Goal: Task Accomplishment & Management: Manage account settings

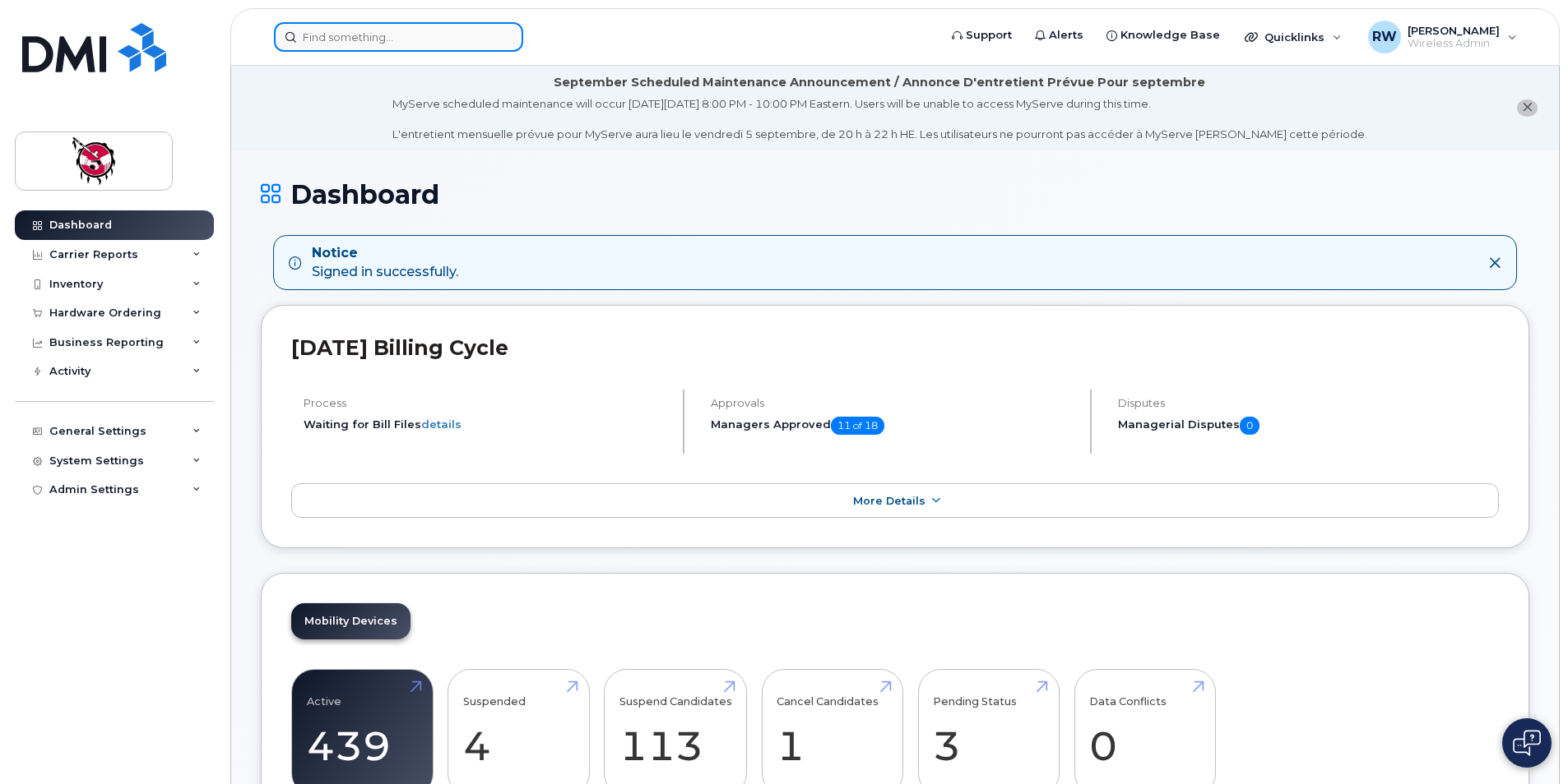
click at [358, 33] on input at bounding box center [399, 37] width 249 height 30
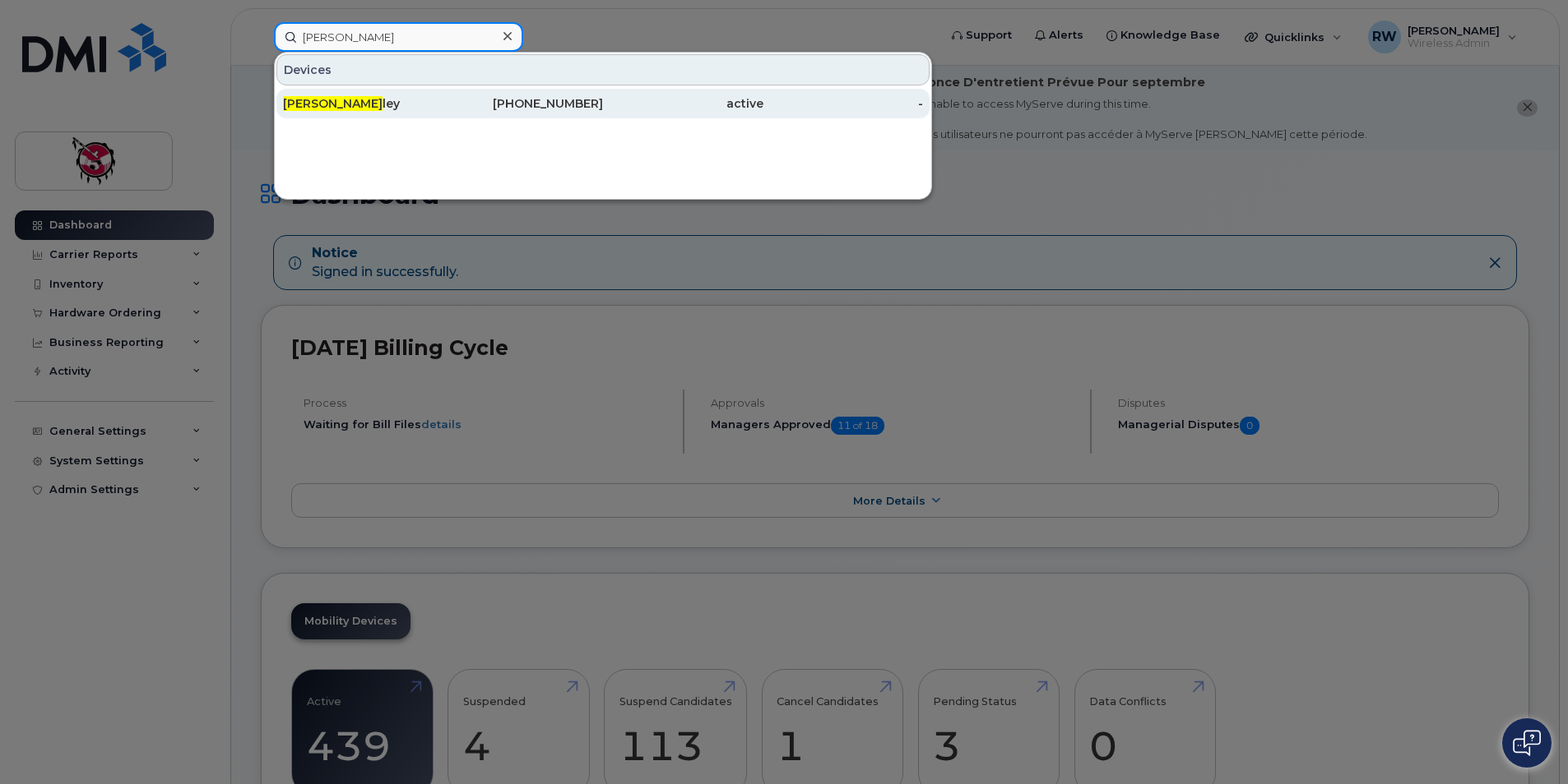
type input "barry wes"
click at [449, 101] on div "403-846-8781" at bounding box center [524, 103] width 160 height 16
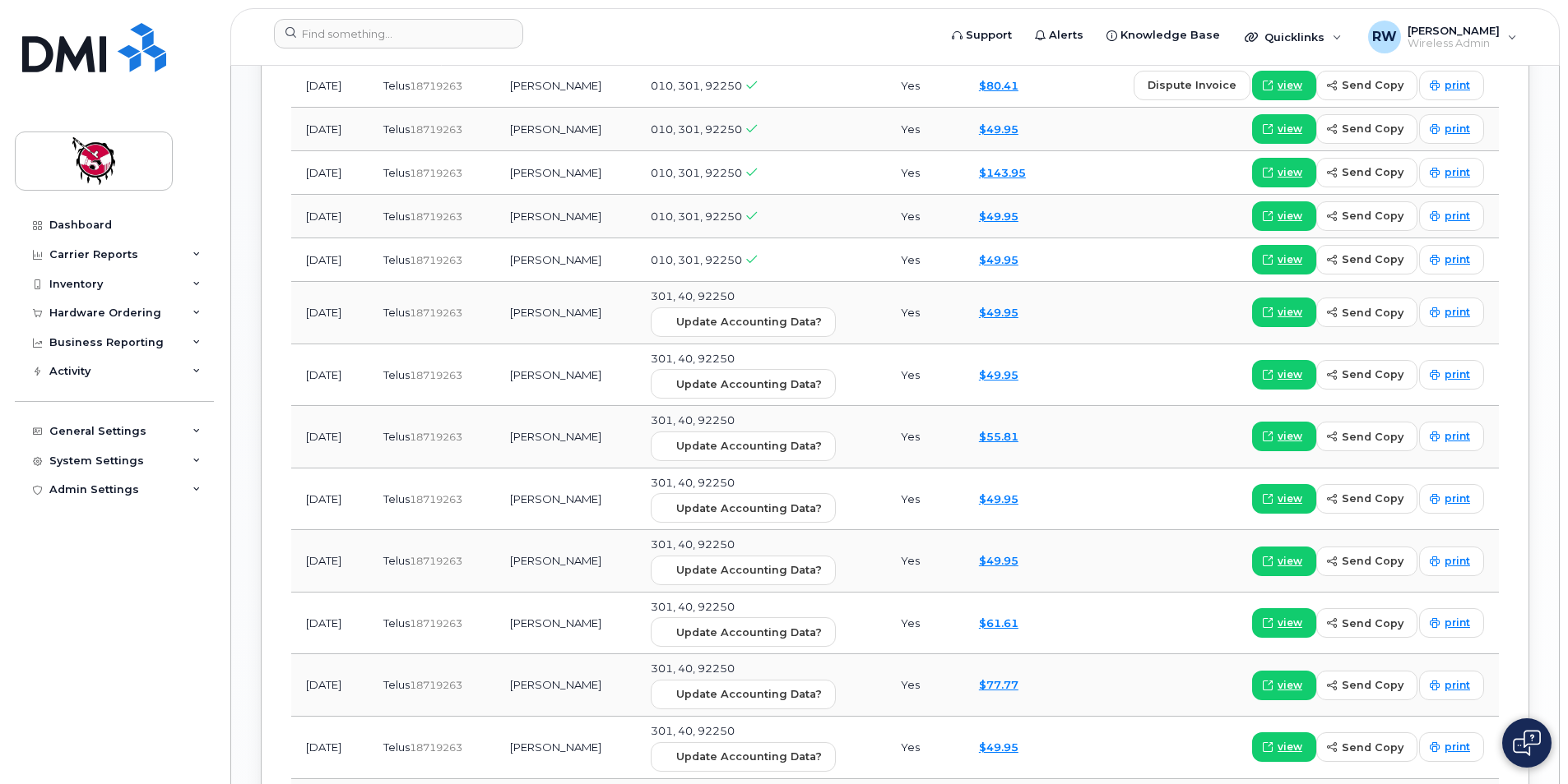
scroll to position [1480, 0]
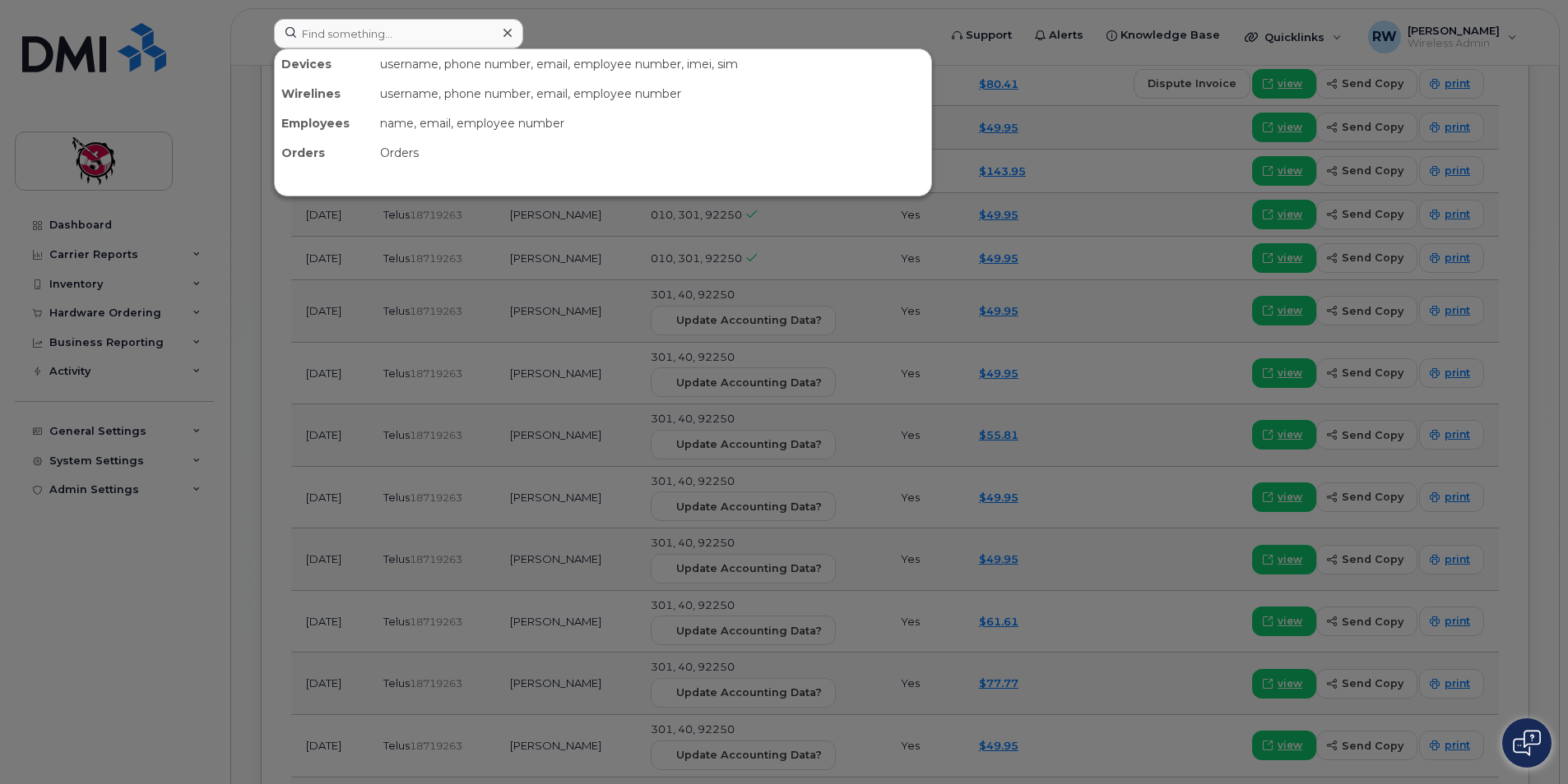
click at [237, 29] on div at bounding box center [784, 392] width 1568 height 784
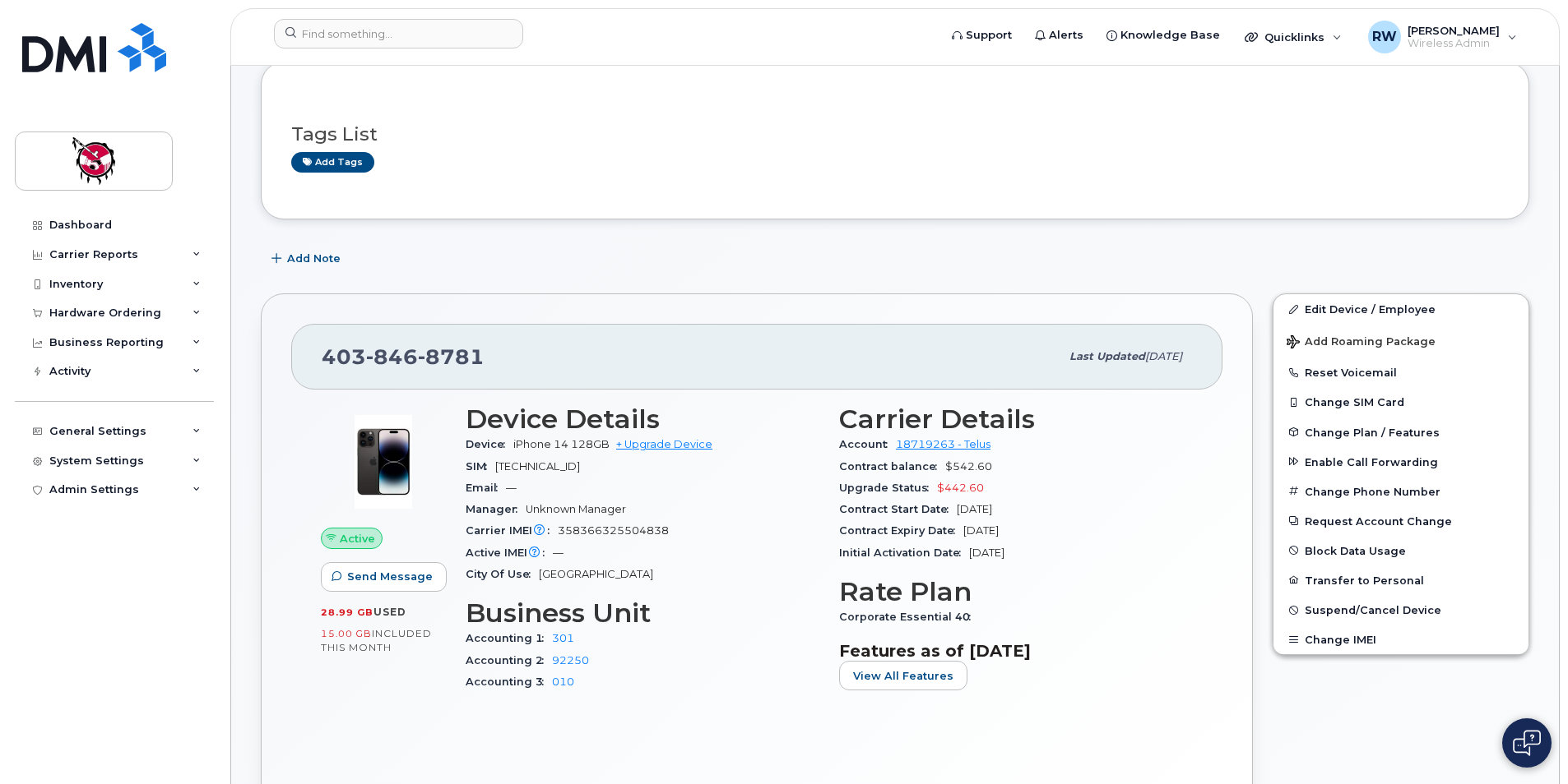
scroll to position [165, 0]
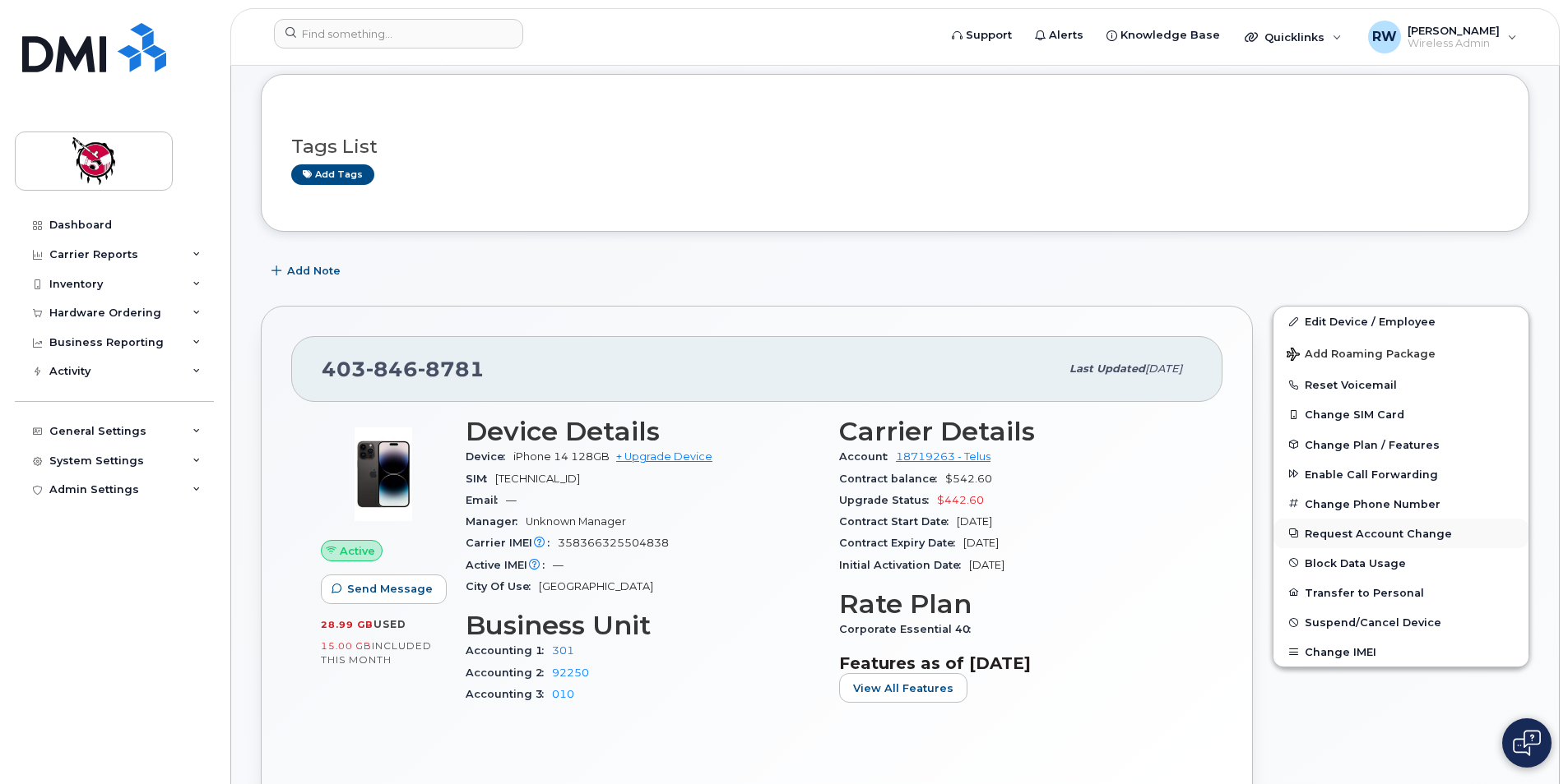
click at [1409, 532] on button "Request Account Change" at bounding box center [1401, 533] width 255 height 30
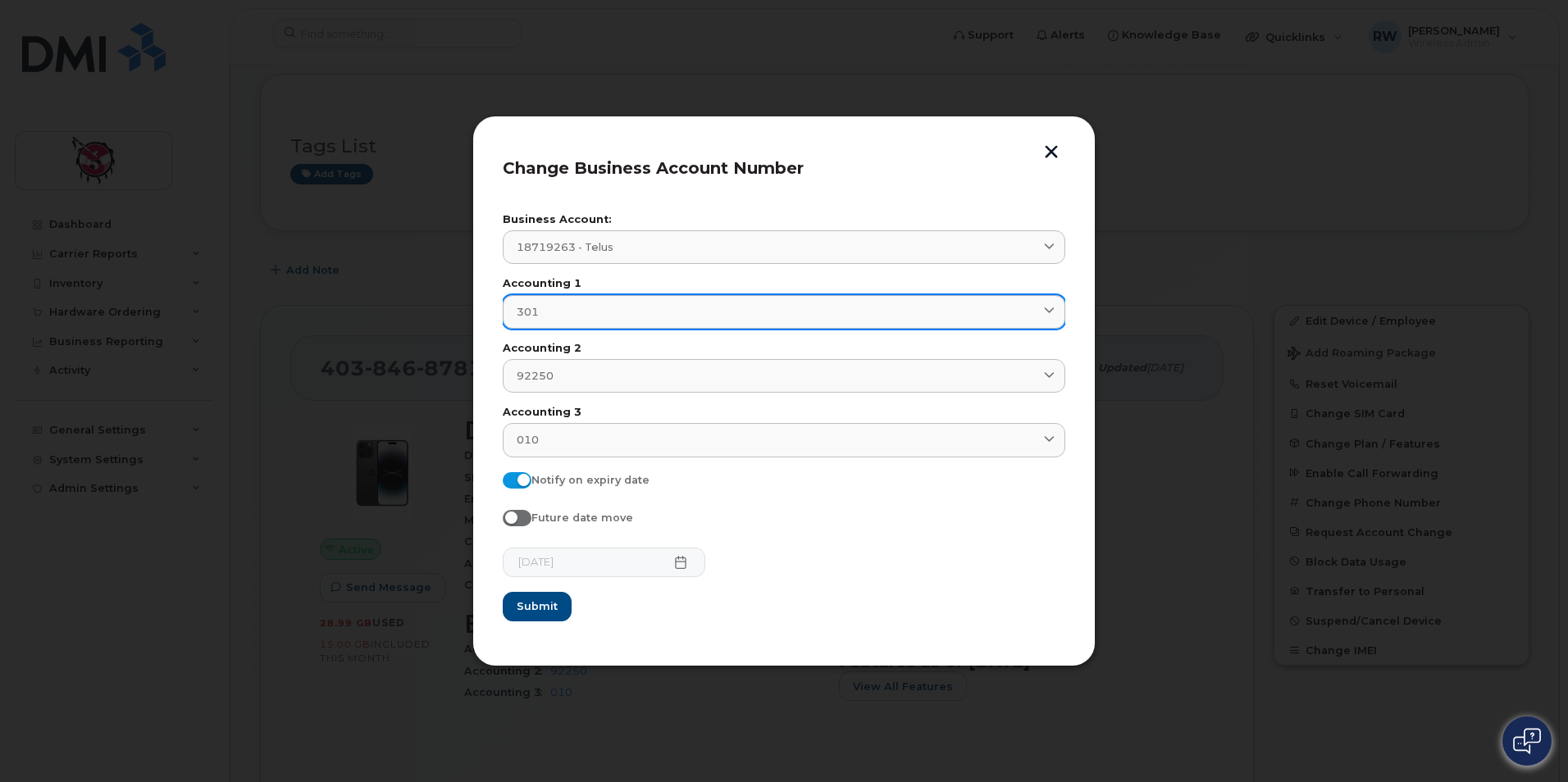
click at [1046, 311] on icon at bounding box center [1049, 312] width 11 height 11
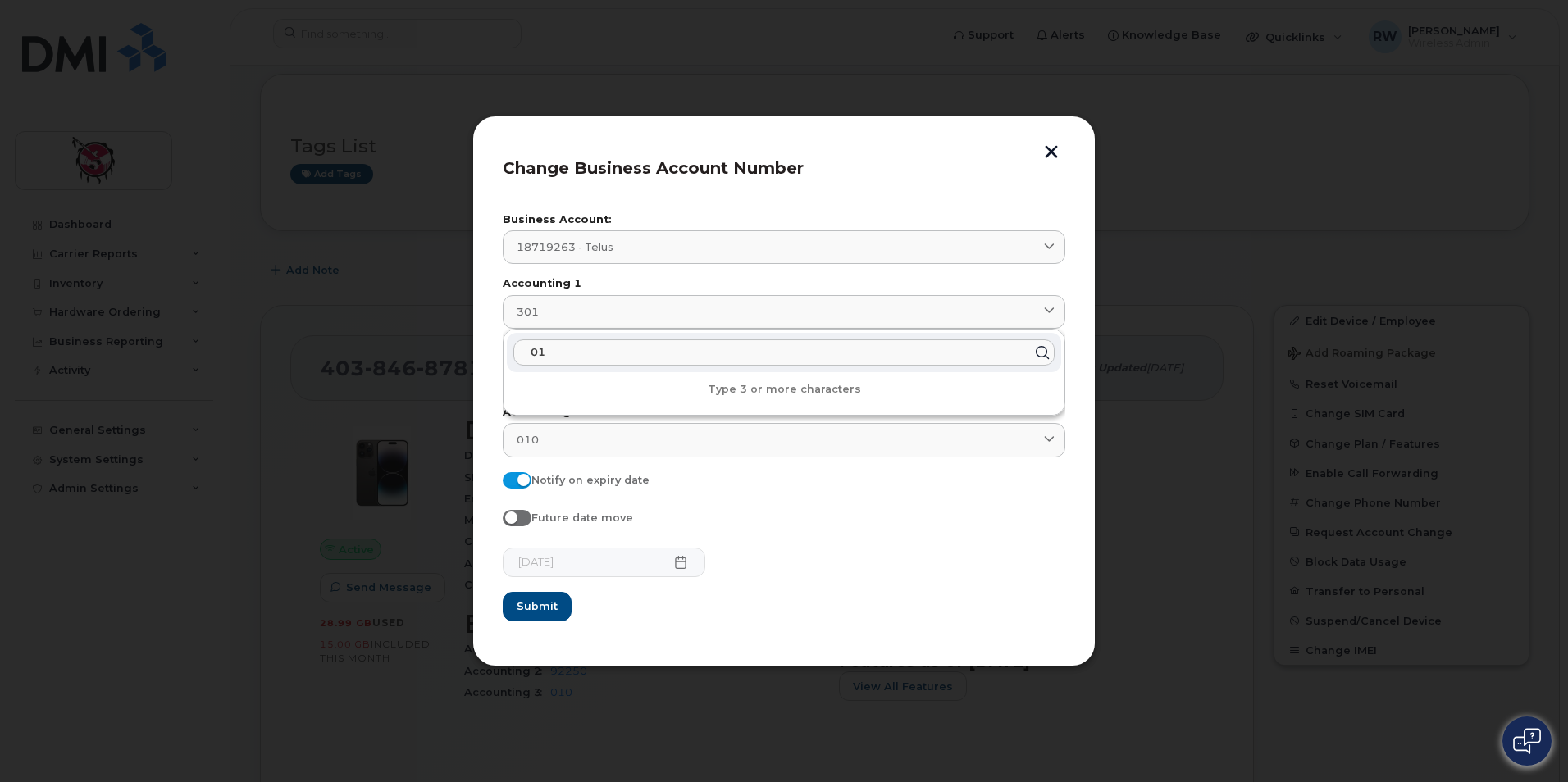
type input "0"
type input "1"
type input "0"
type input "10"
click at [503, 593] on button "Submit" at bounding box center [538, 607] width 69 height 30
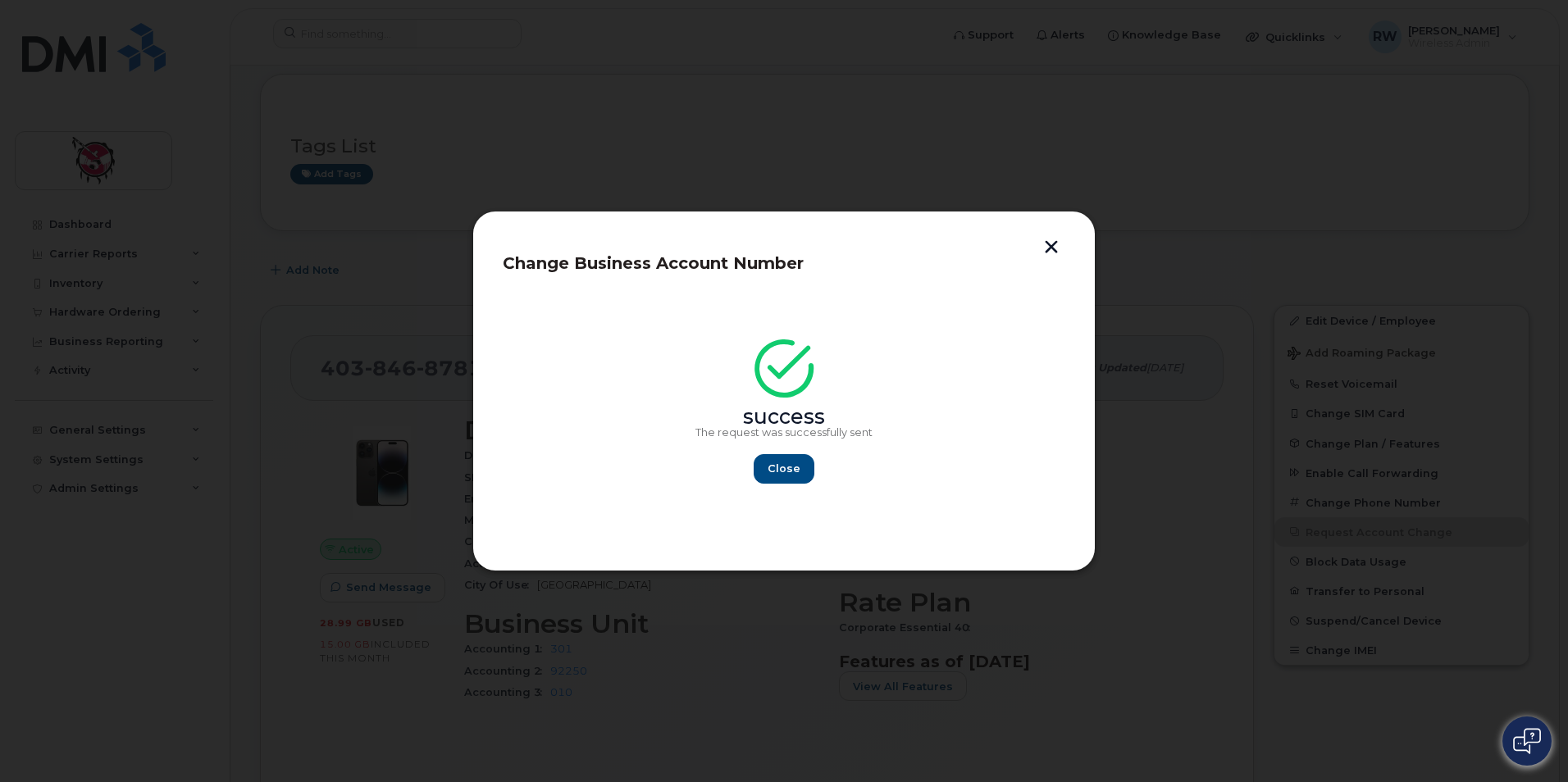
click at [1054, 240] on button "button" at bounding box center [1051, 249] width 25 height 17
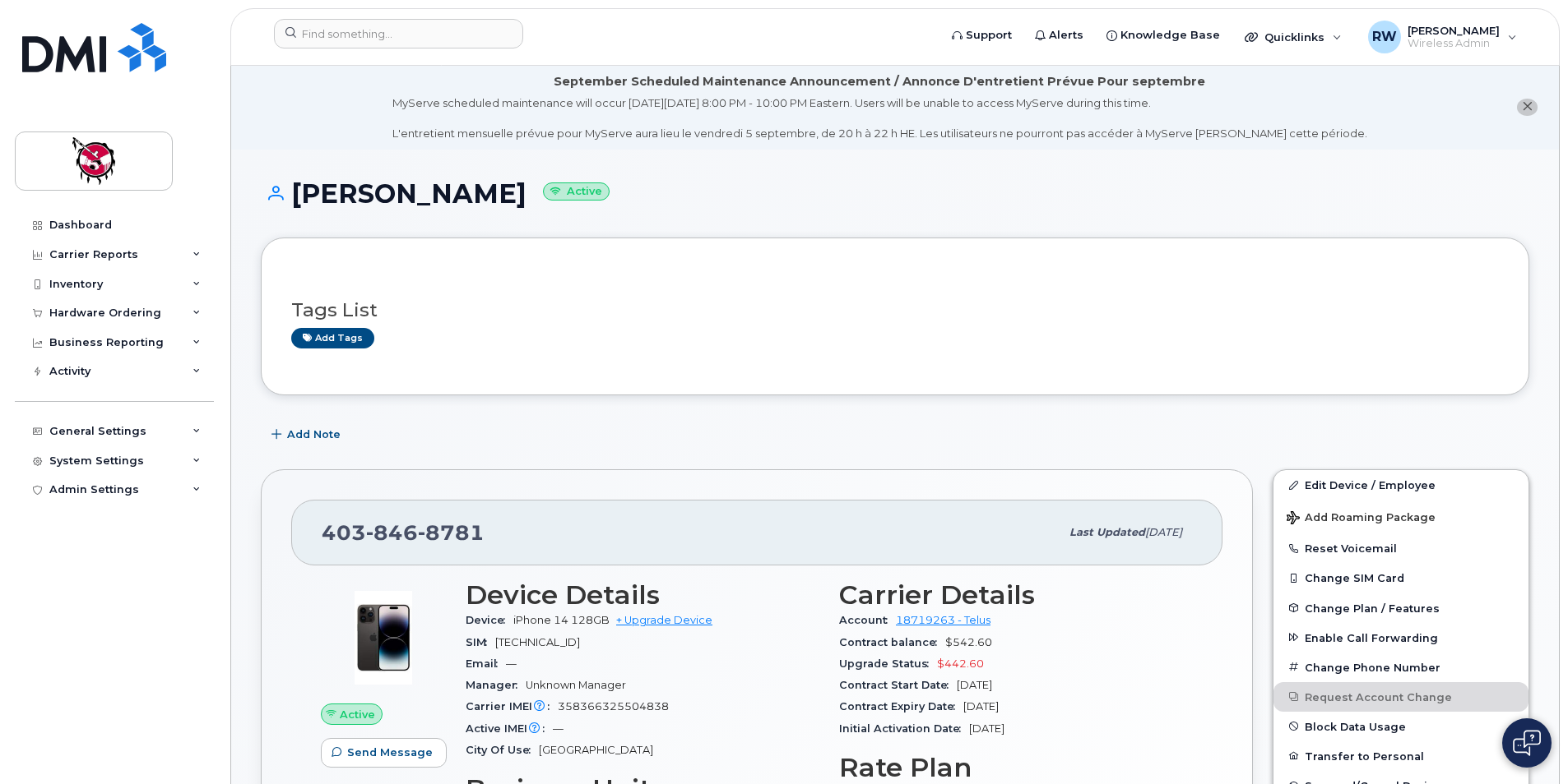
scroll to position [0, 0]
click at [304, 127] on li "September Scheduled Maintenance Announcement / Annonce D'entretient Prévue Pour…" at bounding box center [895, 108] width 1328 height 85
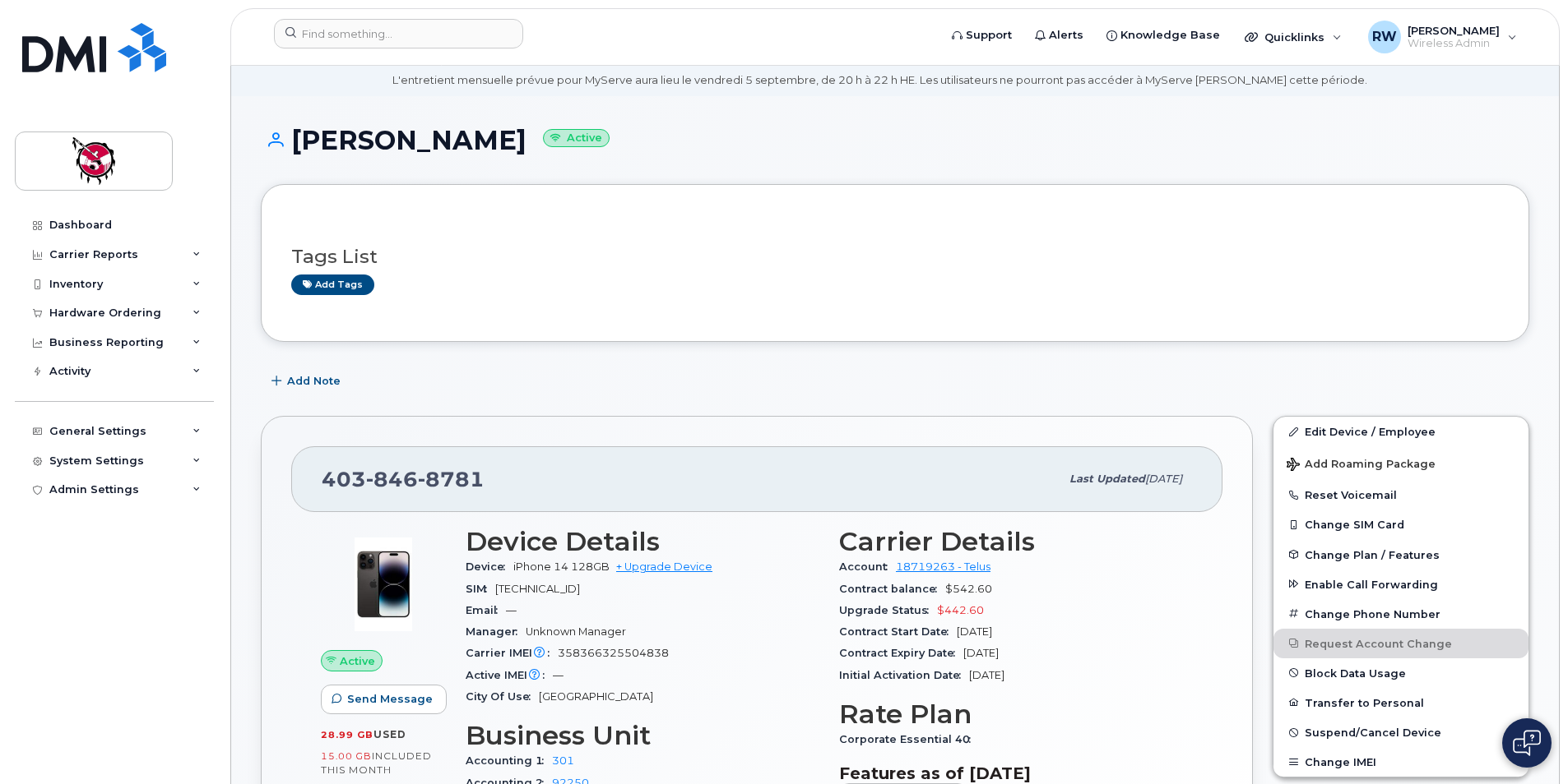
scroll to position [494, 0]
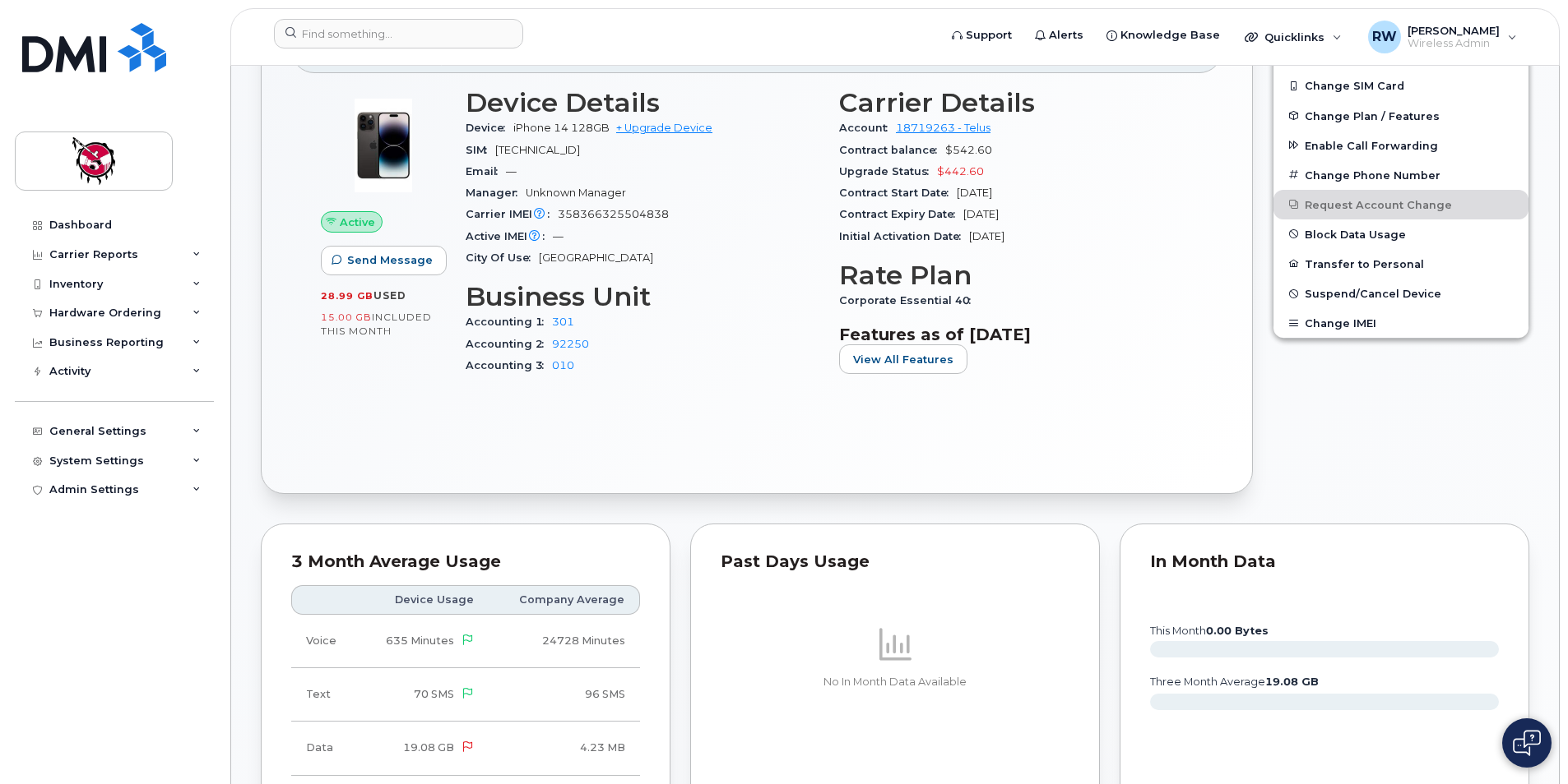
click at [1430, 389] on div "Edit Device / Employee Add Roaming Package Reset Voicemail Change SIM Card Chan…" at bounding box center [1401, 235] width 276 height 537
click at [1424, 413] on div "Edit Device / Employee Add Roaming Package Reset Voicemail Change SIM Card Chan…" at bounding box center [1401, 235] width 276 height 537
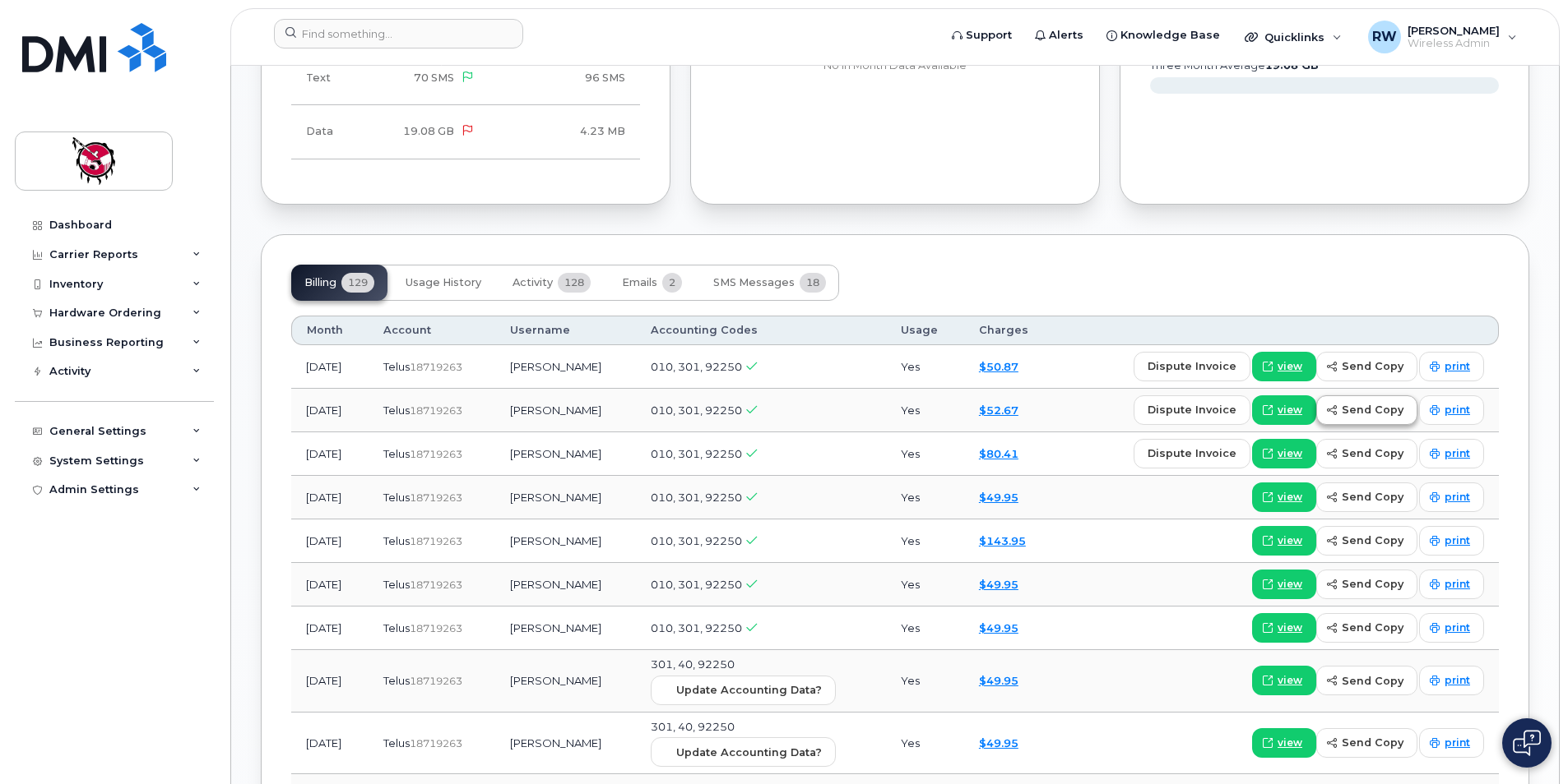
scroll to position [1068, 0]
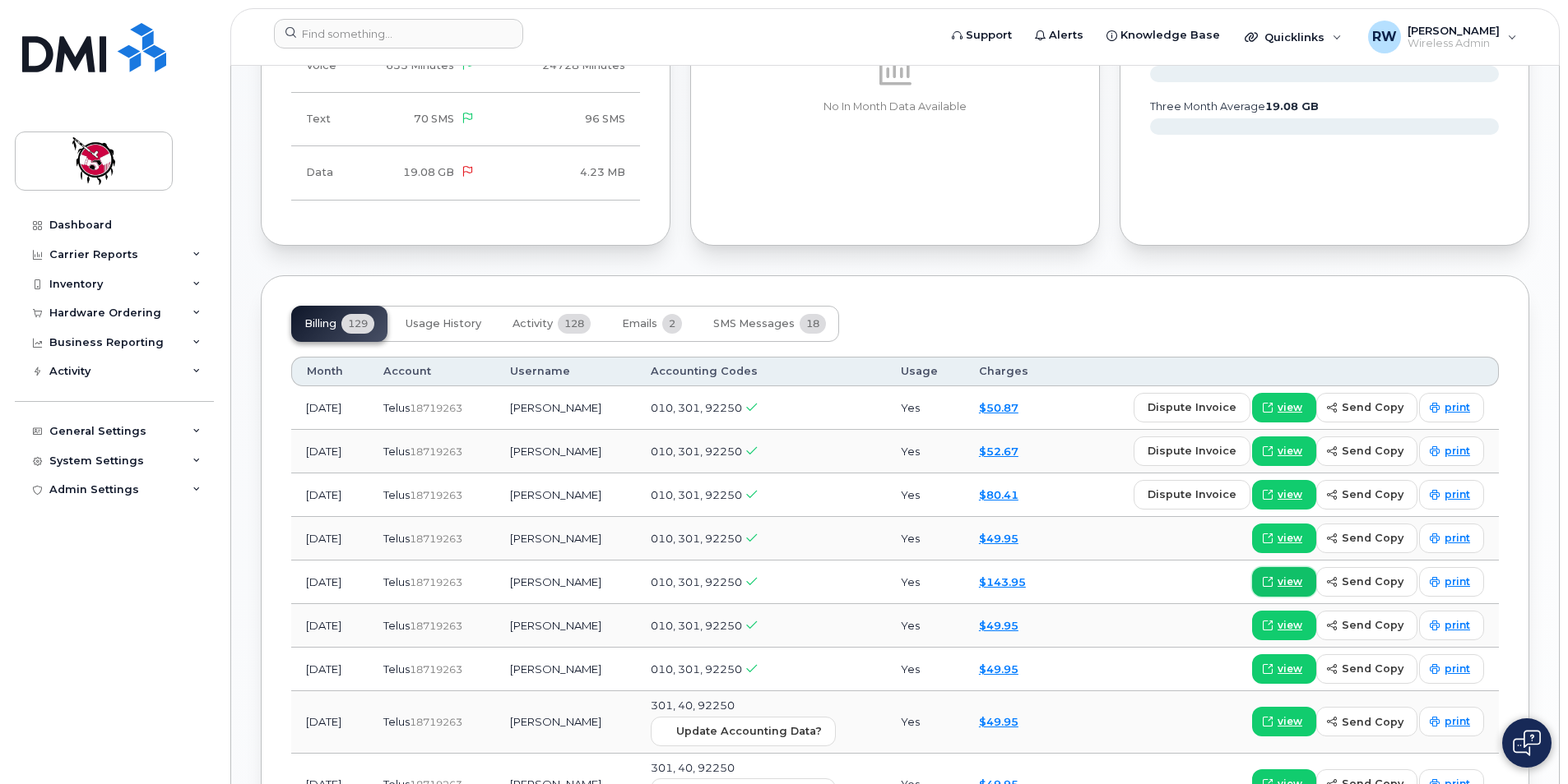
click at [1273, 583] on icon at bounding box center [1268, 581] width 10 height 10
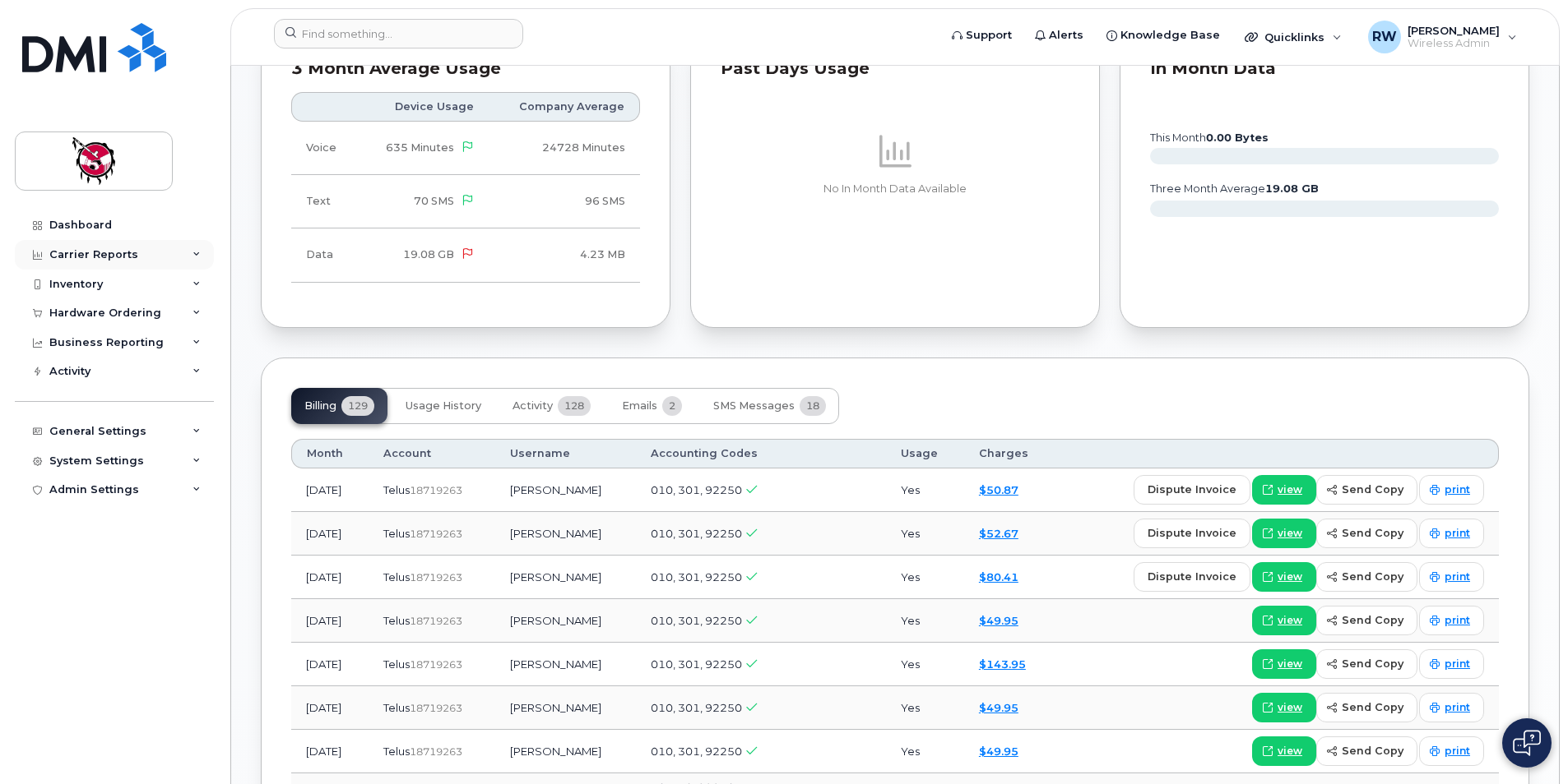
click at [96, 259] on div "Carrier Reports" at bounding box center [94, 255] width 89 height 14
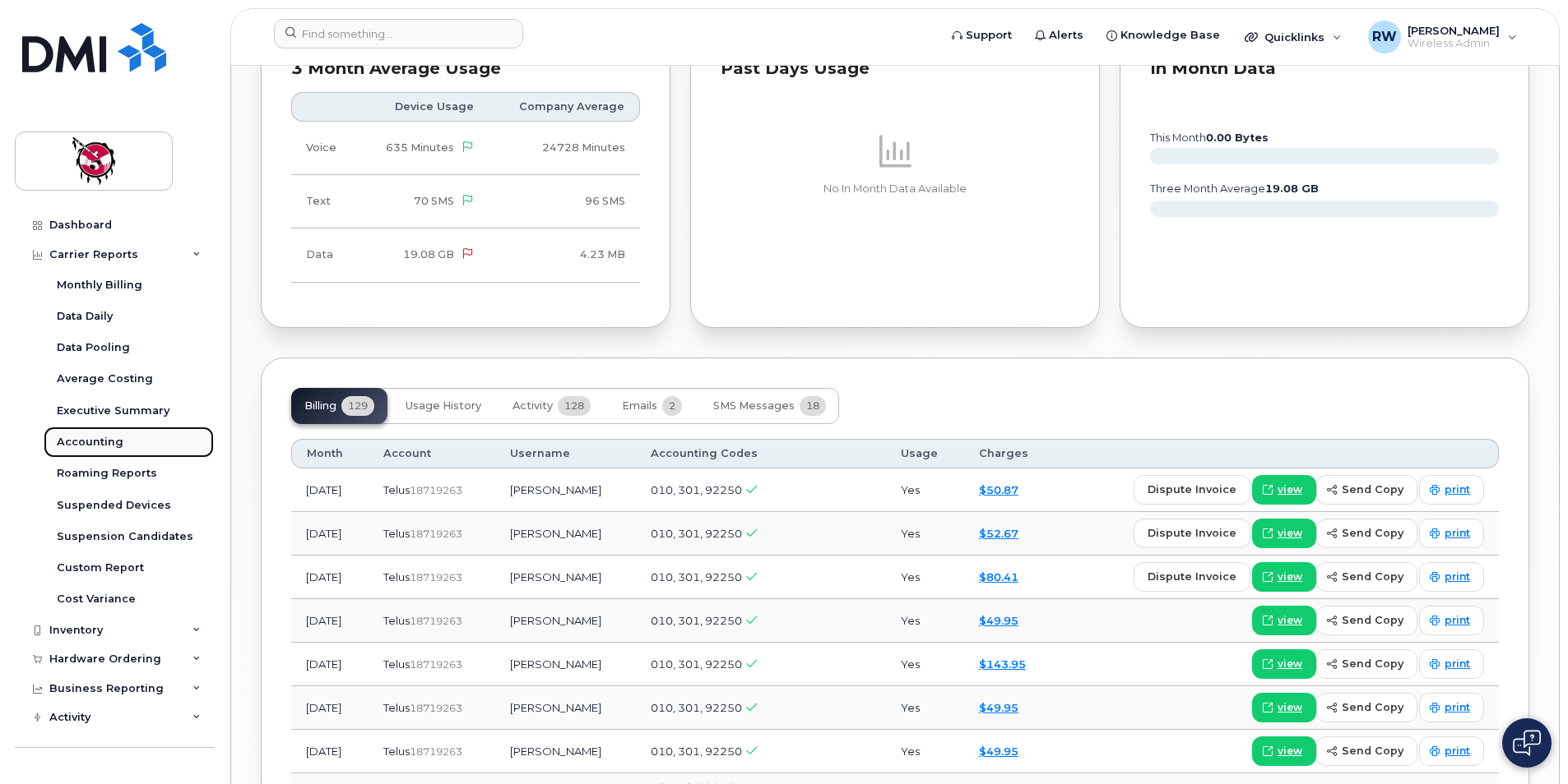
click at [102, 440] on div "Accounting" at bounding box center [90, 442] width 67 height 14
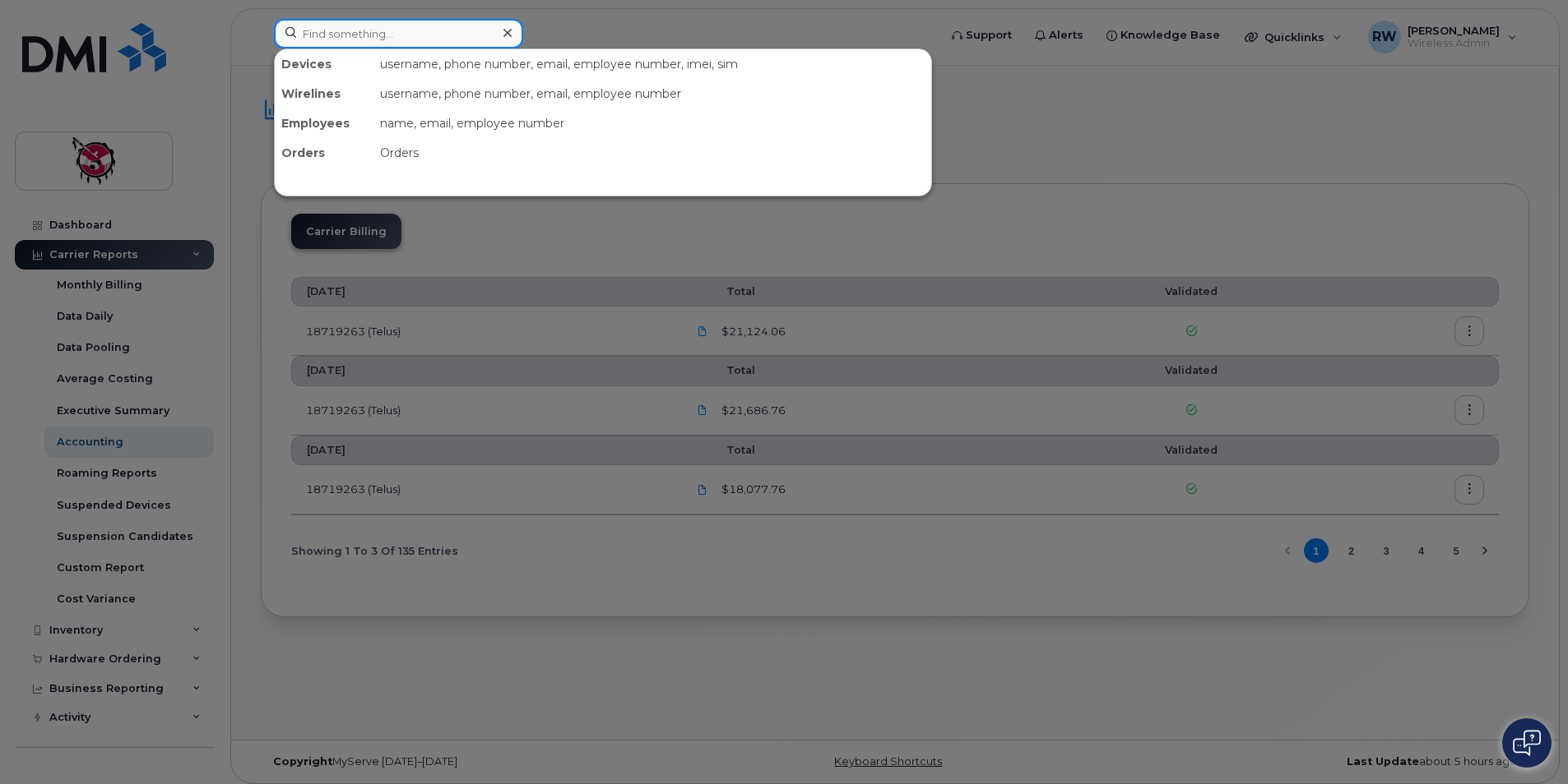
click at [396, 40] on input at bounding box center [399, 34] width 249 height 30
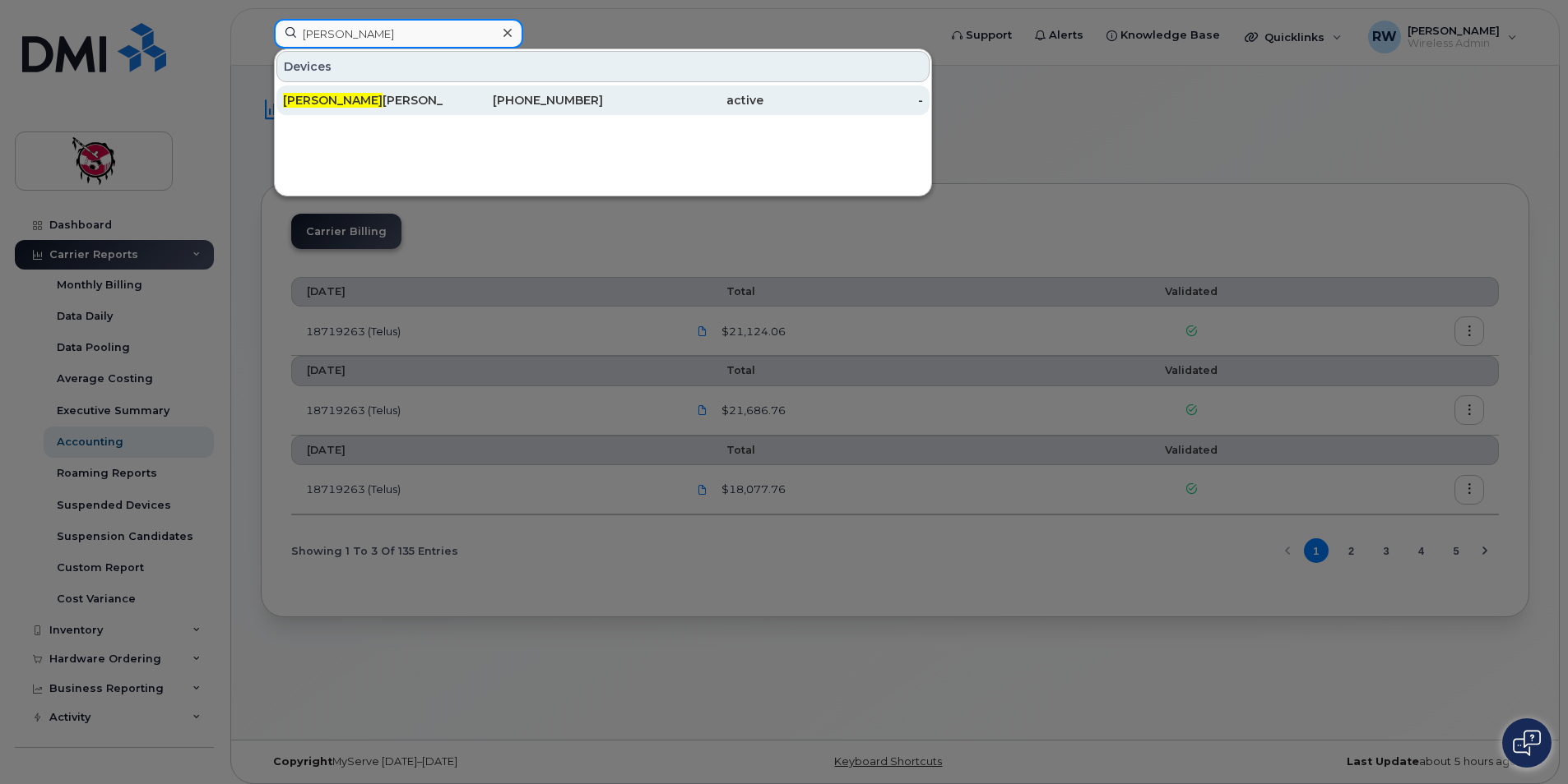
type input "Barry"
click at [396, 99] on div "Barry Wesley" at bounding box center [363, 99] width 160 height 16
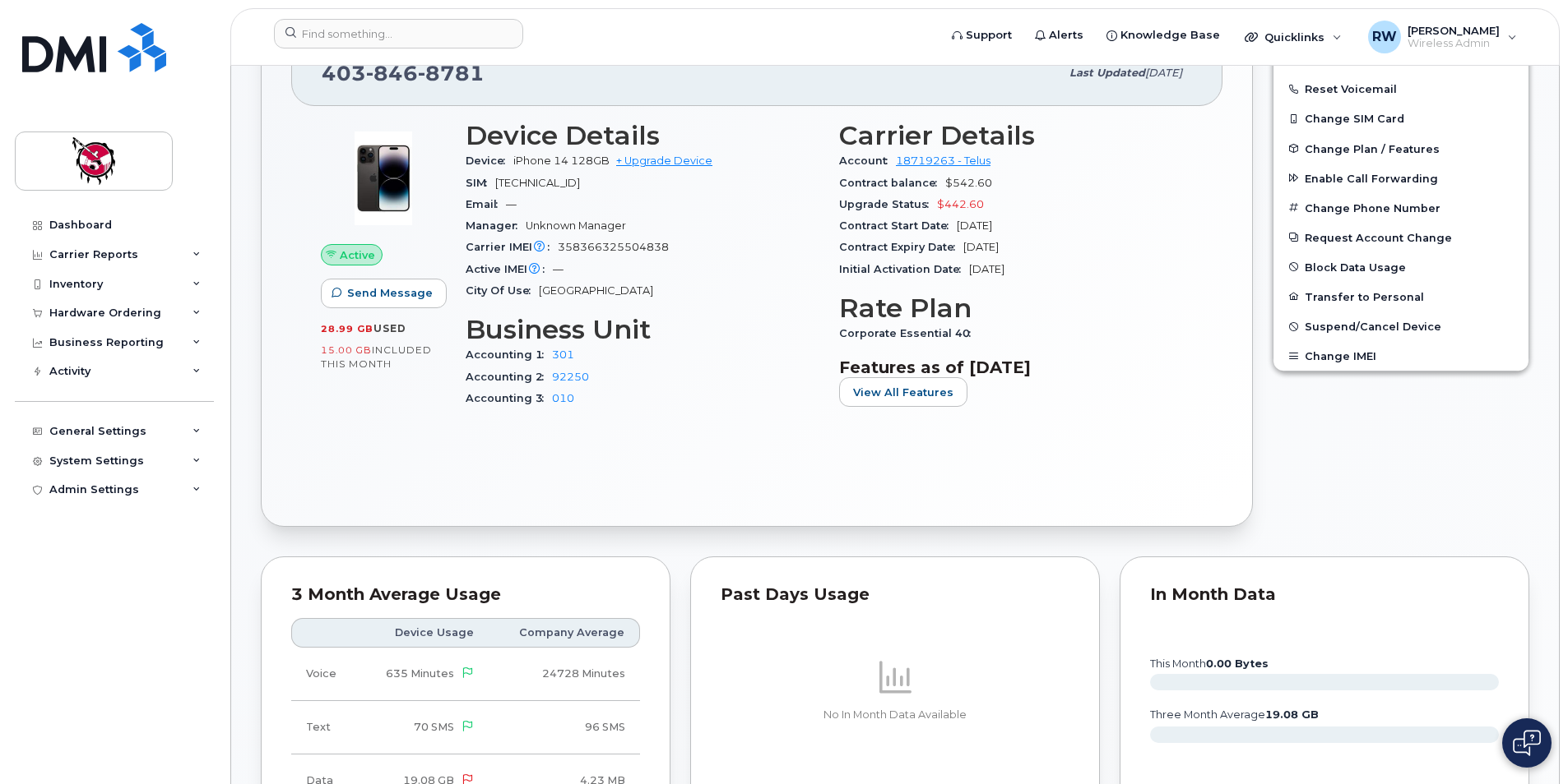
scroll to position [250, 0]
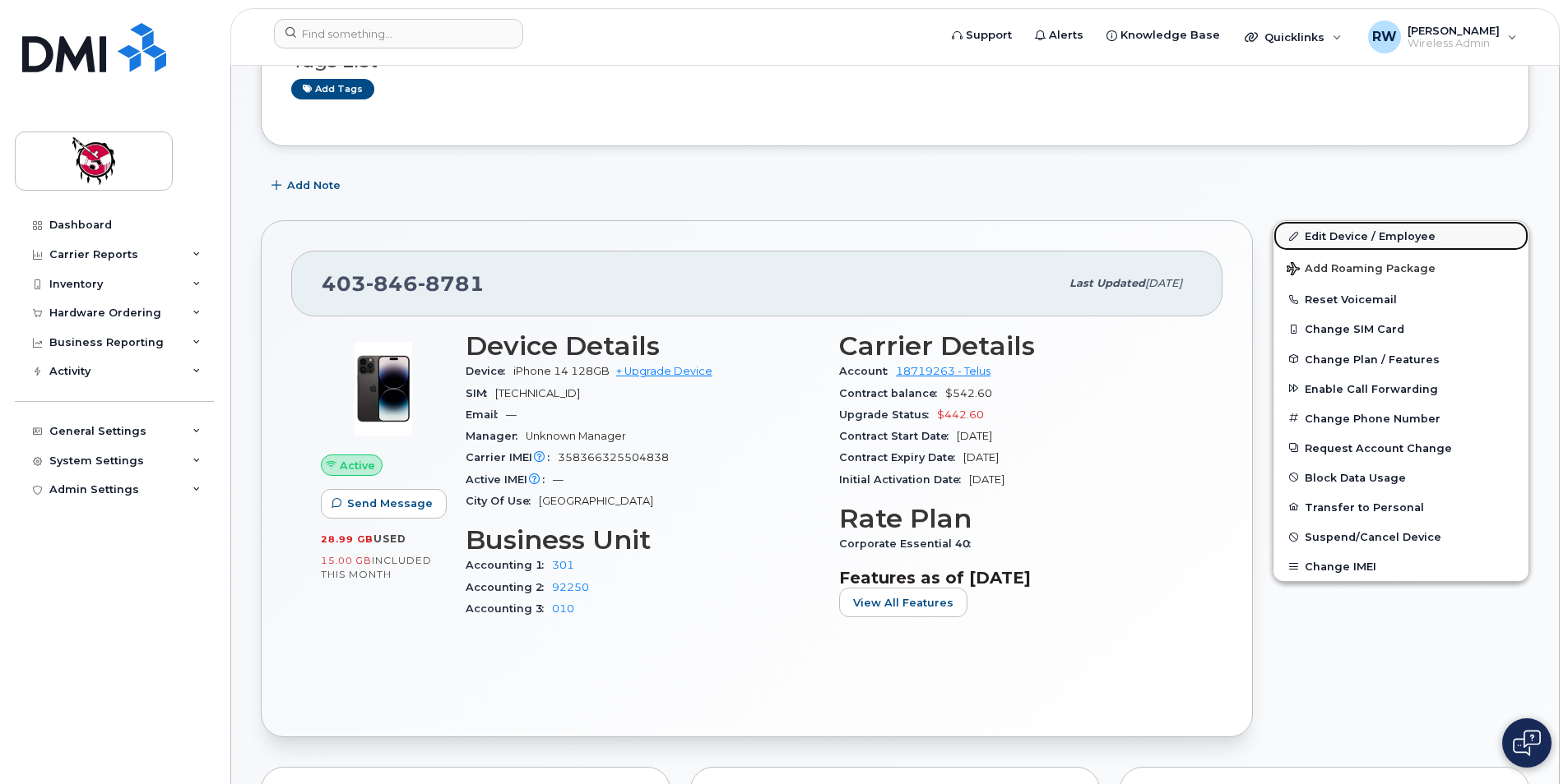
click at [1323, 230] on link "Edit Device / Employee" at bounding box center [1401, 235] width 255 height 30
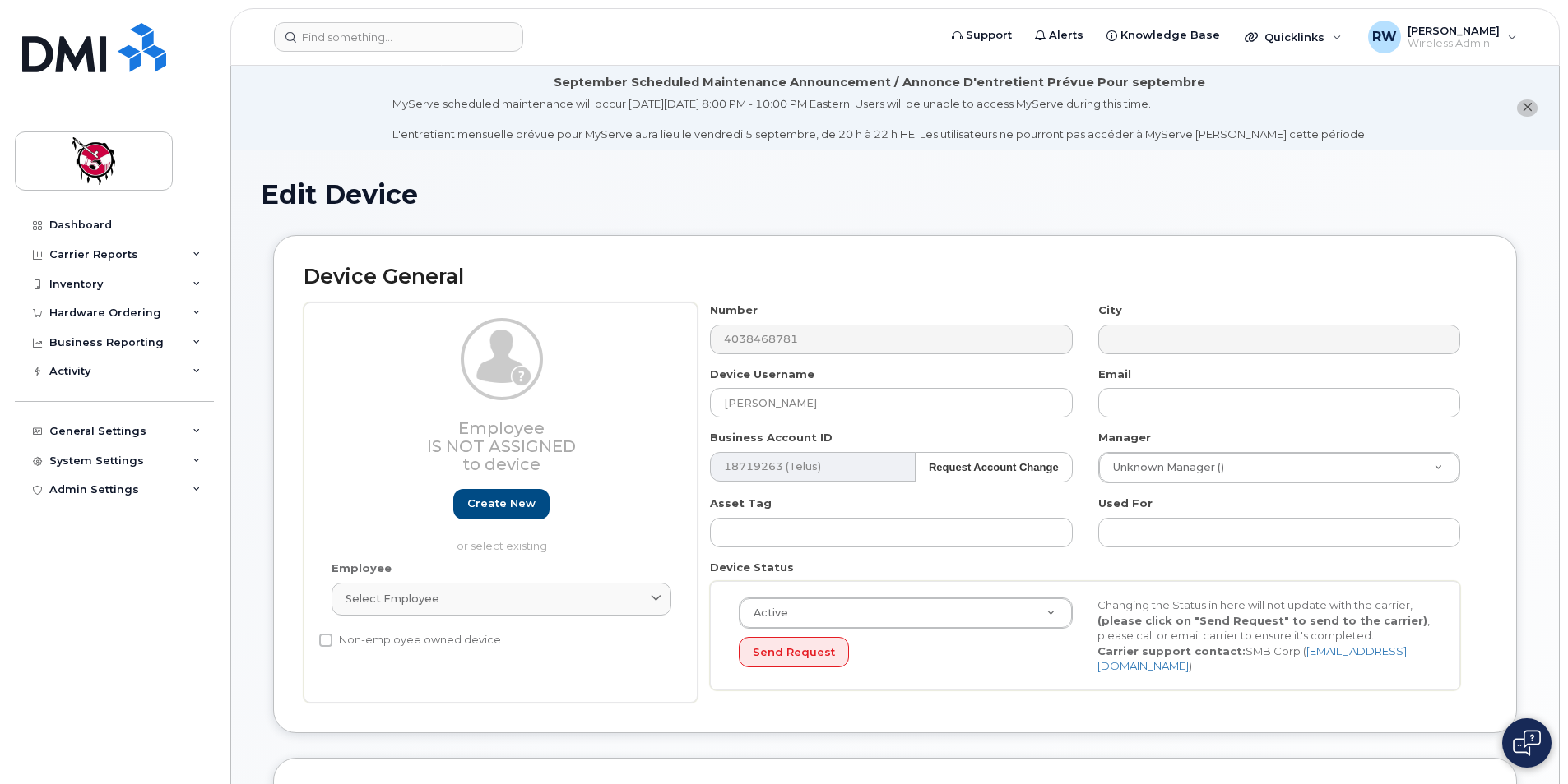
select select "2207672"
select select "10349"
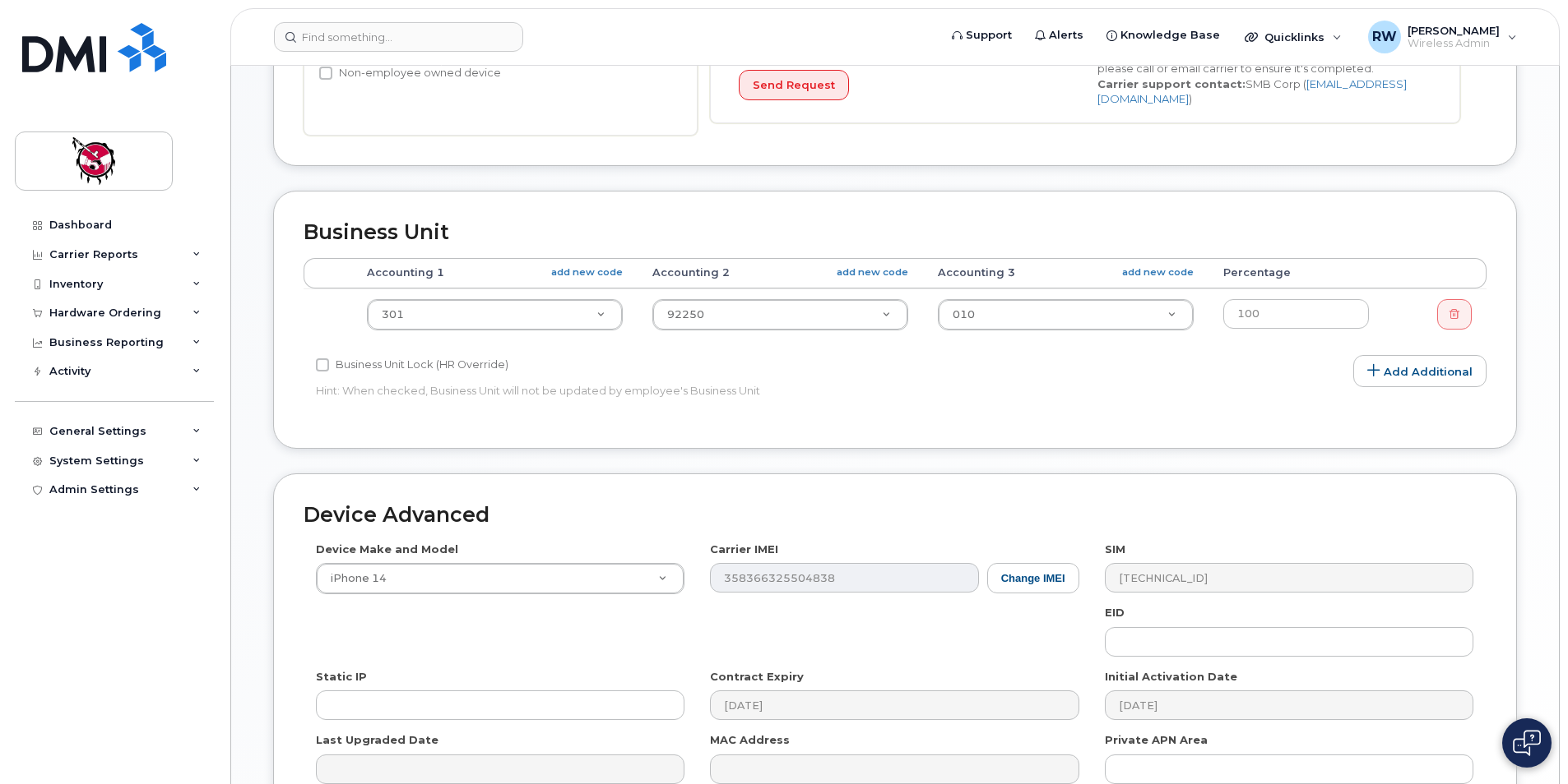
scroll to position [576, 0]
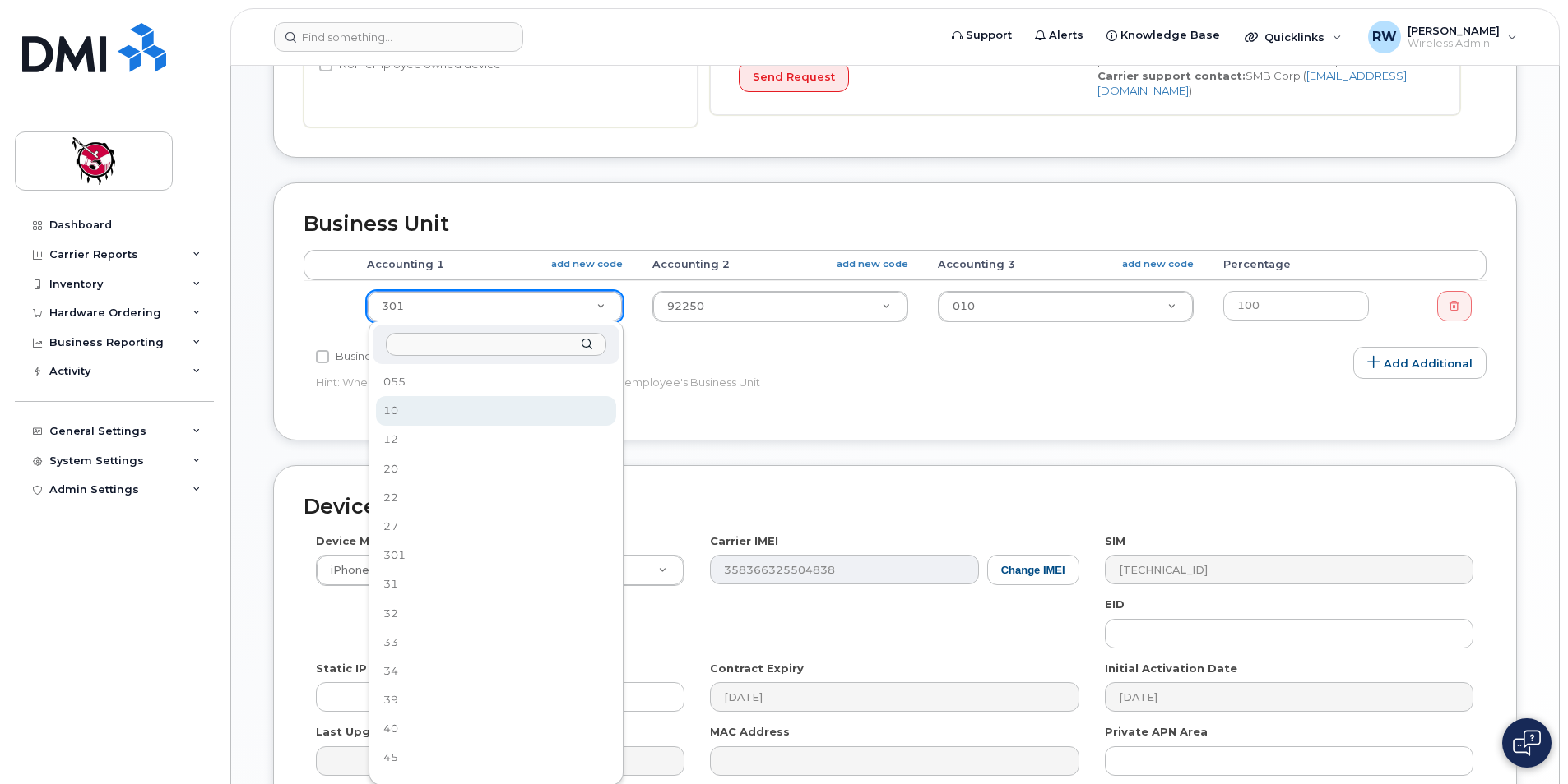
select select "40033"
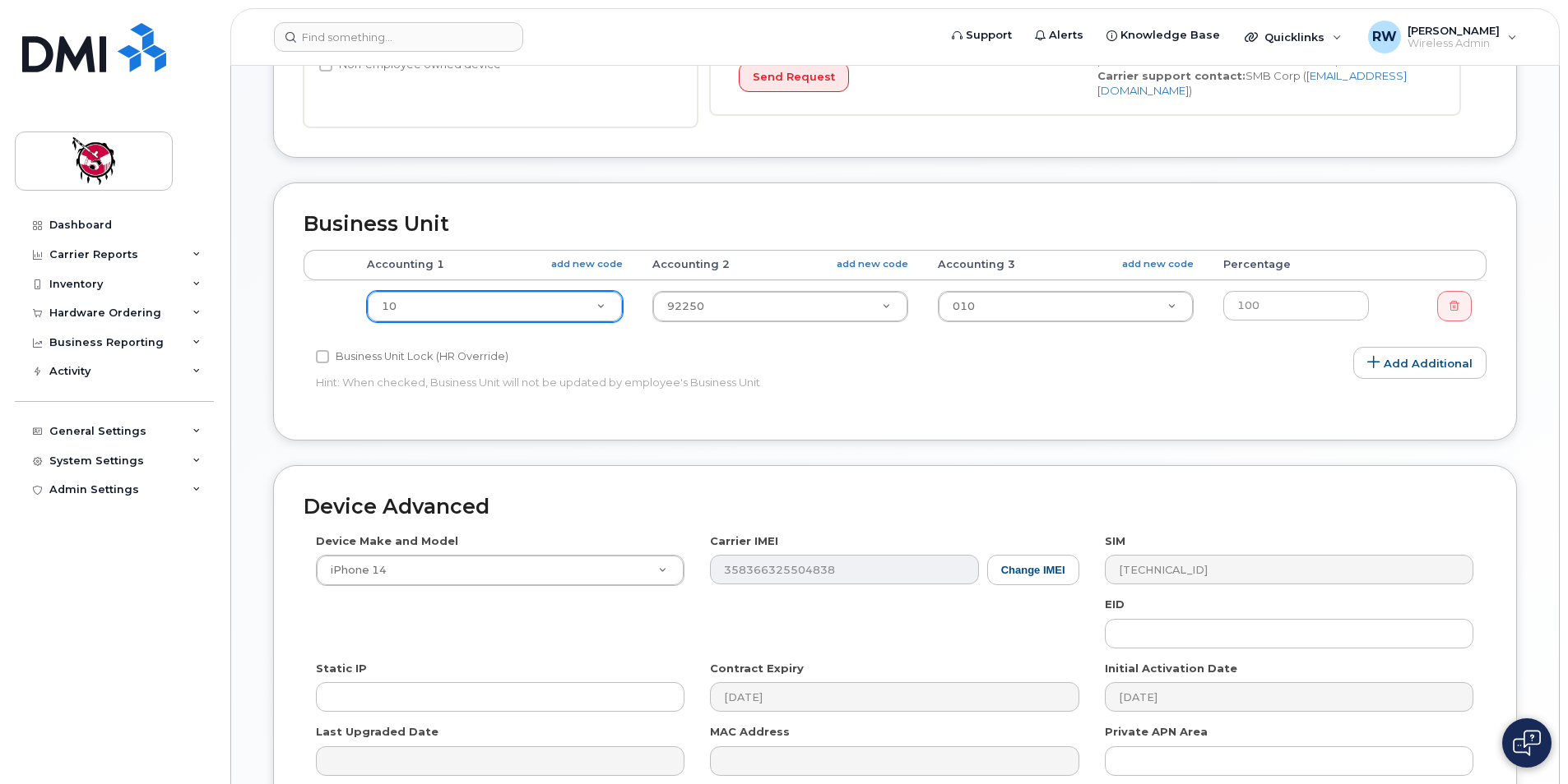
click at [1144, 370] on div "Accounting Categories Rules Accounting categories percentages must add up to 10…" at bounding box center [895, 330] width 1183 height 160
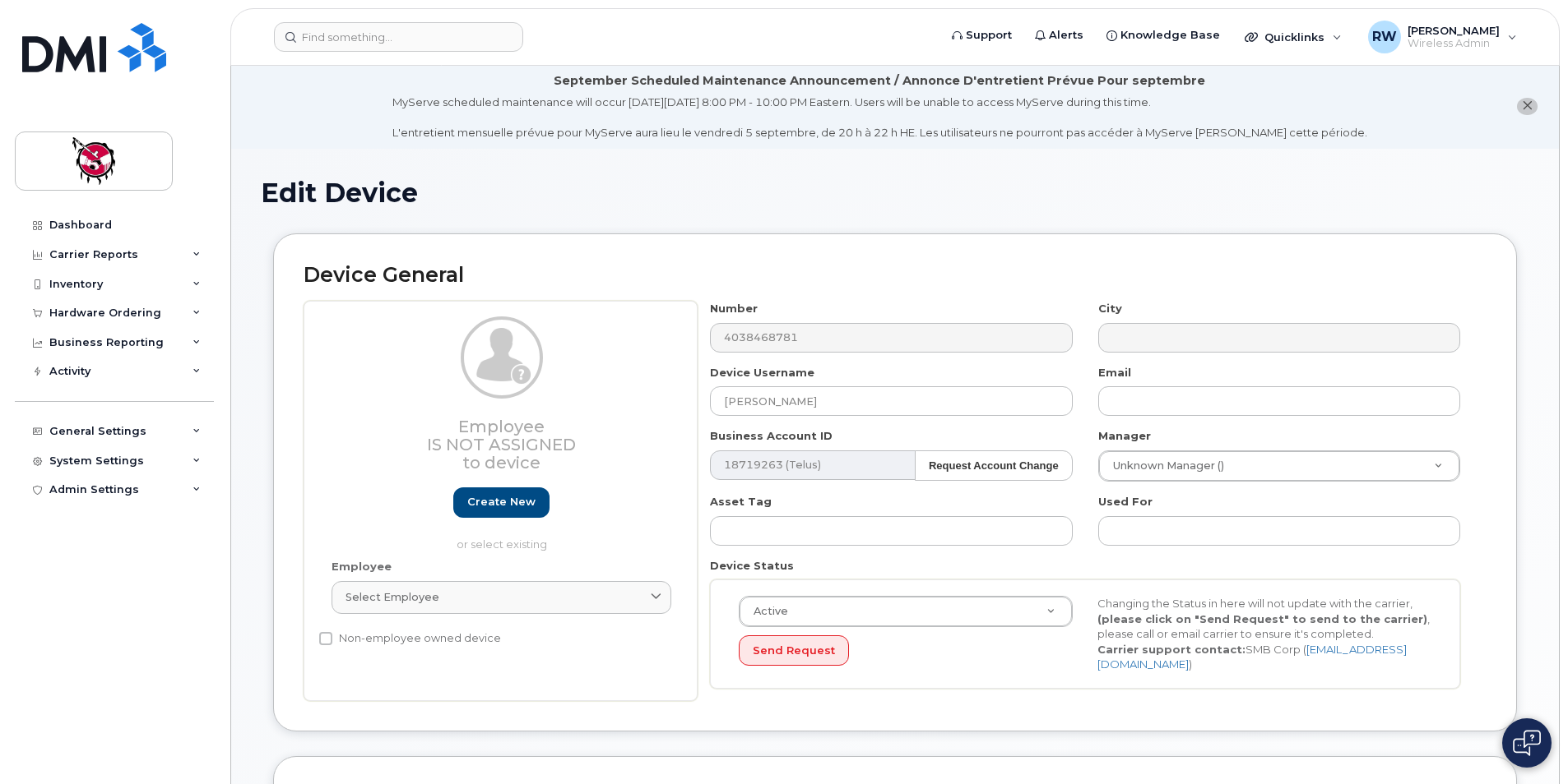
scroll to position [0, 0]
click at [104, 246] on div "Carrier Reports" at bounding box center [114, 255] width 199 height 30
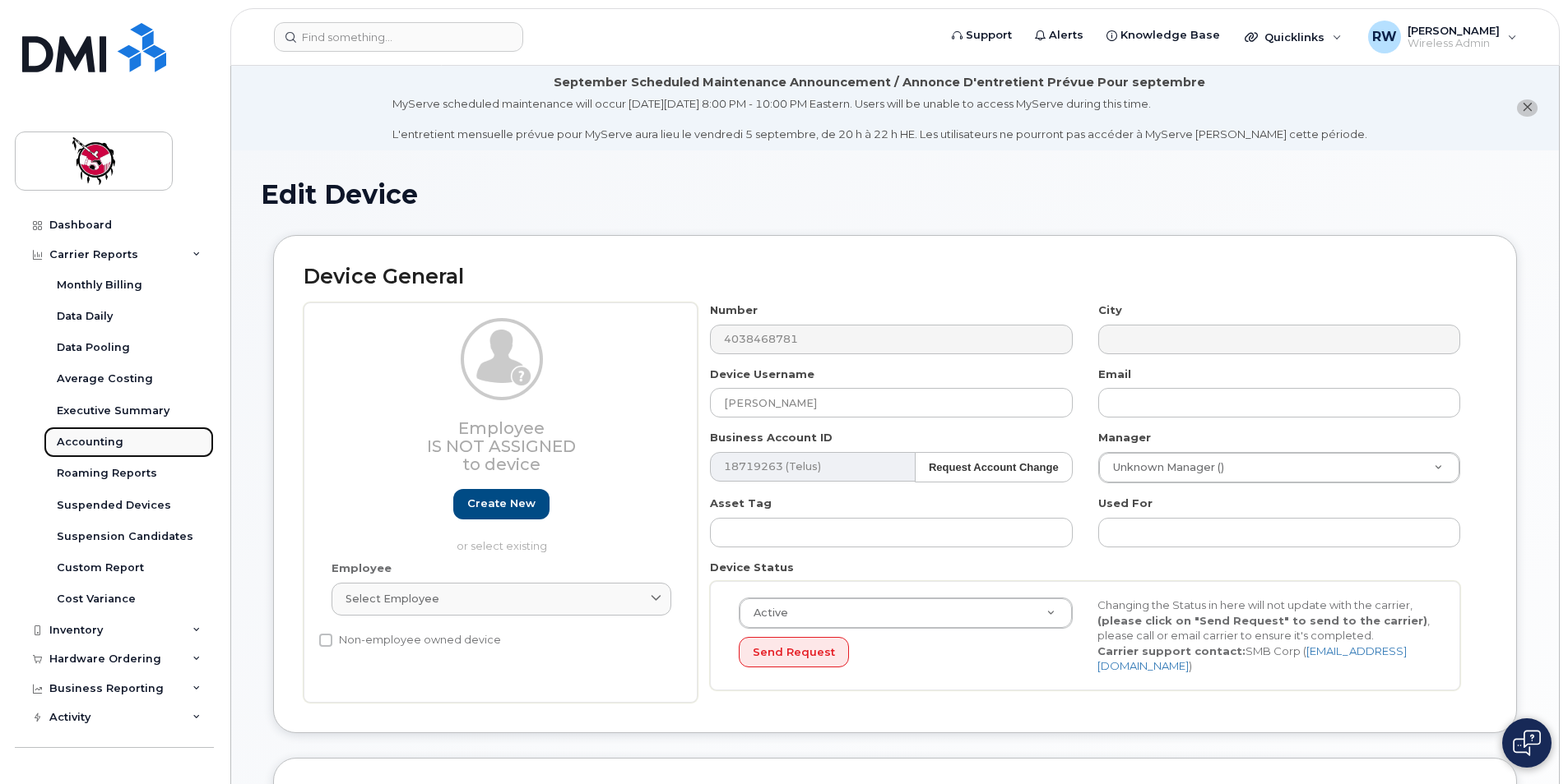
click at [116, 438] on div "Accounting" at bounding box center [90, 442] width 67 height 14
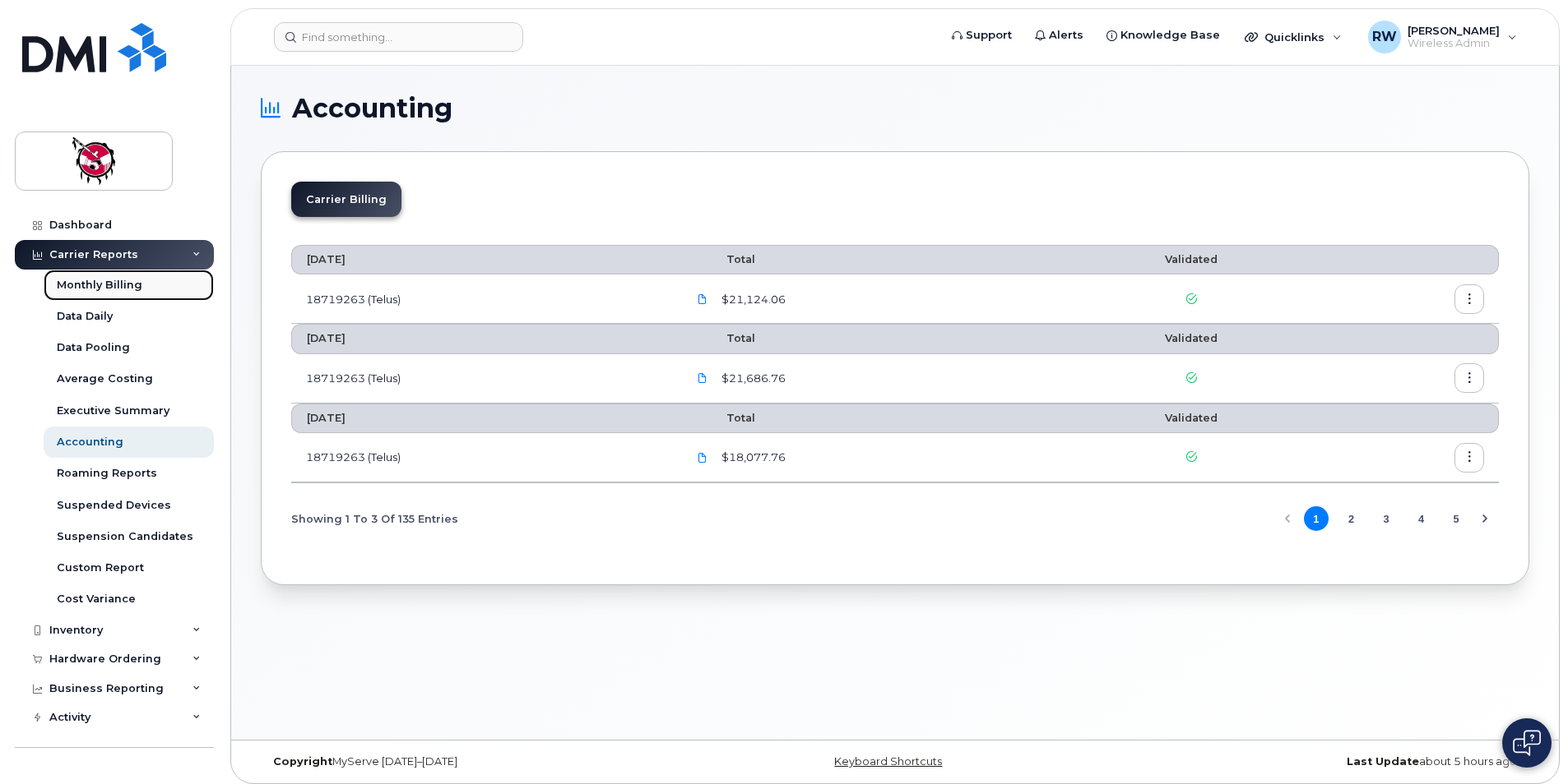
click at [101, 293] on link "Monthly Billing" at bounding box center [128, 285] width 170 height 31
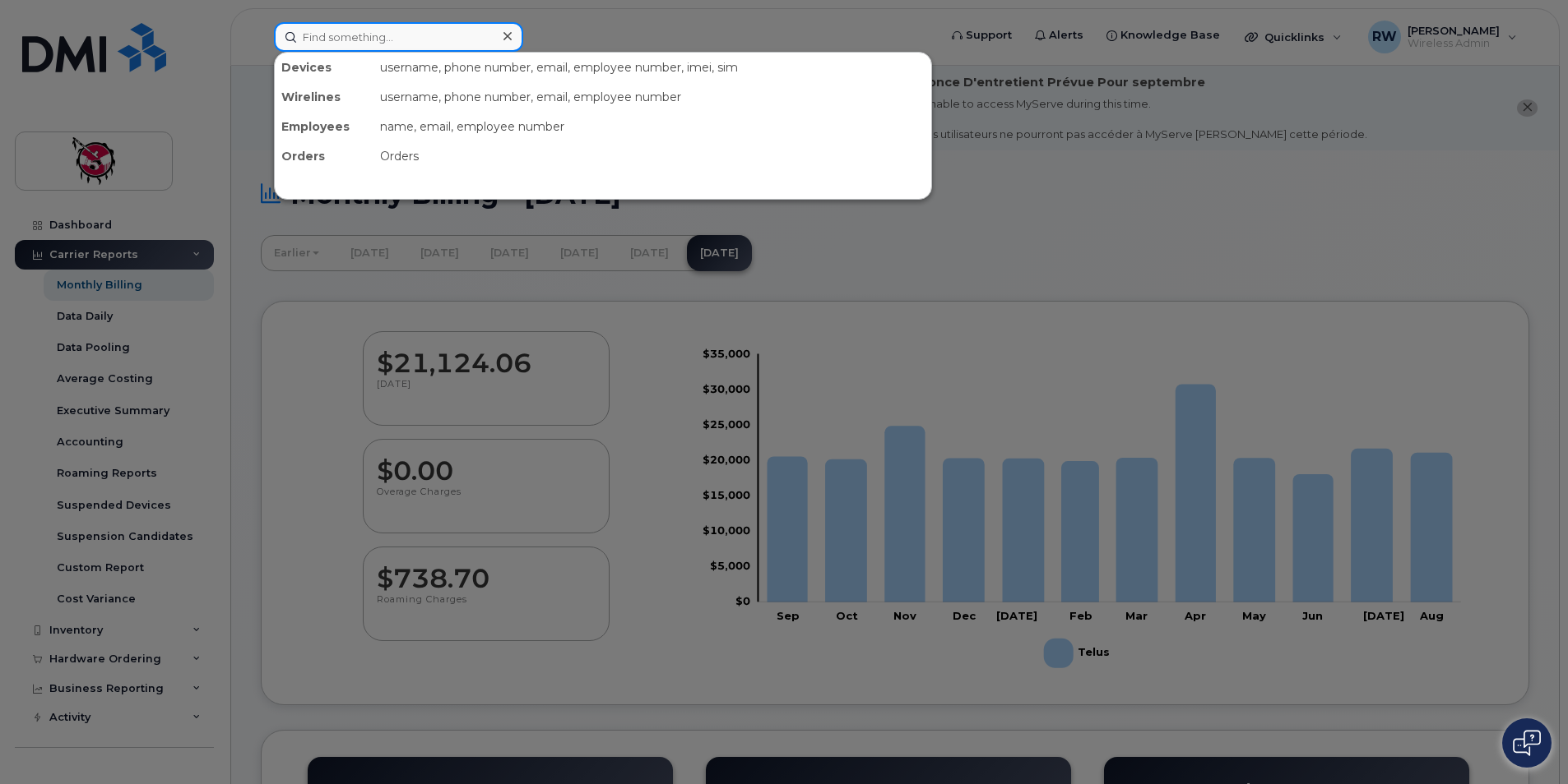
click at [379, 33] on input at bounding box center [399, 37] width 249 height 30
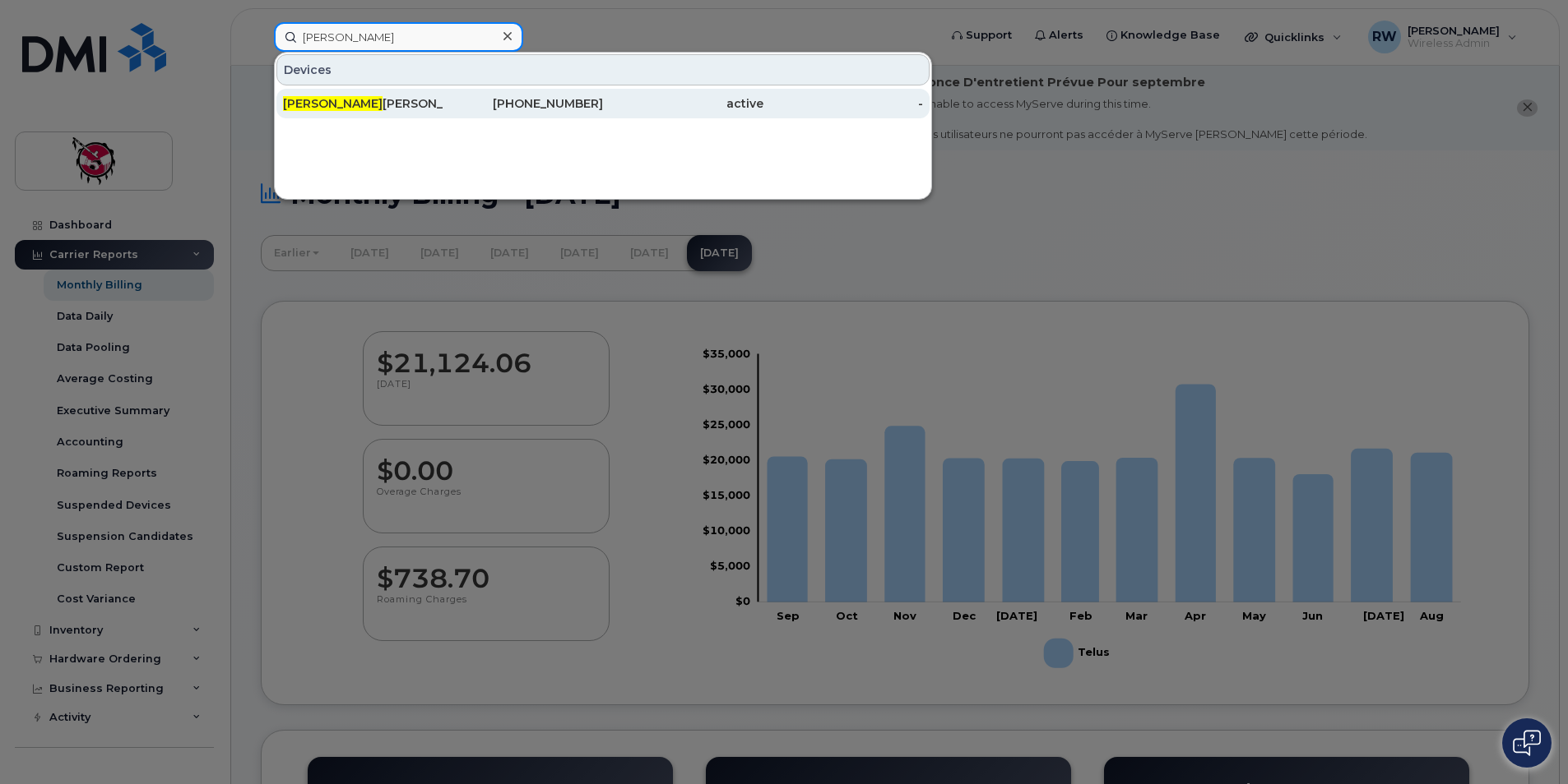
type input "[PERSON_NAME]"
click at [451, 96] on div "403-846-8781" at bounding box center [524, 103] width 160 height 30
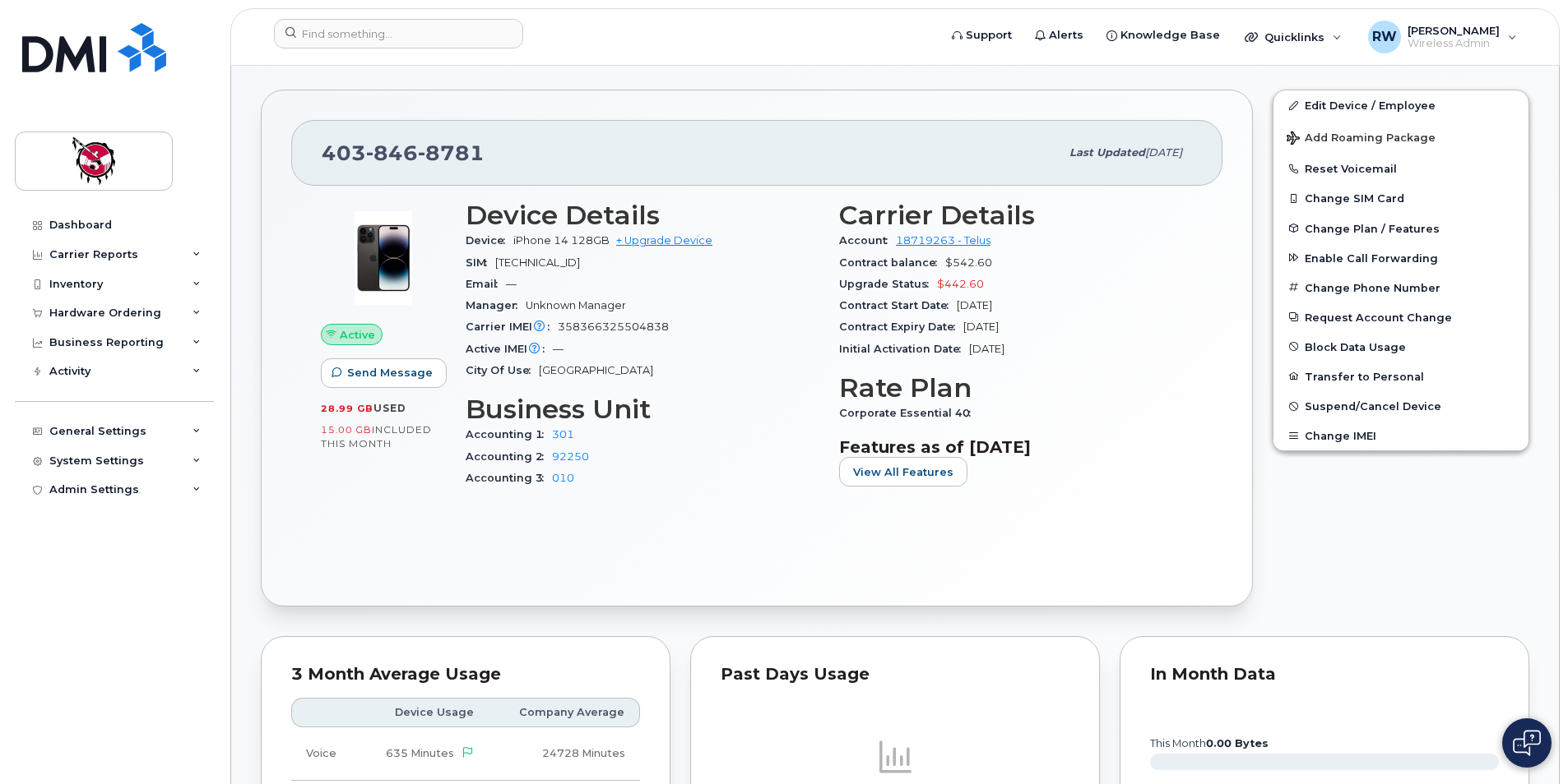
scroll to position [329, 0]
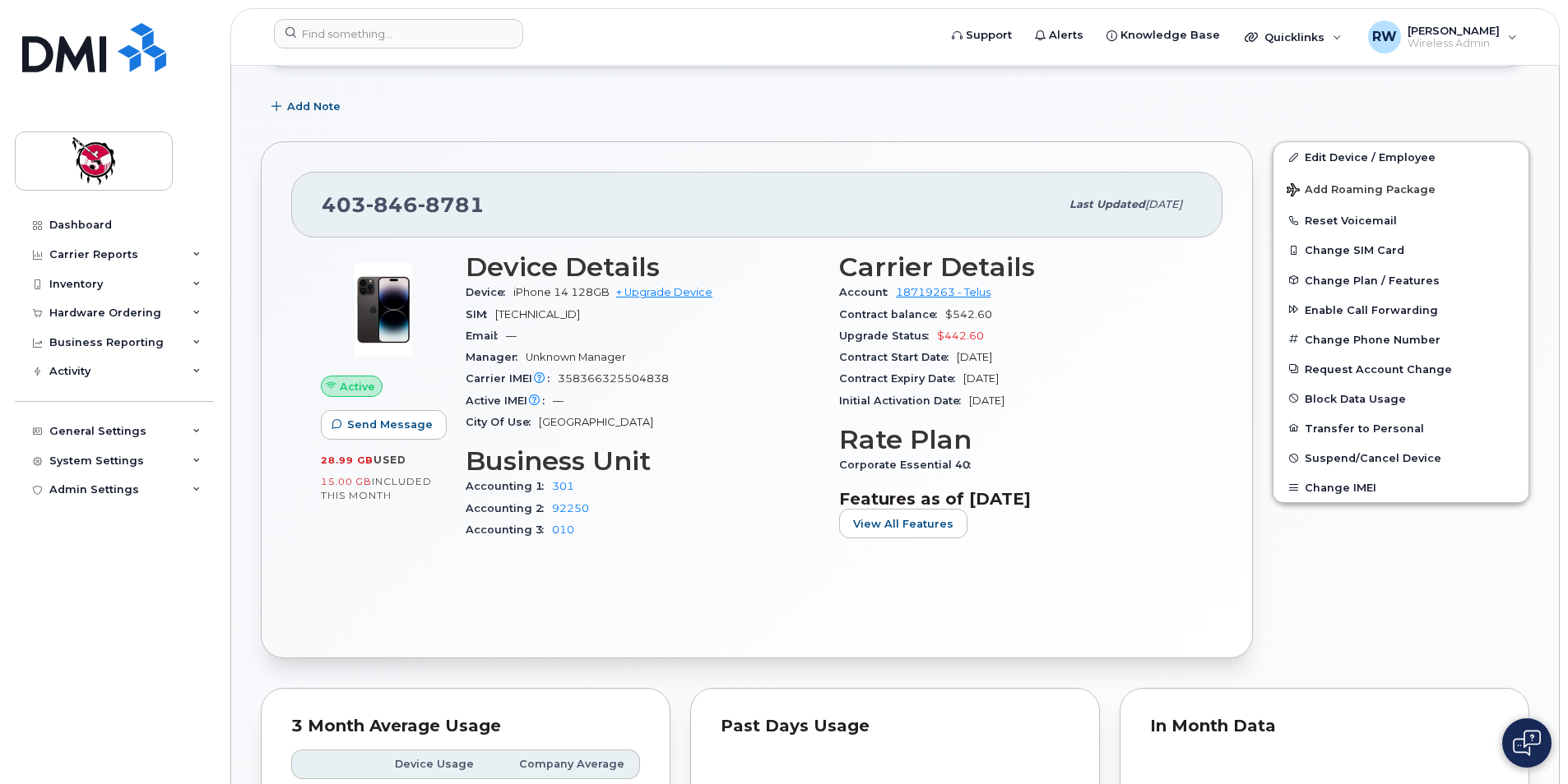
click at [1429, 592] on div "Edit Device / Employee Add Roaming Package Reset Voicemail Change SIM Card Chan…" at bounding box center [1401, 399] width 276 height 537
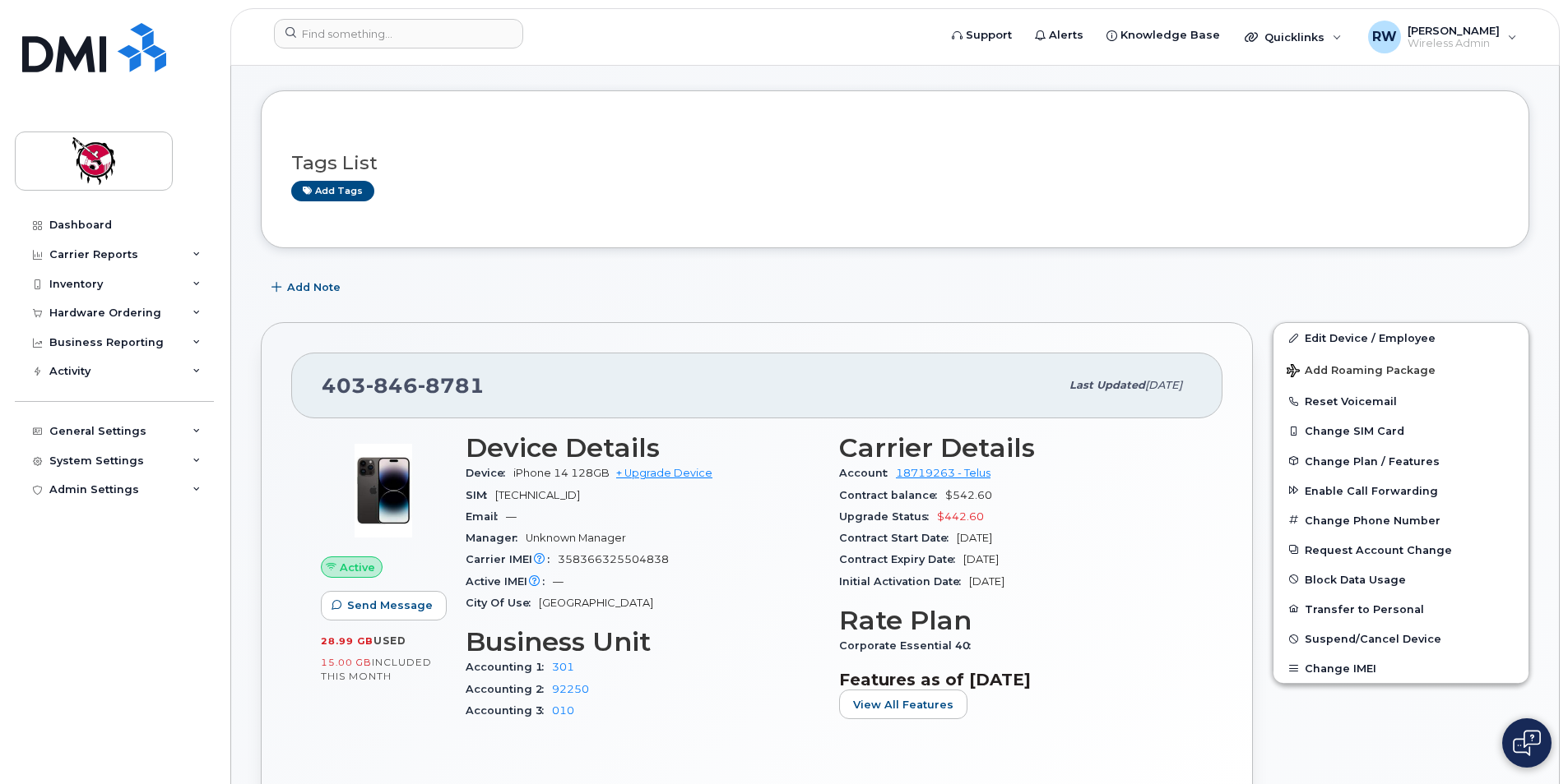
scroll to position [82, 0]
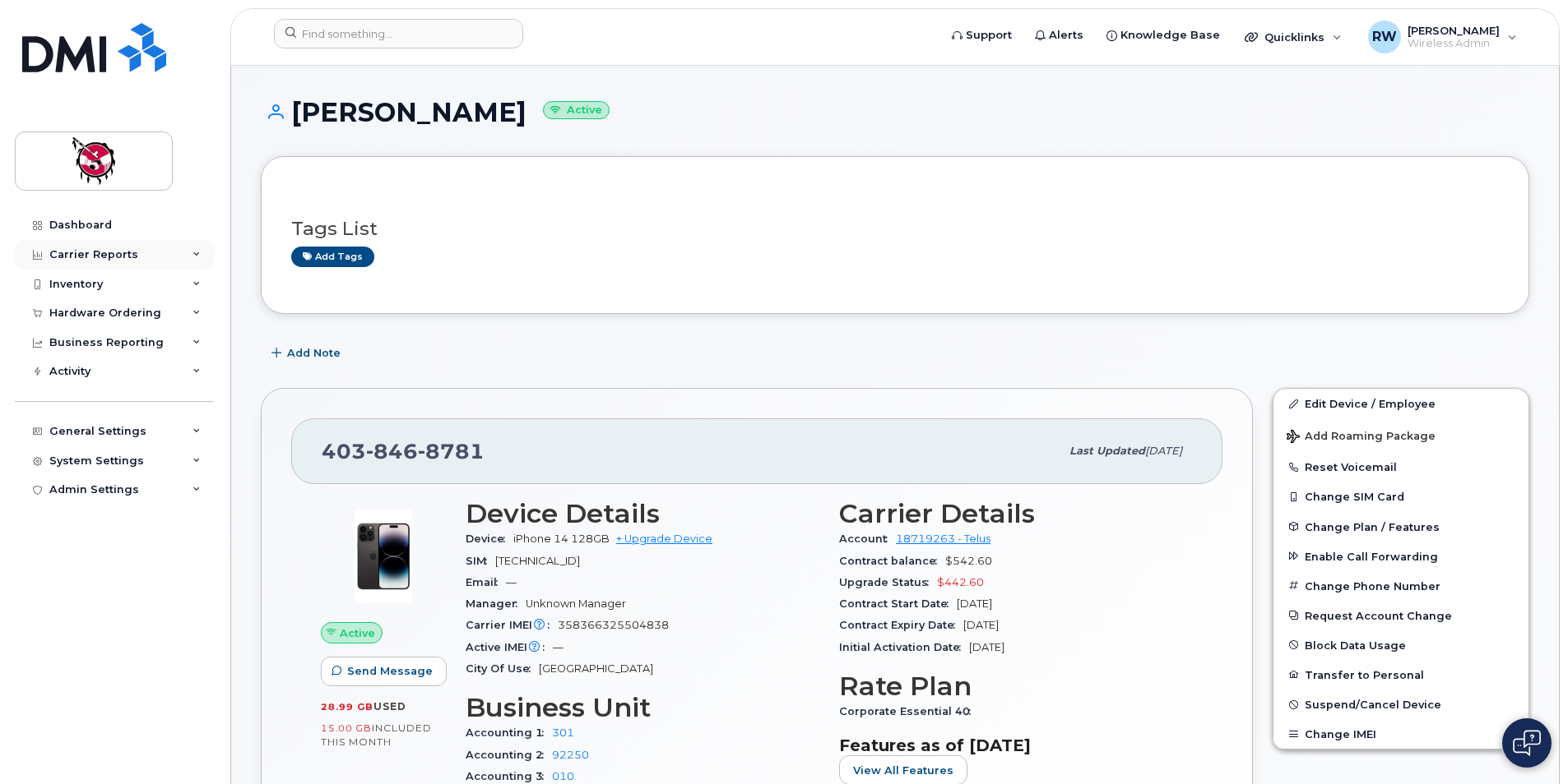
click at [99, 258] on div "Carrier Reports" at bounding box center [94, 255] width 89 height 14
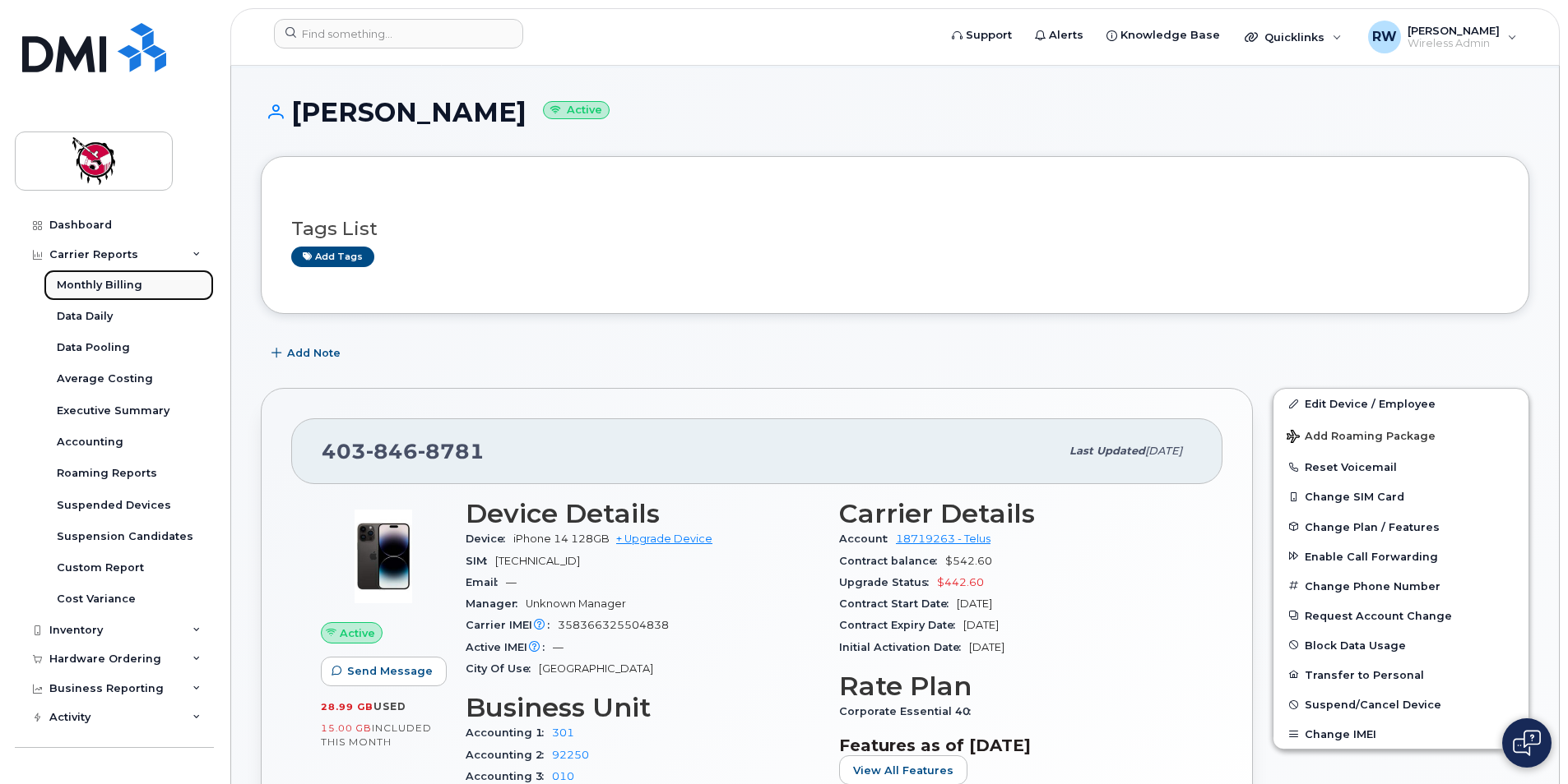
click at [112, 286] on div "Monthly Billing" at bounding box center [99, 284] width 86 height 14
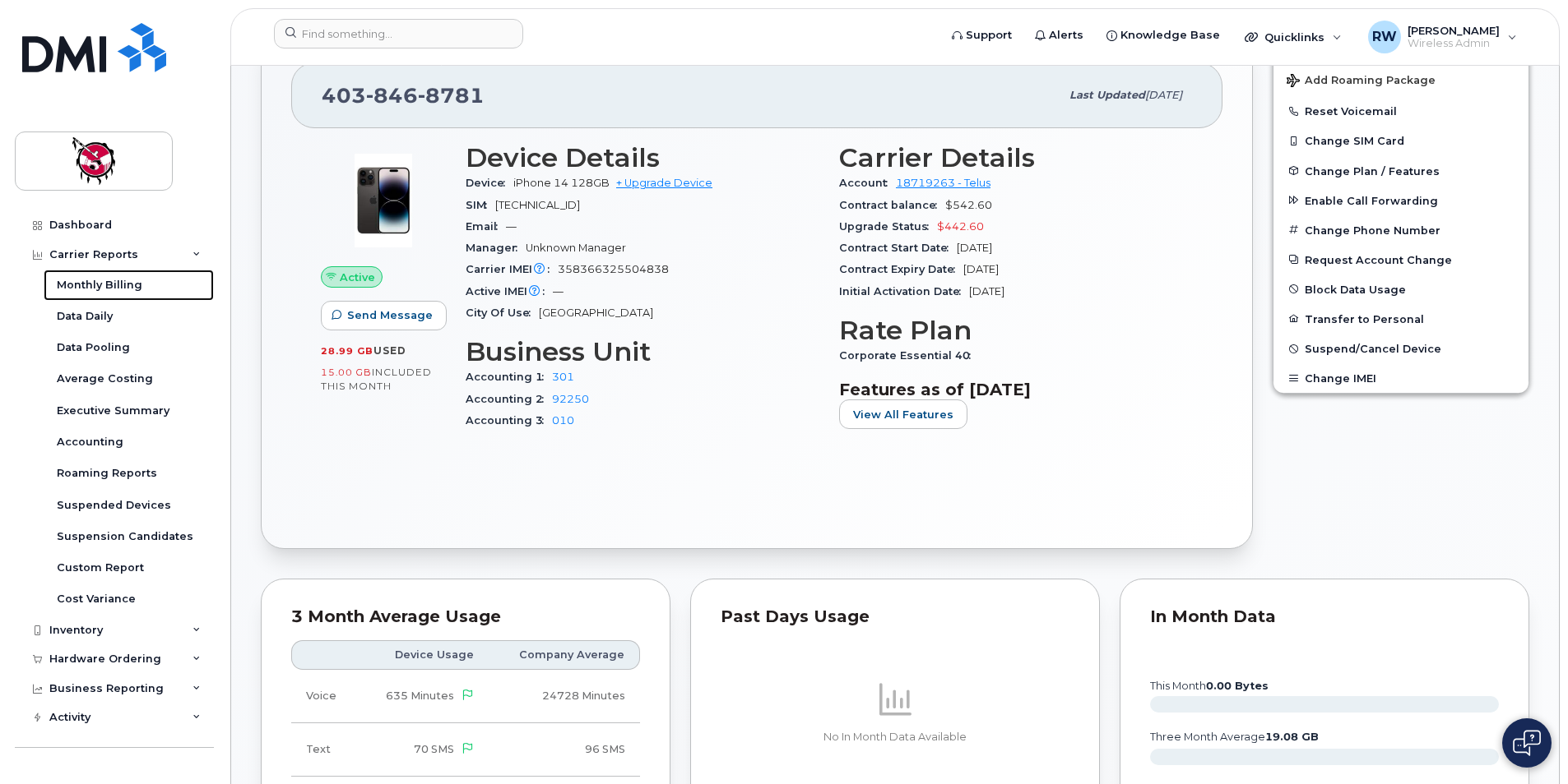
scroll to position [411, 0]
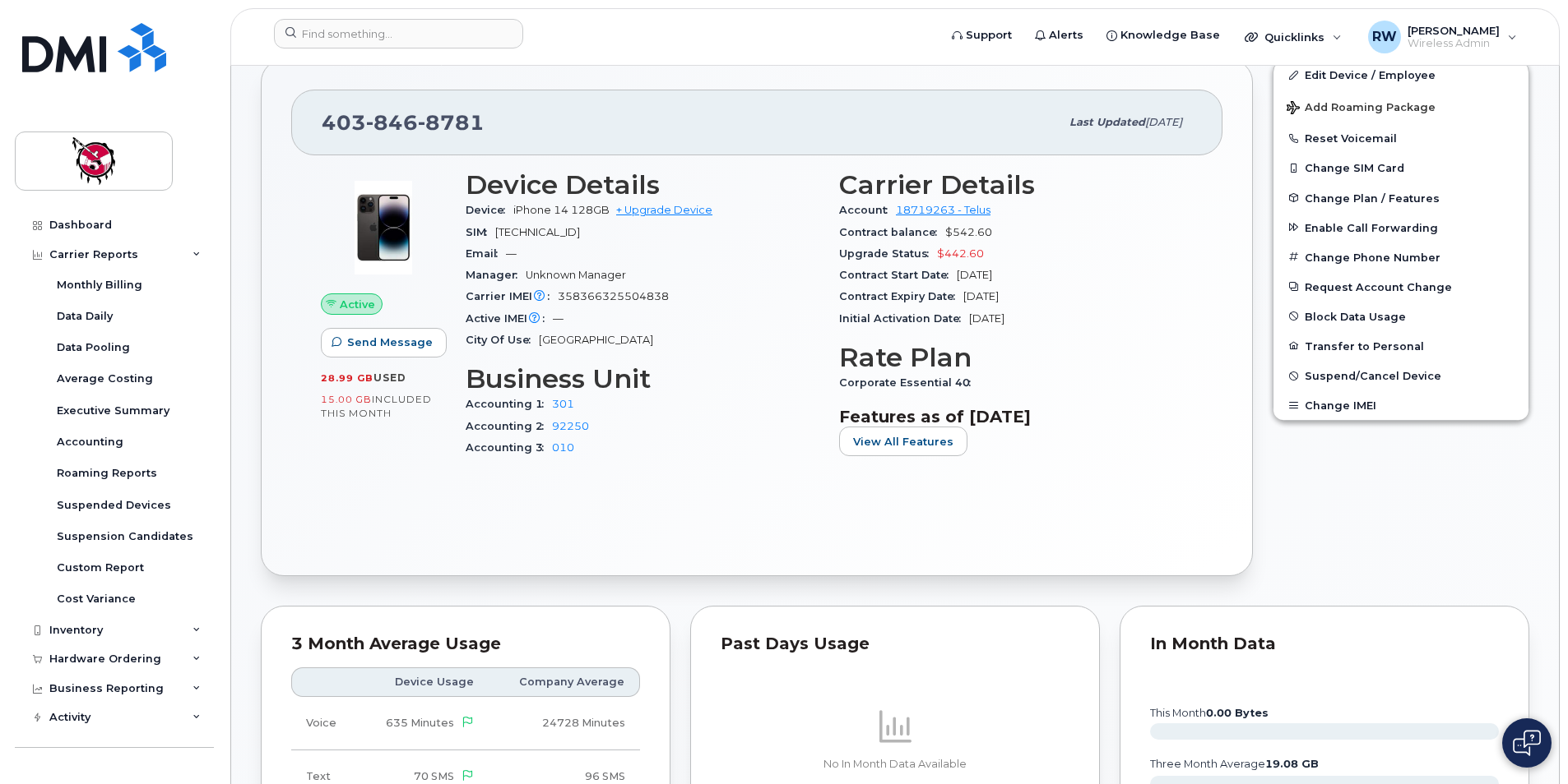
click at [266, 510] on div "403 846 8781 Last updated Jun 12, 2025 Active Send Message 28.99 GB  used 15.00…" at bounding box center [756, 317] width 992 height 517
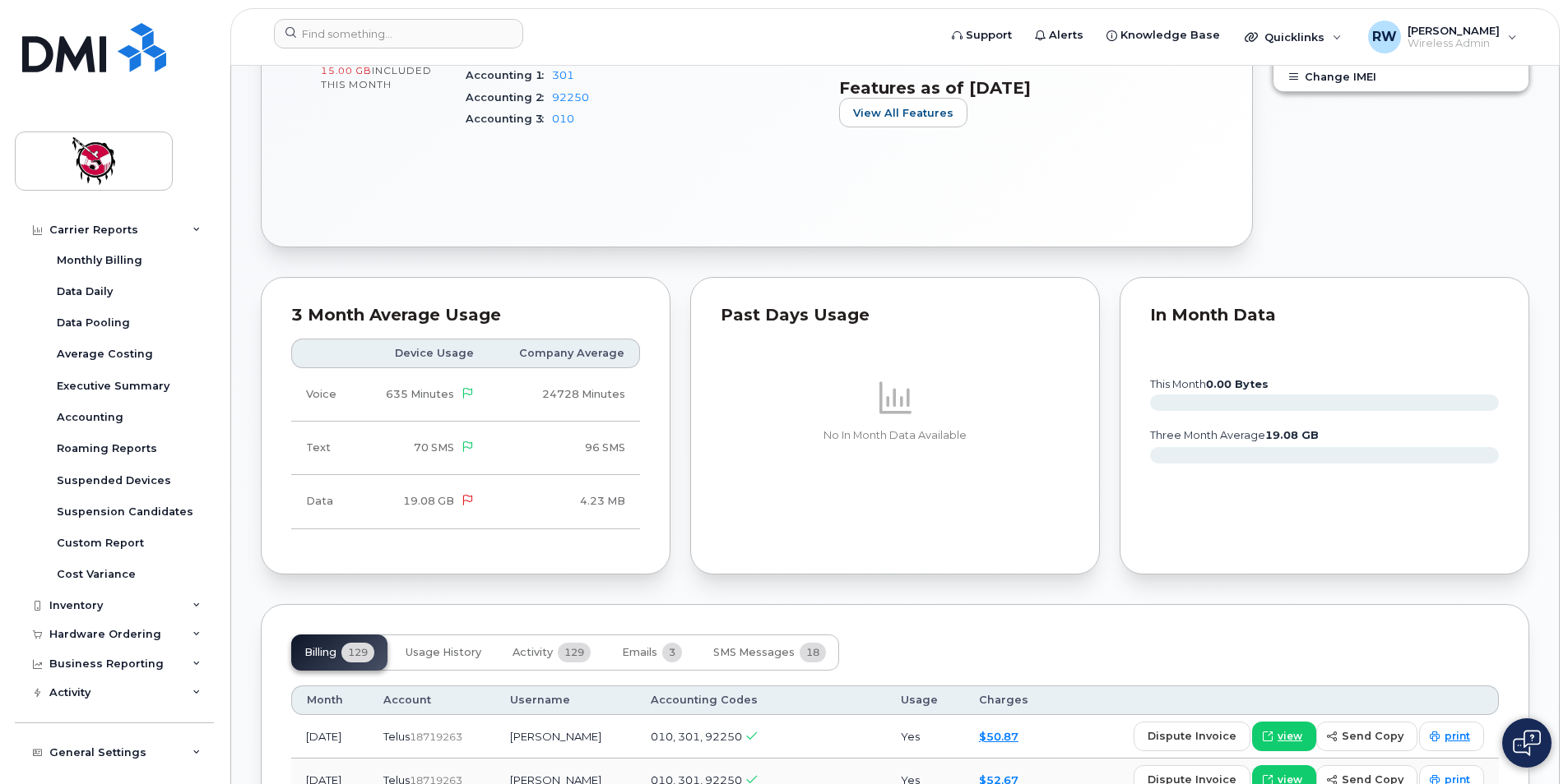
scroll to position [0, 0]
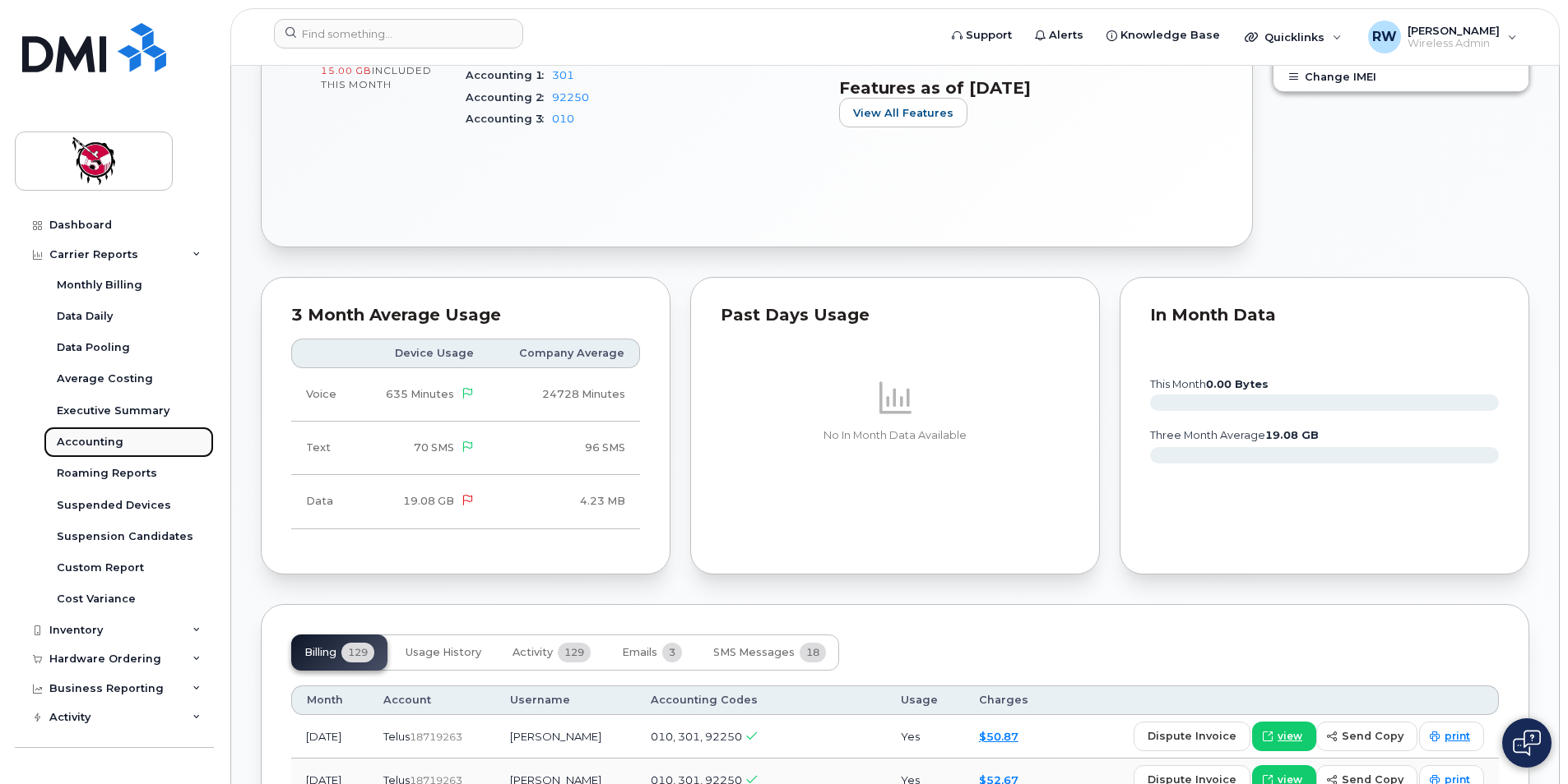
click at [81, 448] on div "Accounting" at bounding box center [90, 442] width 67 height 14
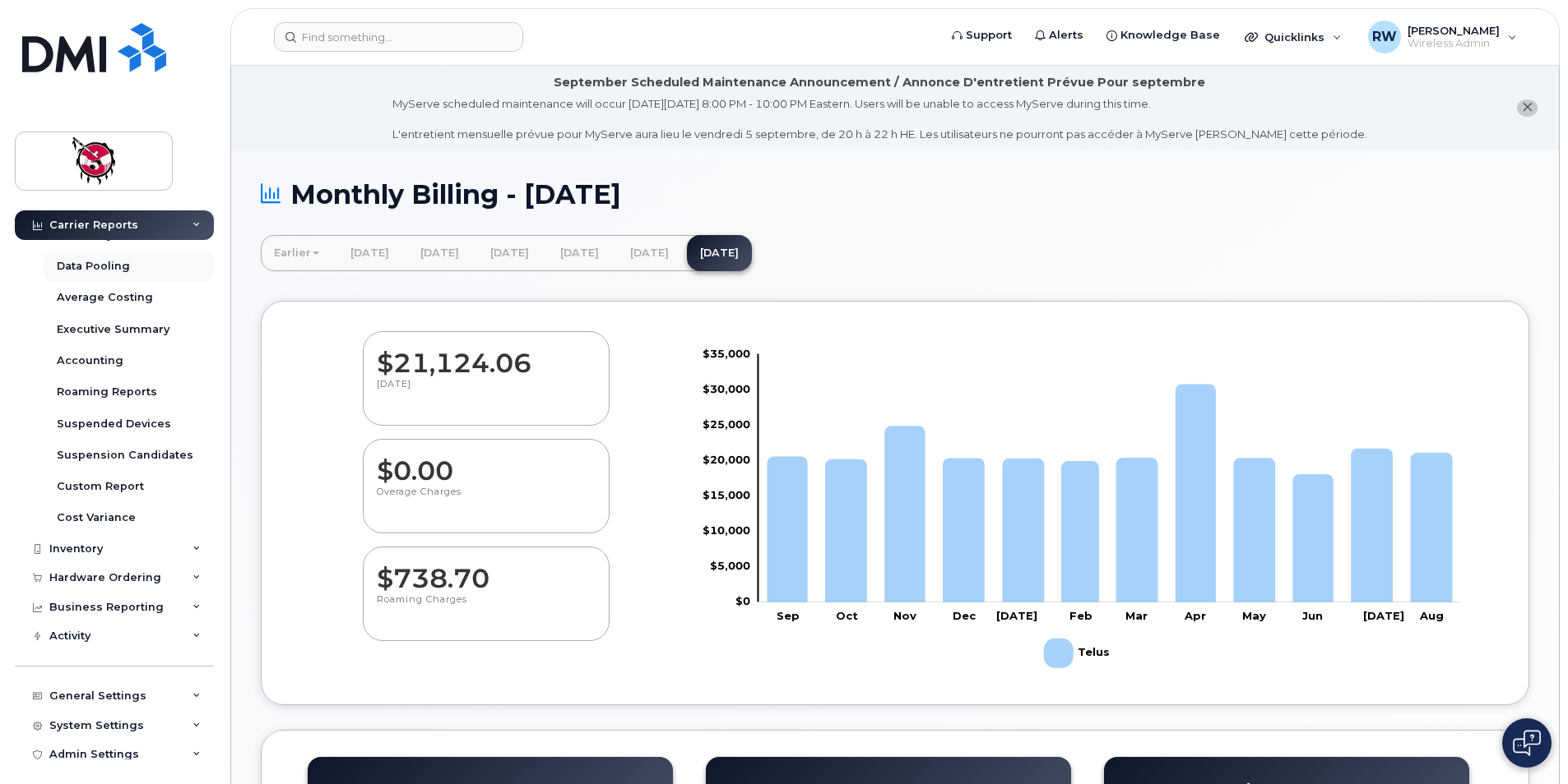
scroll to position [91, 0]
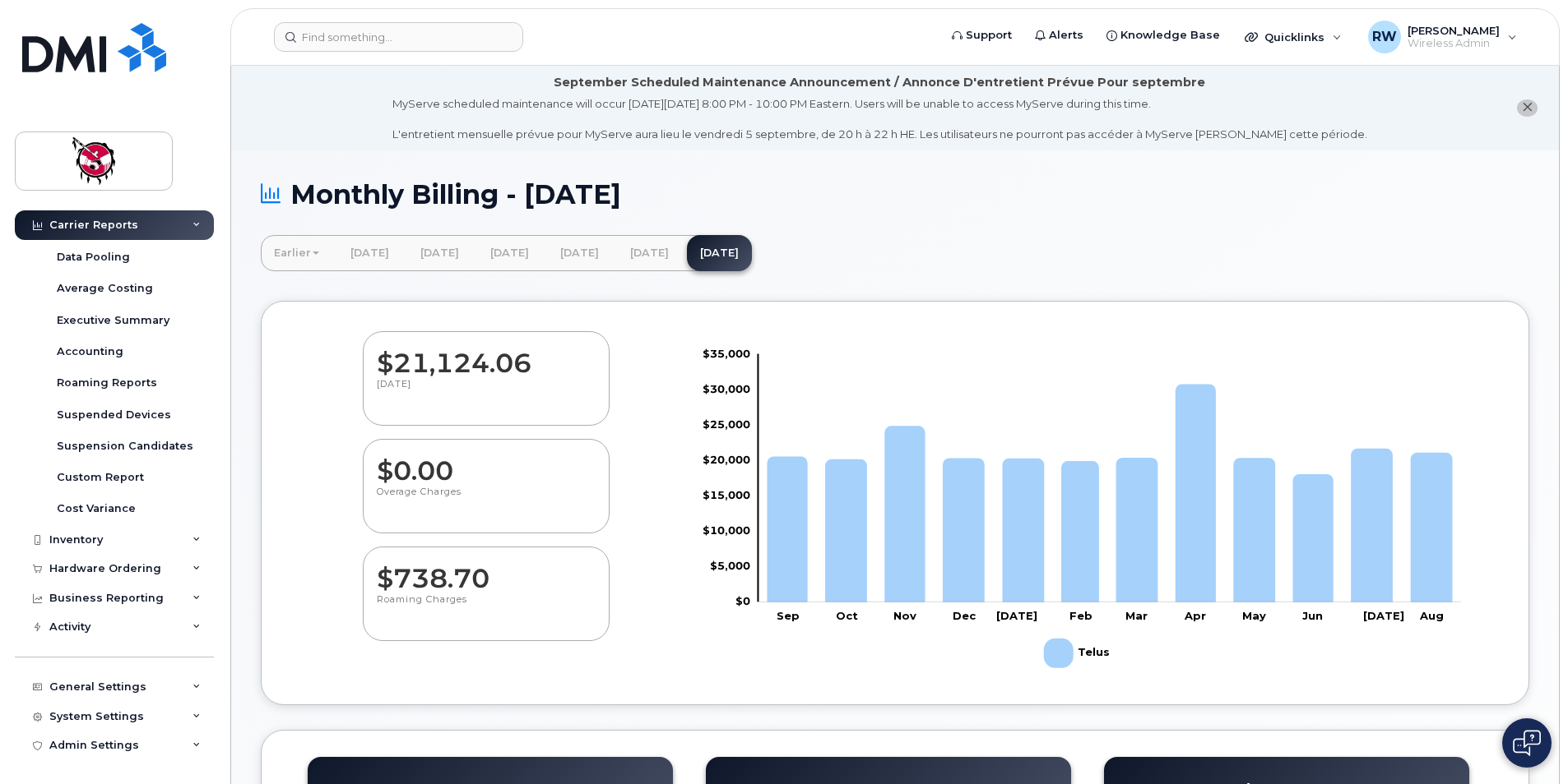
click at [249, 408] on div "Monthly Billing - August 2025 Earlier February 2025 January 2025 December 2024 …" at bounding box center [895, 734] width 1328 height 1168
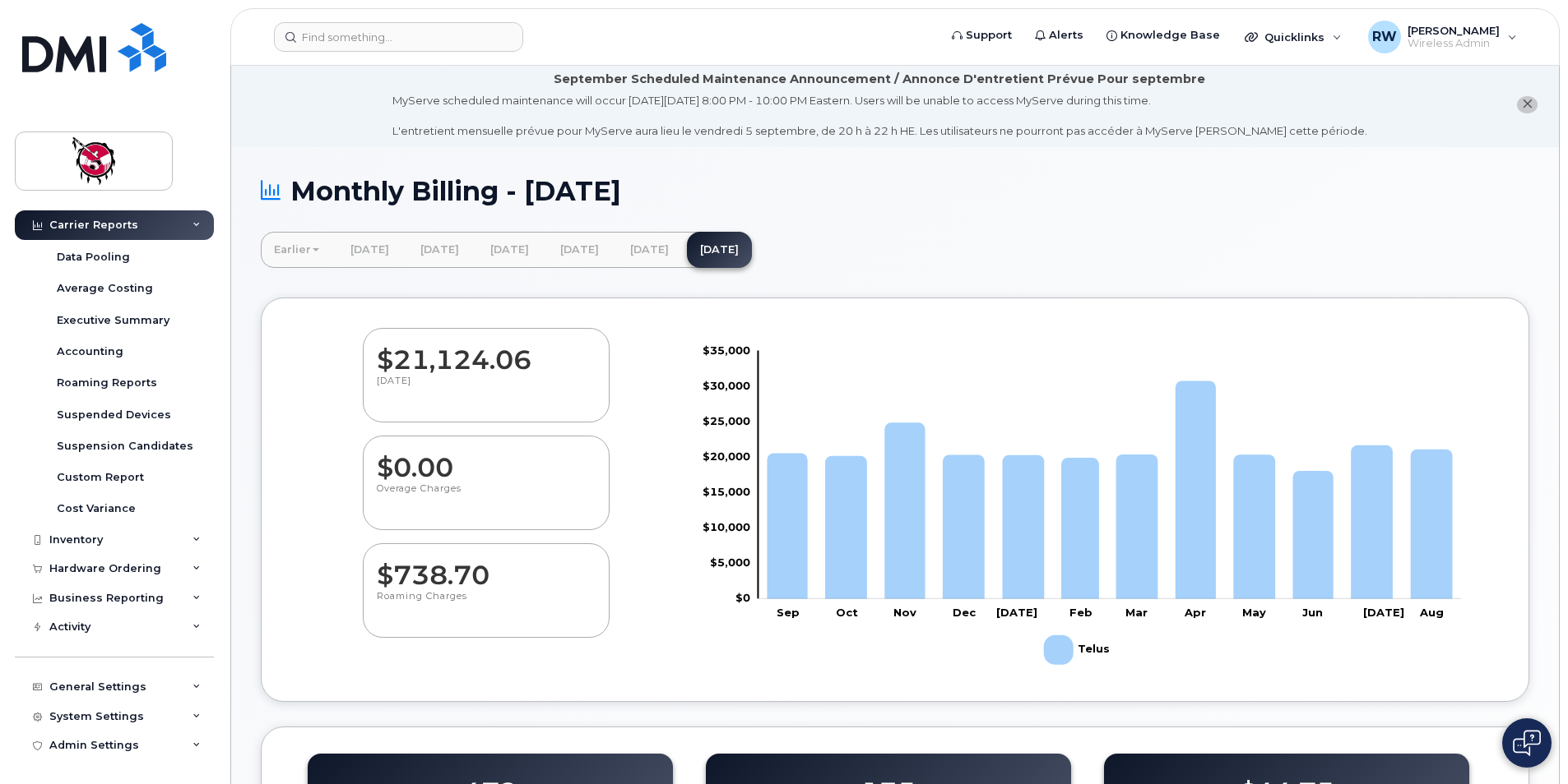
scroll to position [0, 0]
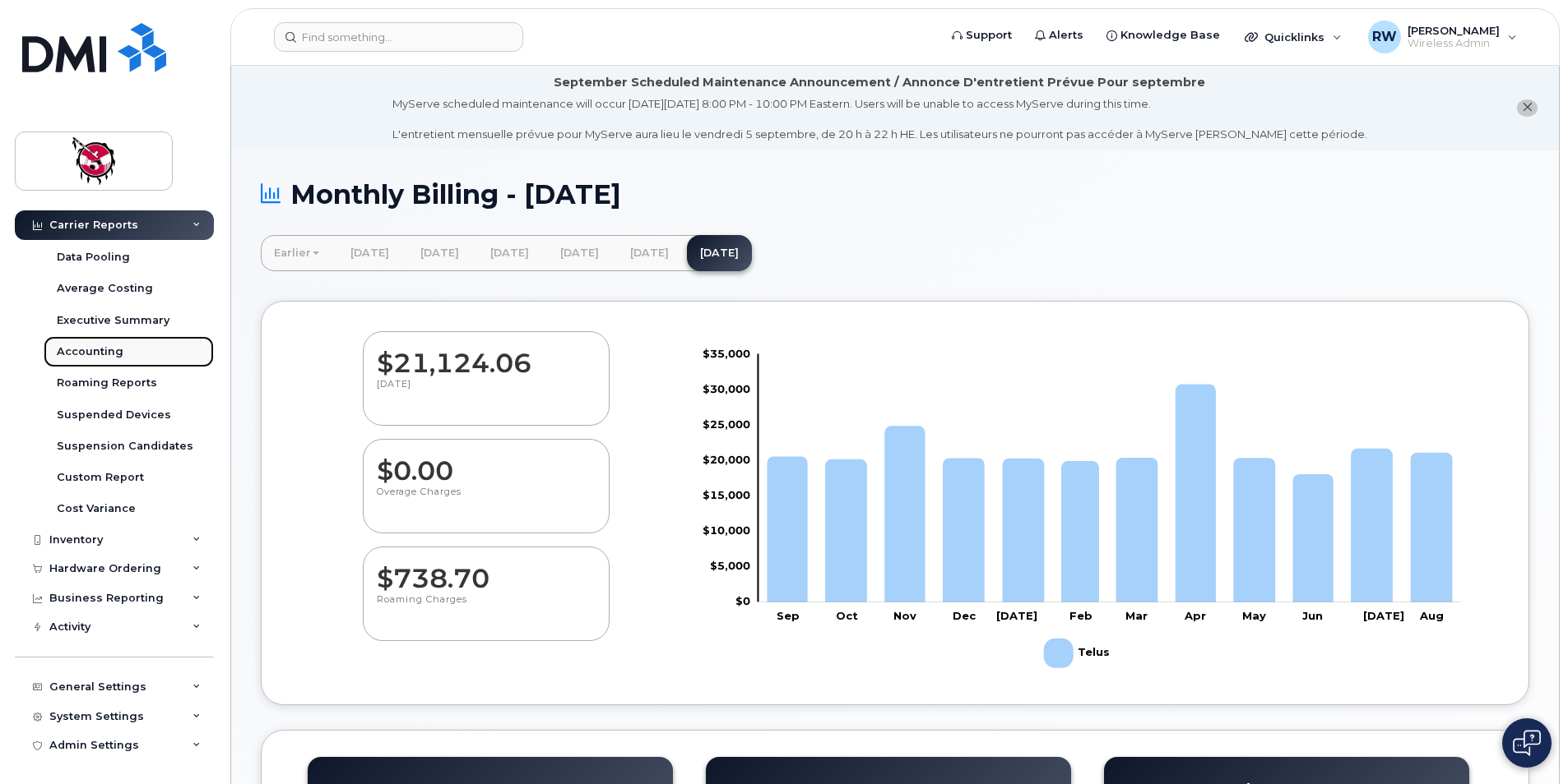
click at [89, 358] on div "Accounting" at bounding box center [90, 351] width 67 height 14
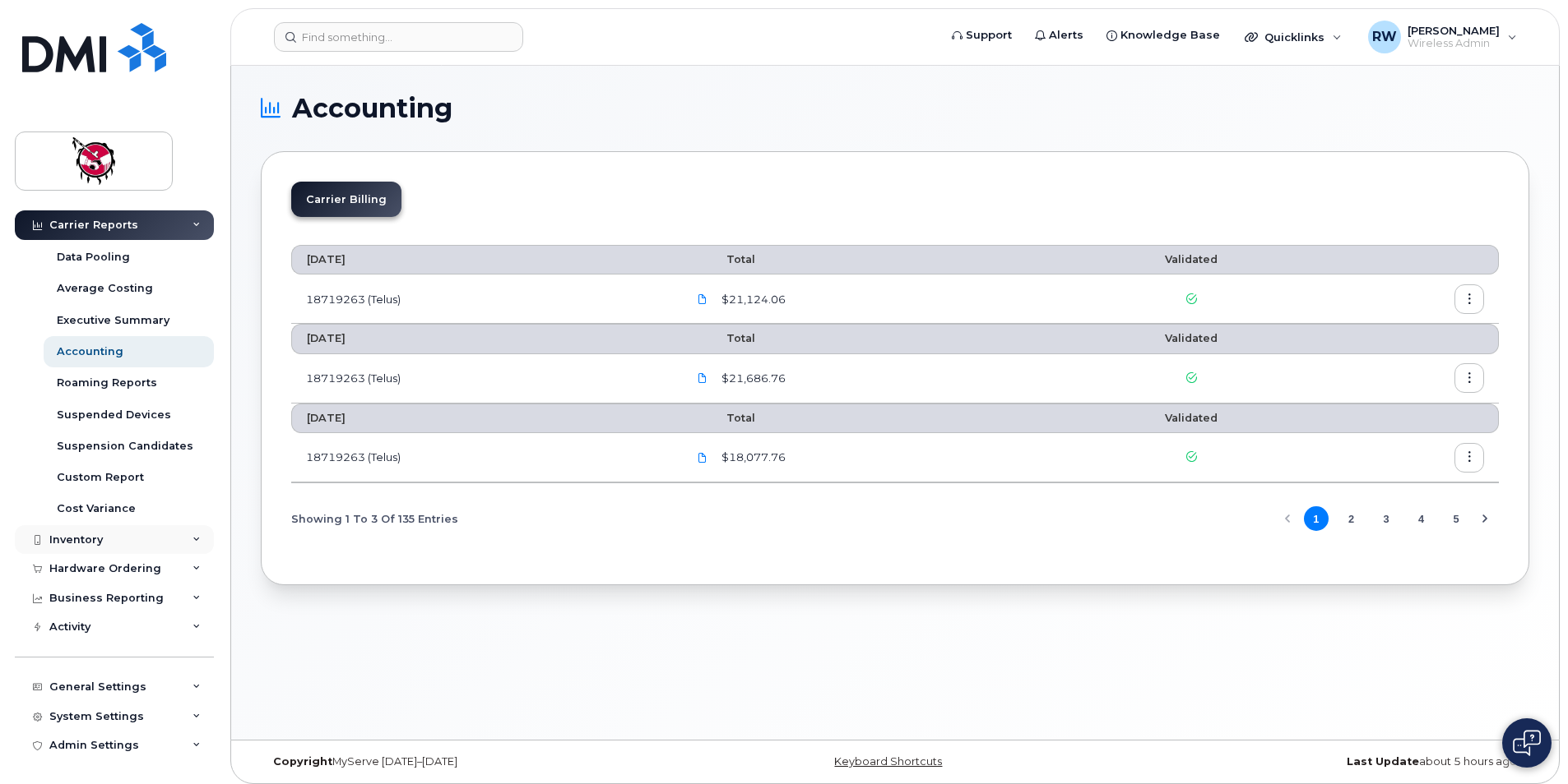
click at [133, 549] on div "Inventory" at bounding box center [114, 540] width 199 height 30
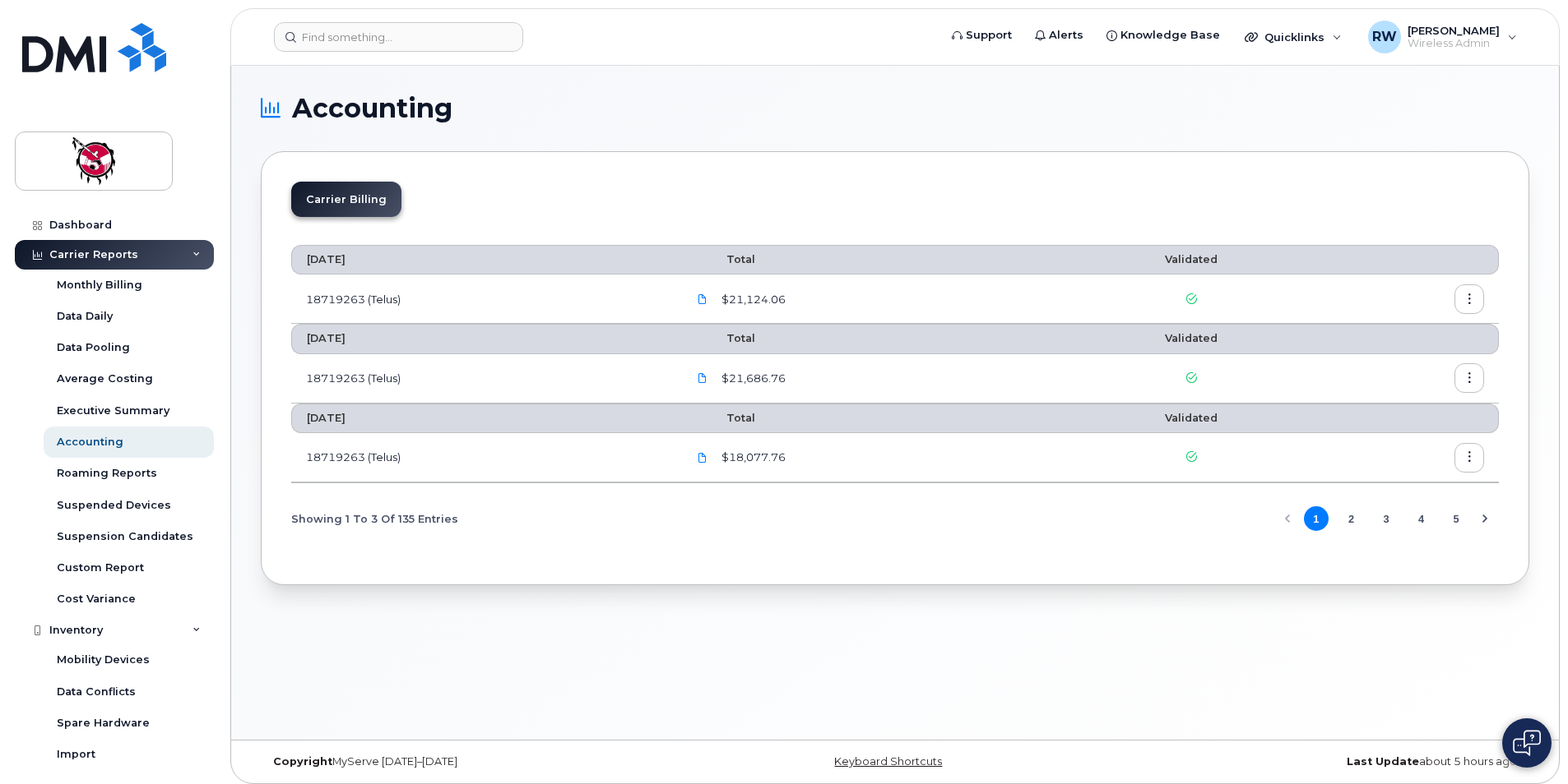
click at [114, 247] on div "Carrier Reports" at bounding box center [114, 255] width 199 height 30
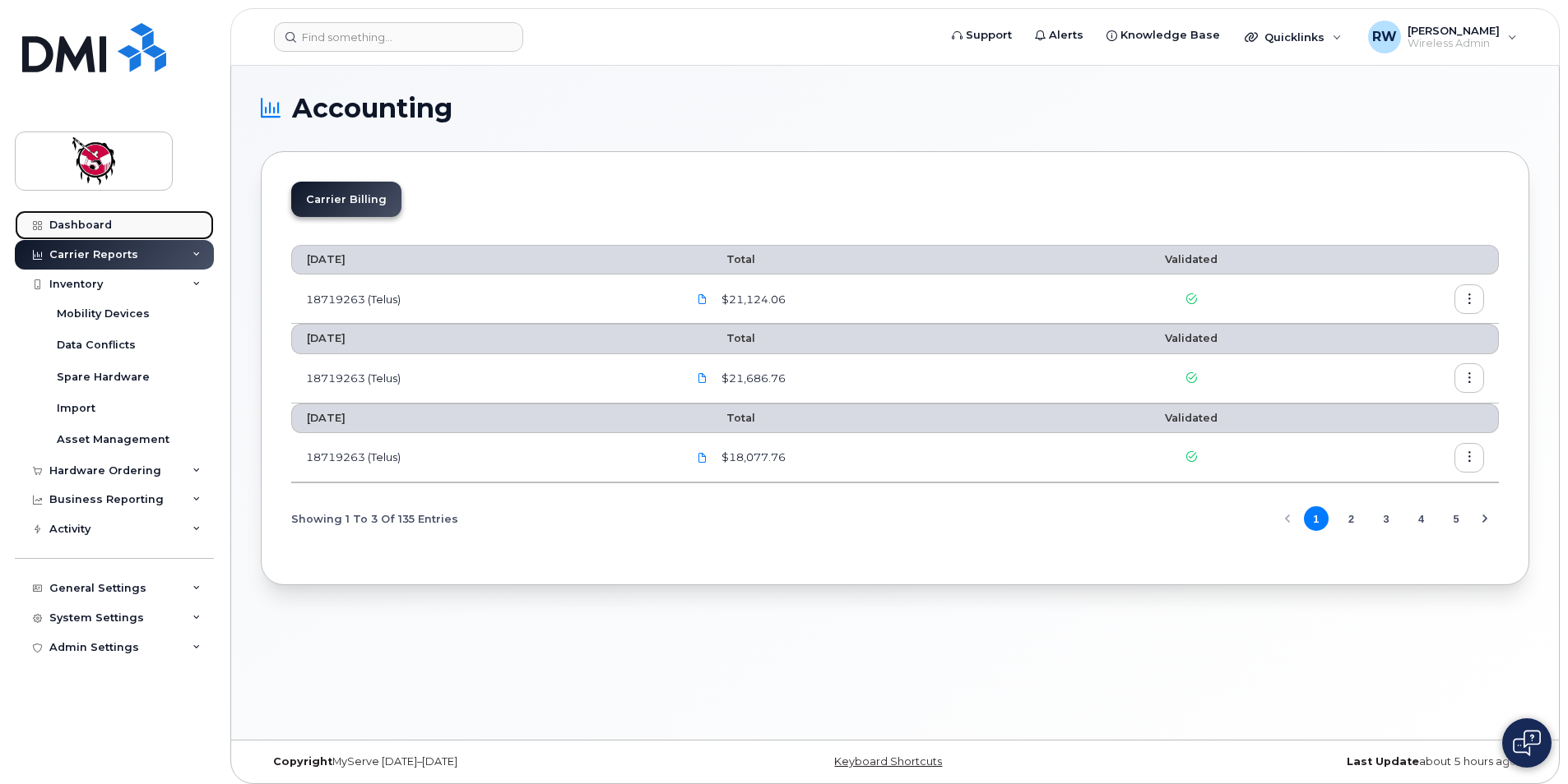
click at [100, 221] on div "Dashboard" at bounding box center [80, 226] width 63 height 14
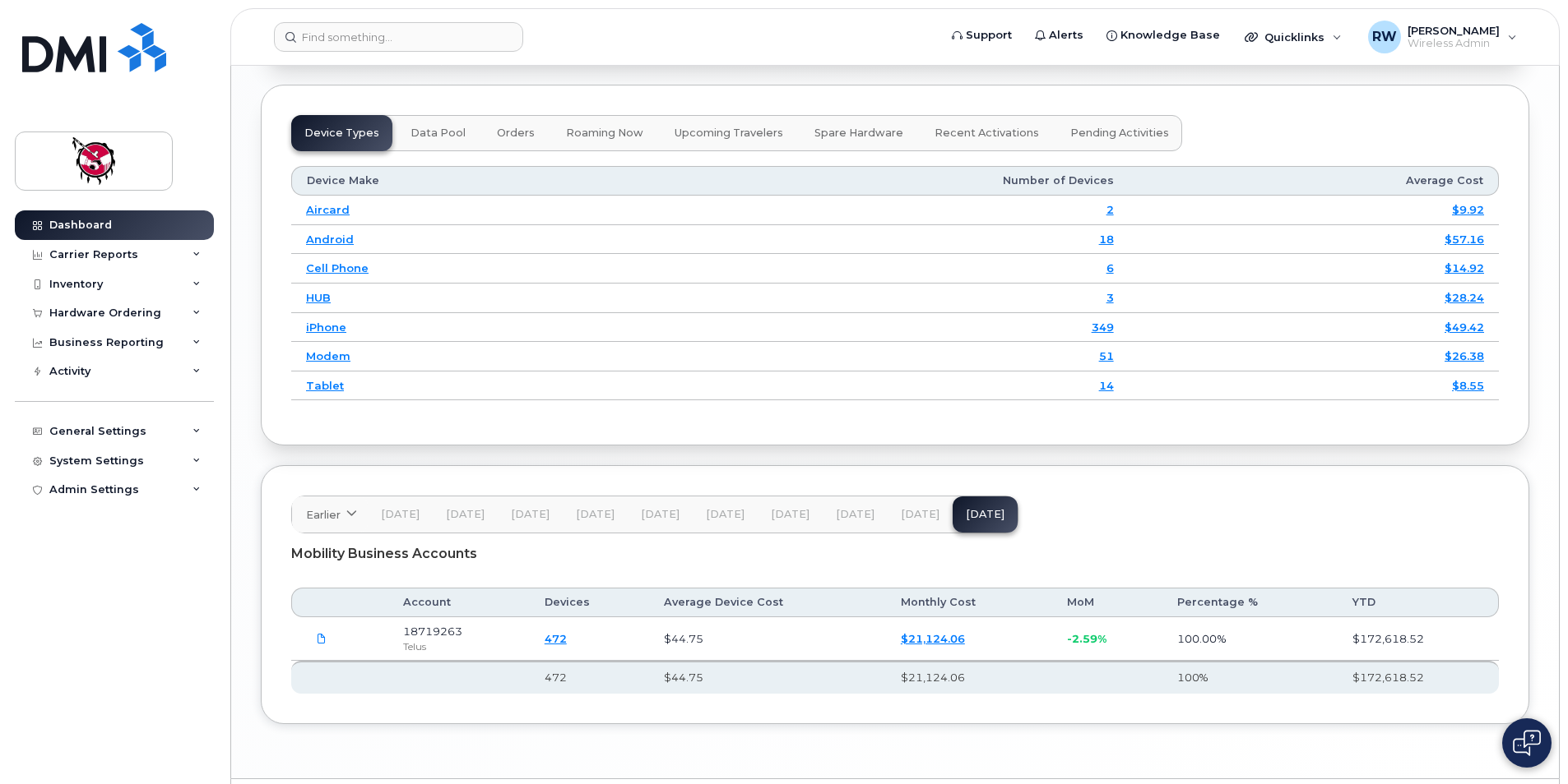
scroll to position [2078, 0]
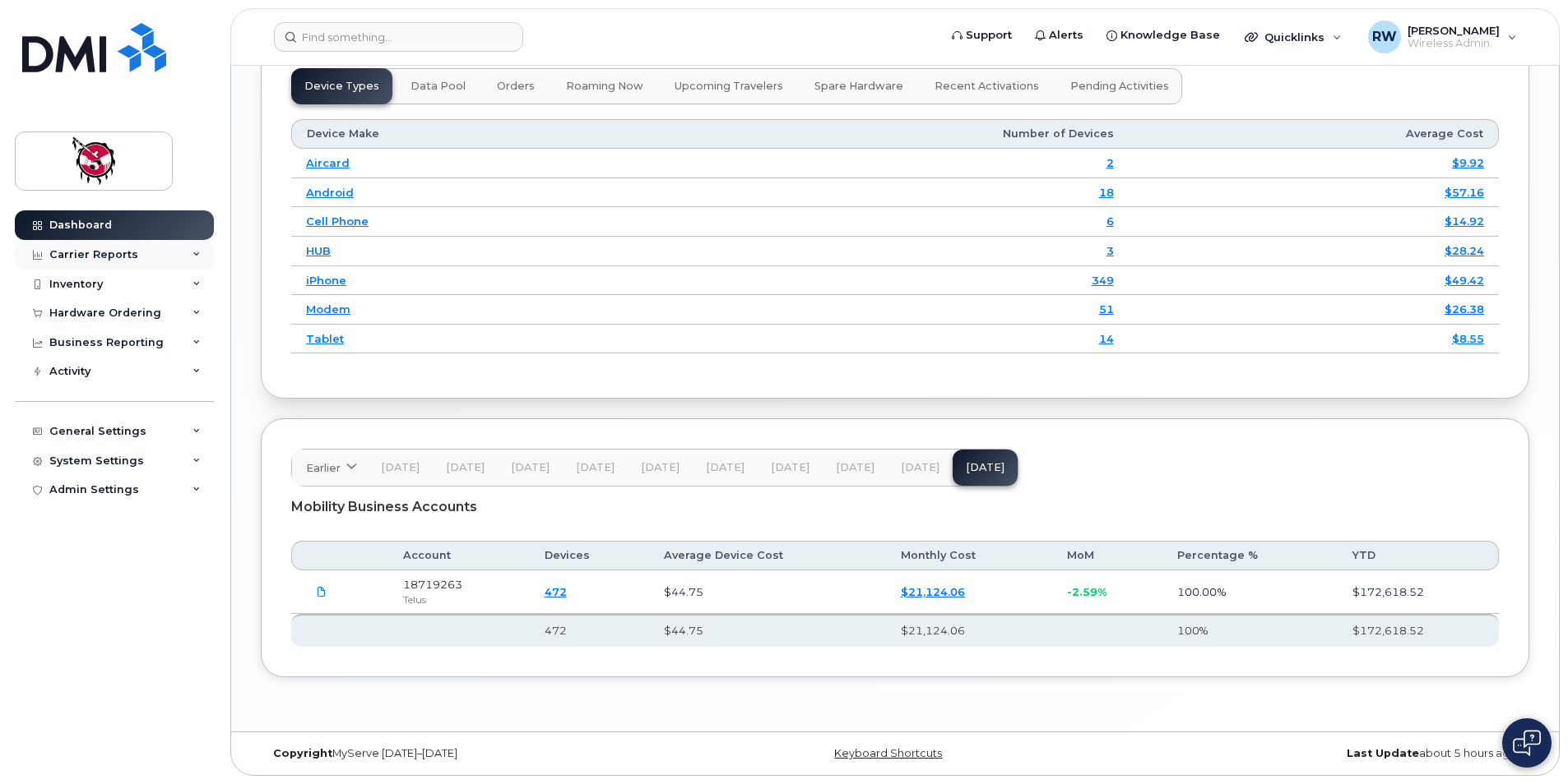
click at [109, 256] on div "Carrier Reports" at bounding box center [94, 255] width 89 height 14
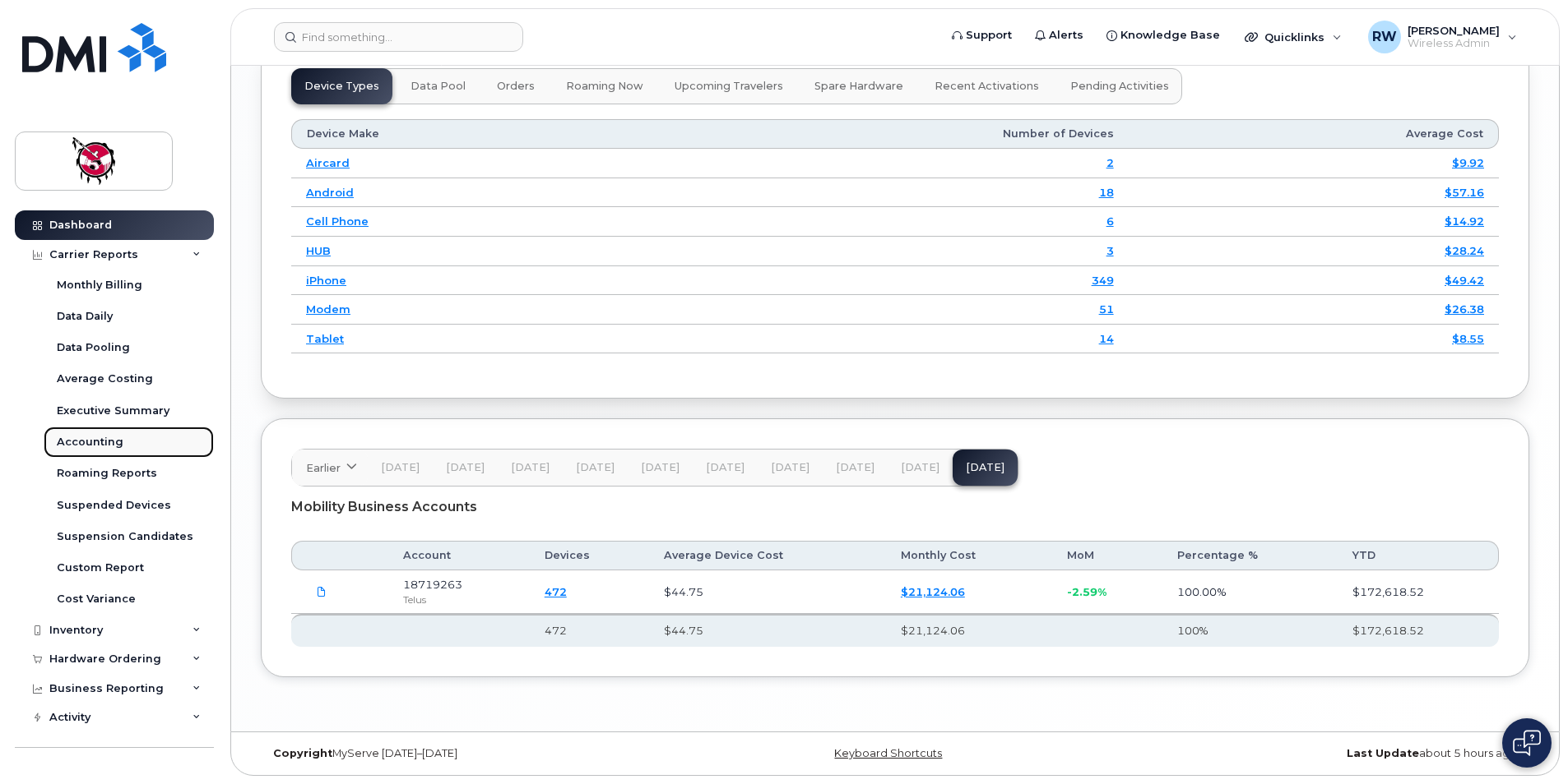
click at [86, 433] on link "Accounting" at bounding box center [128, 442] width 170 height 31
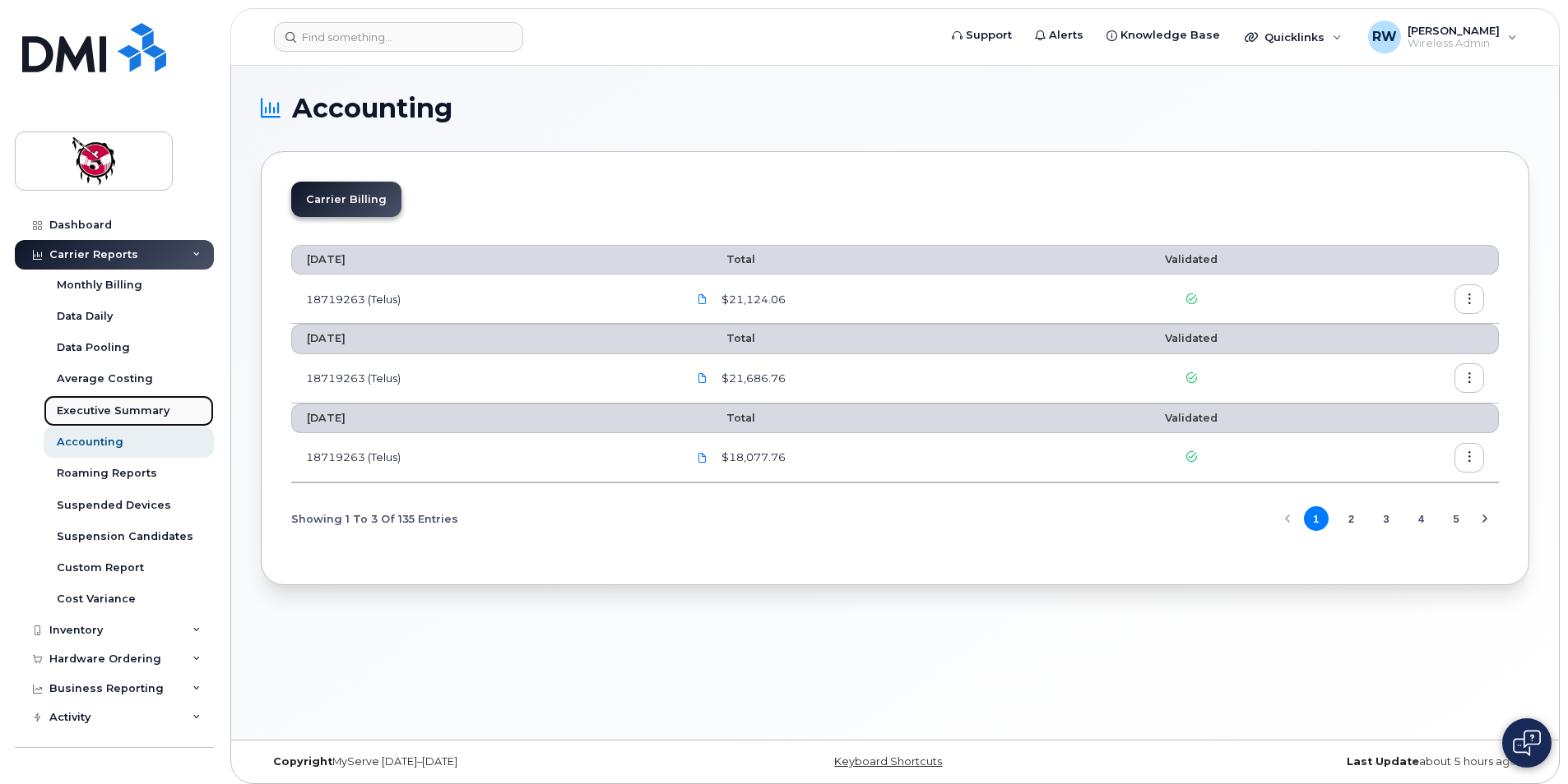
click at [126, 404] on div "Executive Summary" at bounding box center [113, 411] width 113 height 14
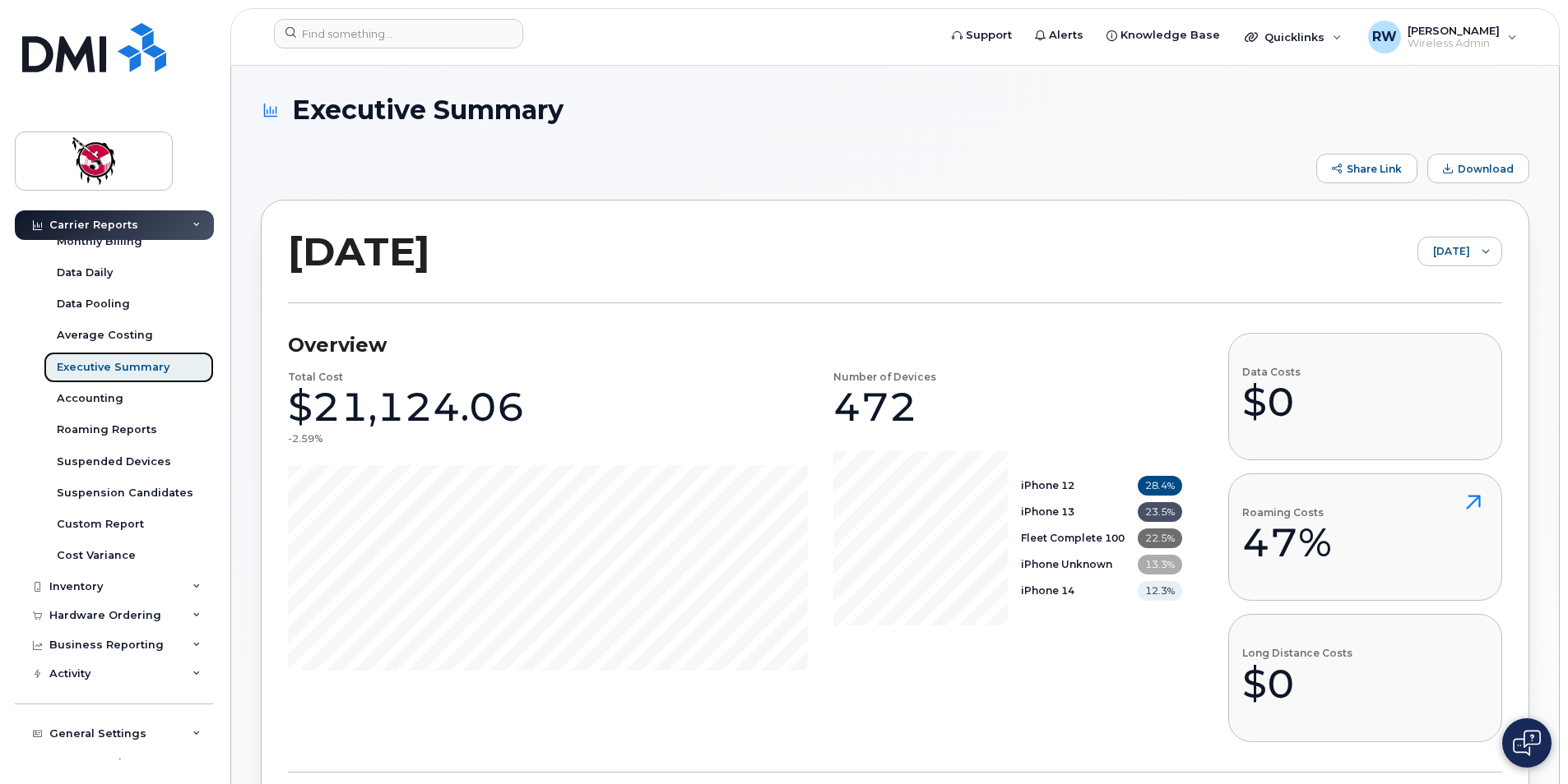
scroll to position [91, 0]
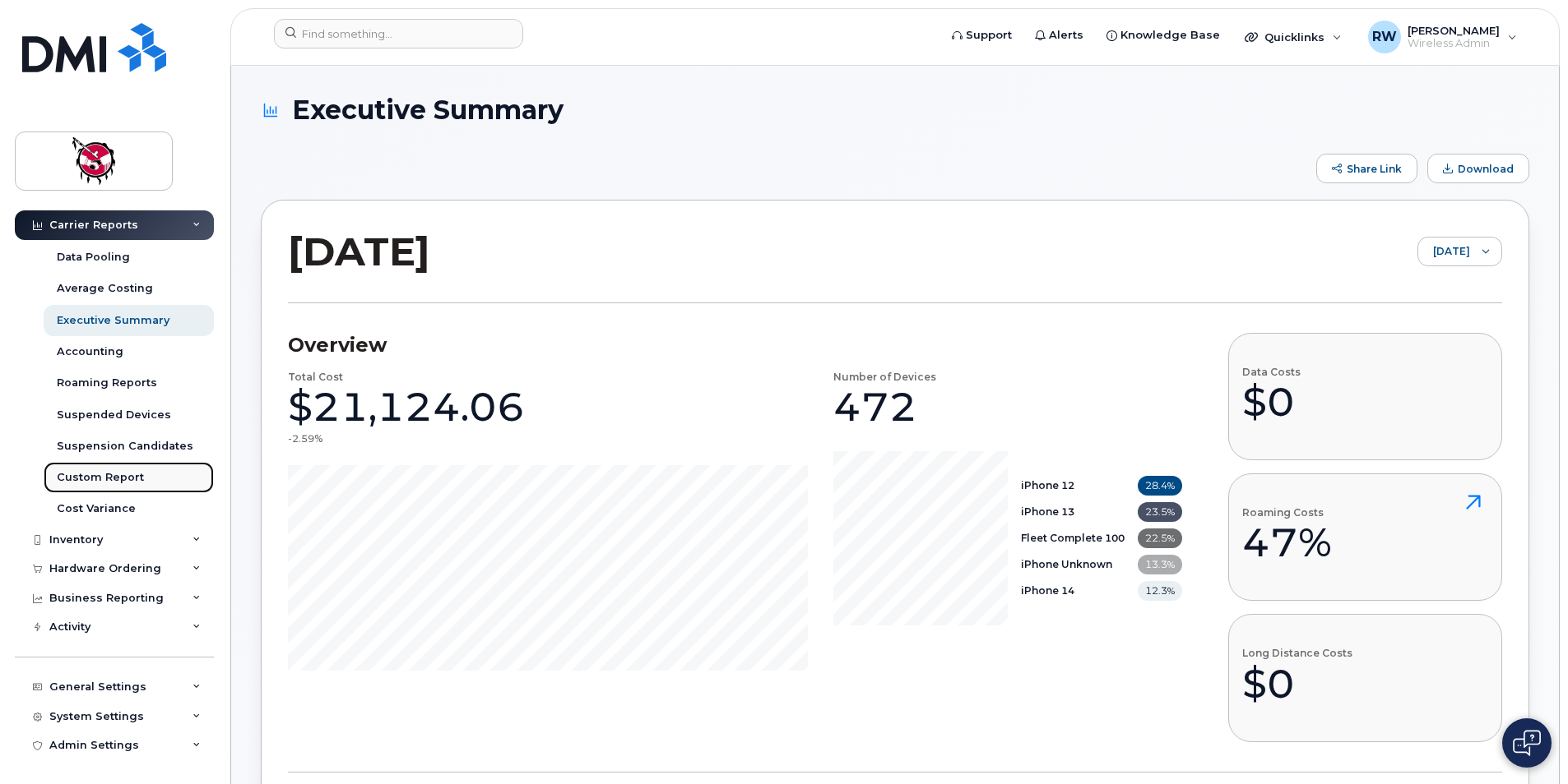
click at [137, 476] on div "Custom Report" at bounding box center [100, 477] width 87 height 14
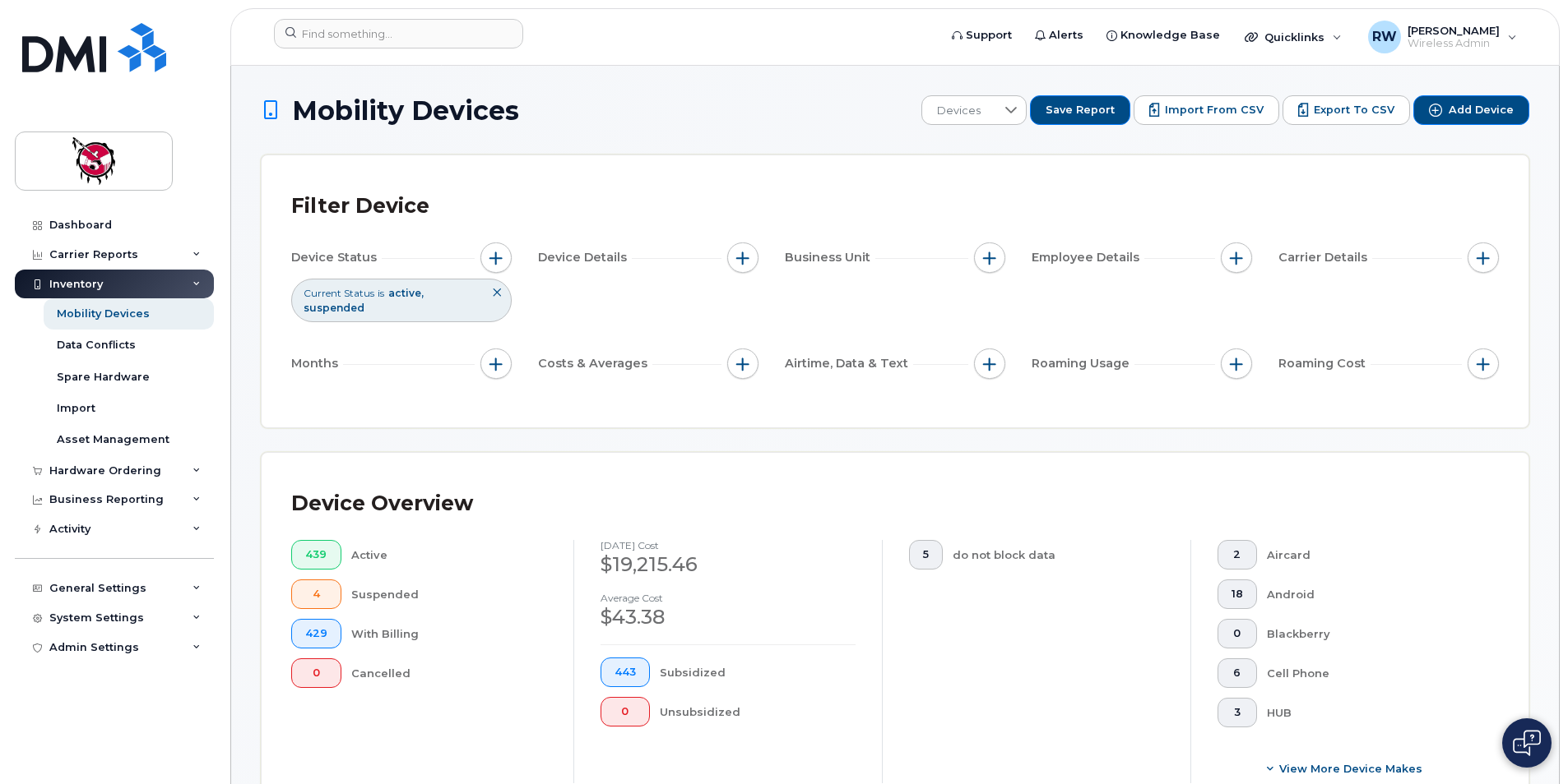
click at [127, 284] on div "Inventory" at bounding box center [114, 284] width 199 height 30
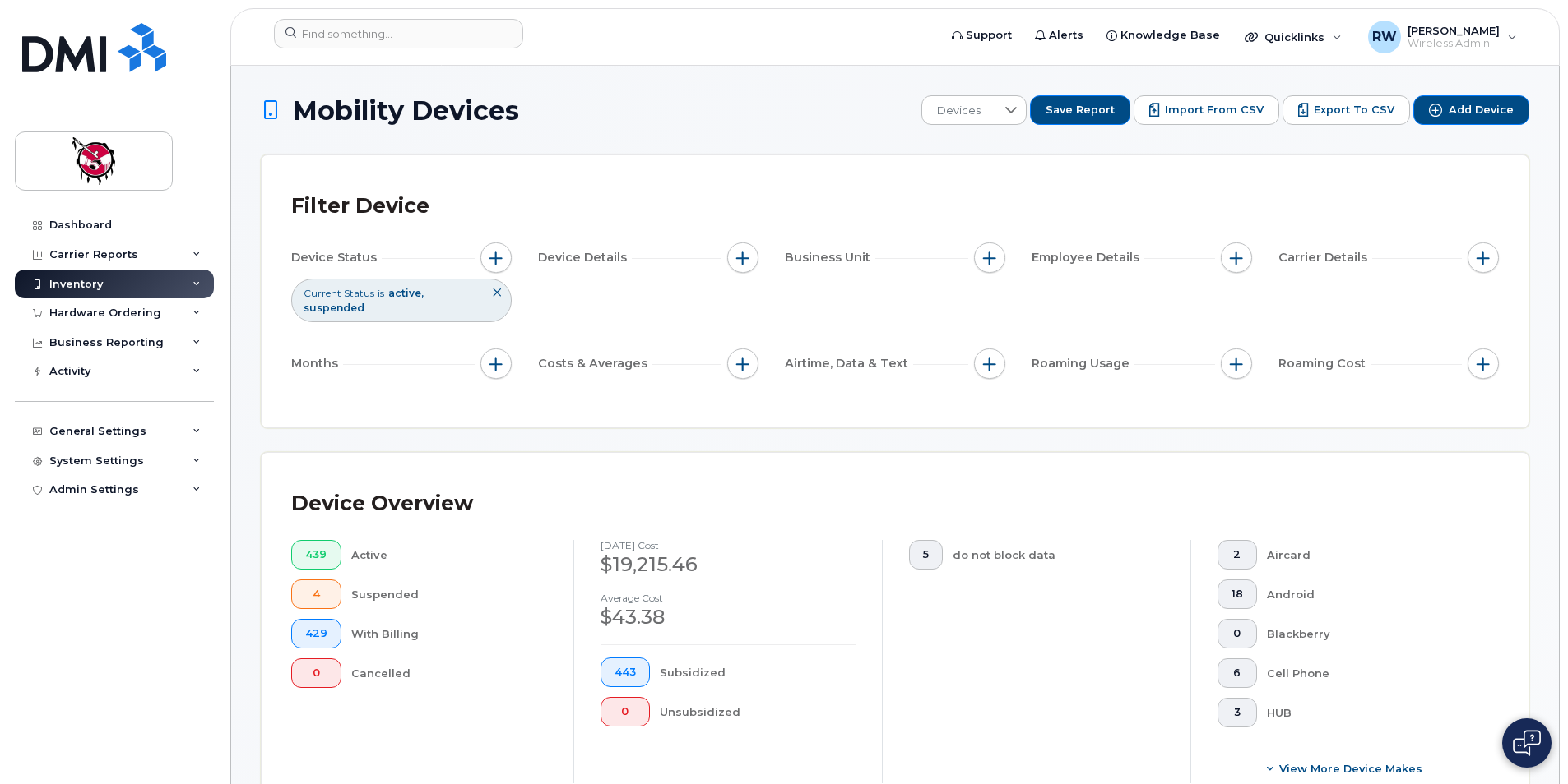
click at [127, 284] on div "Inventory" at bounding box center [114, 284] width 199 height 30
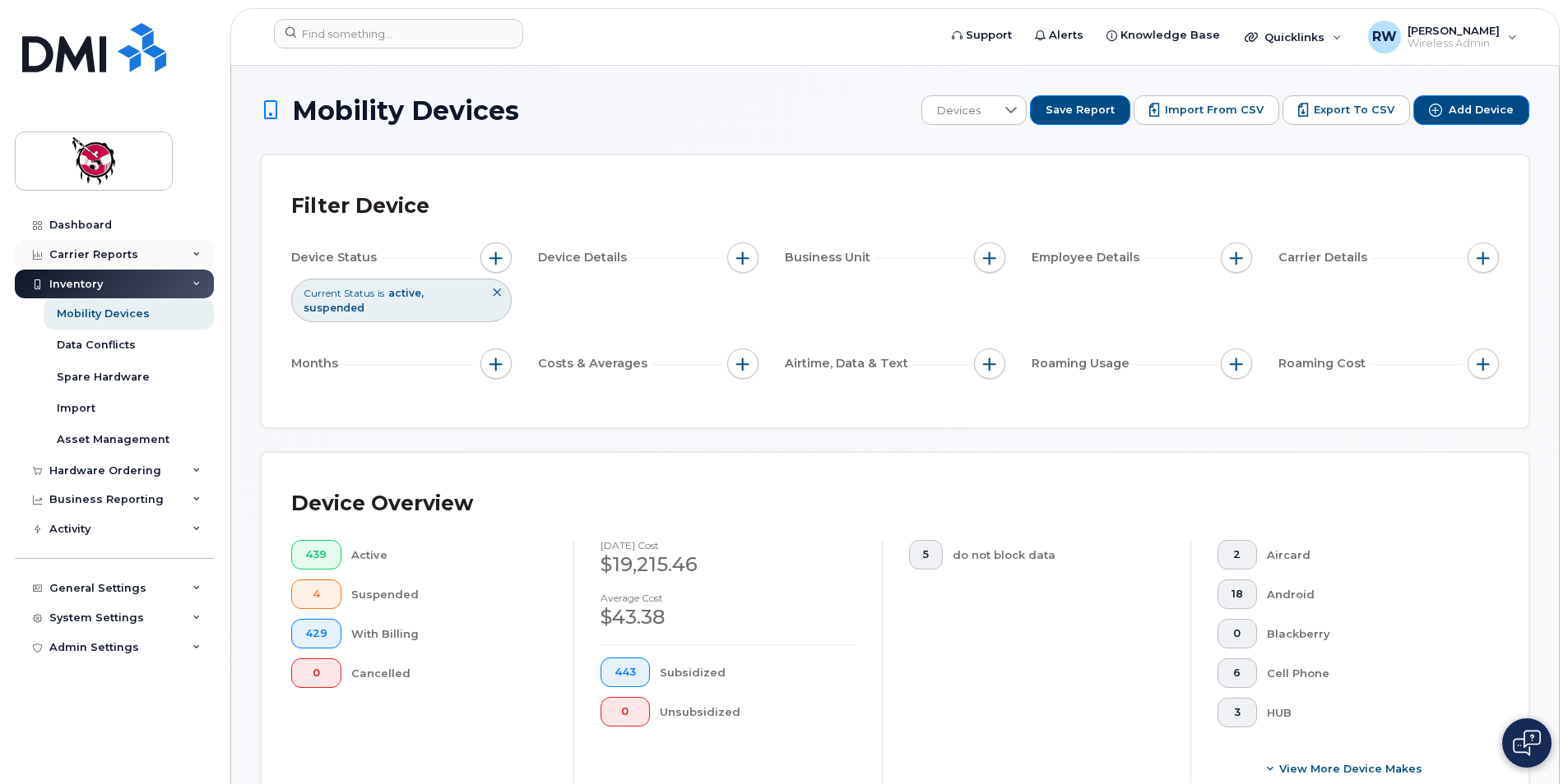
click at [155, 259] on div "Carrier Reports" at bounding box center [114, 255] width 199 height 30
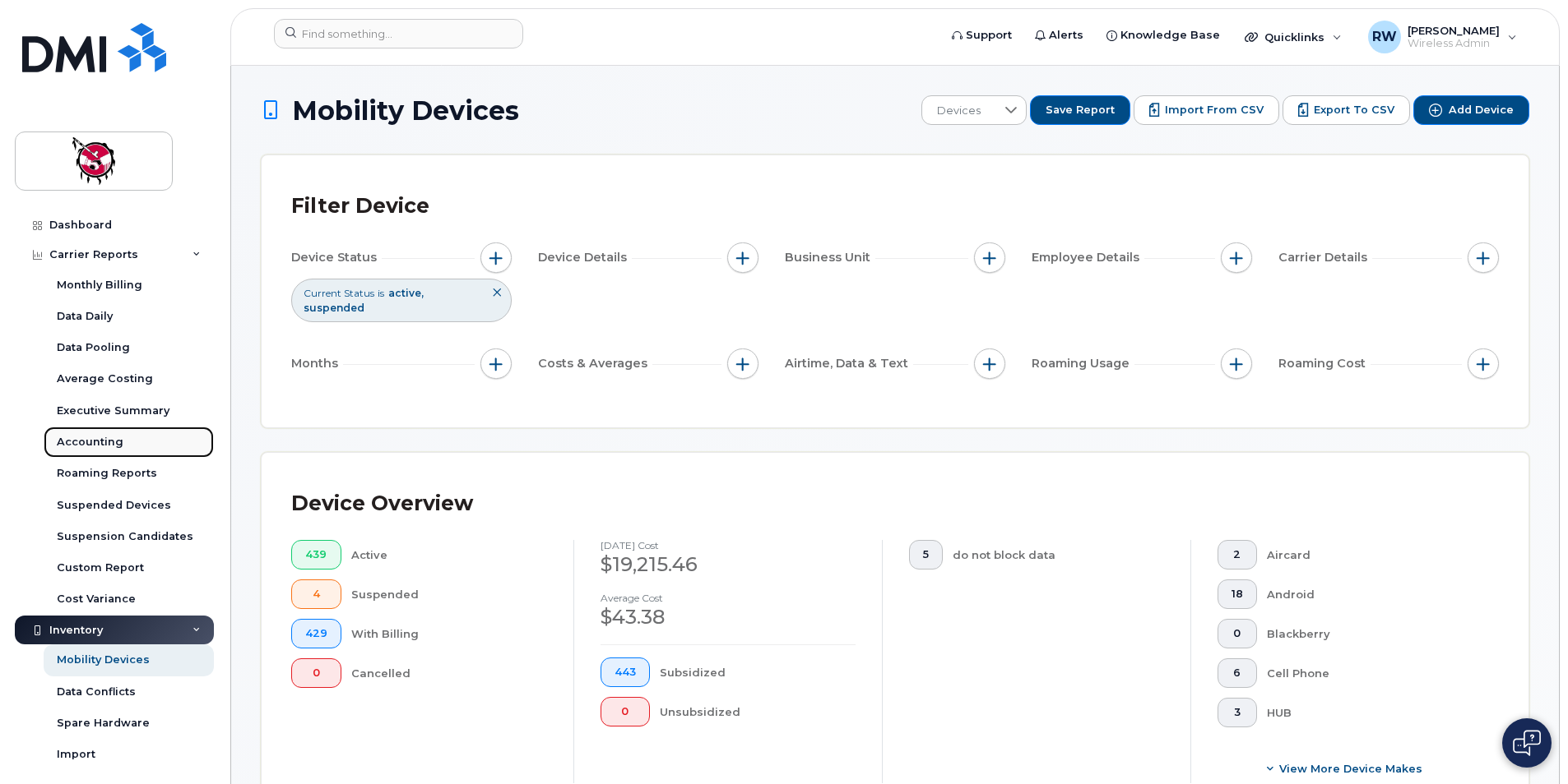
click at [124, 436] on link "Accounting" at bounding box center [128, 442] width 170 height 31
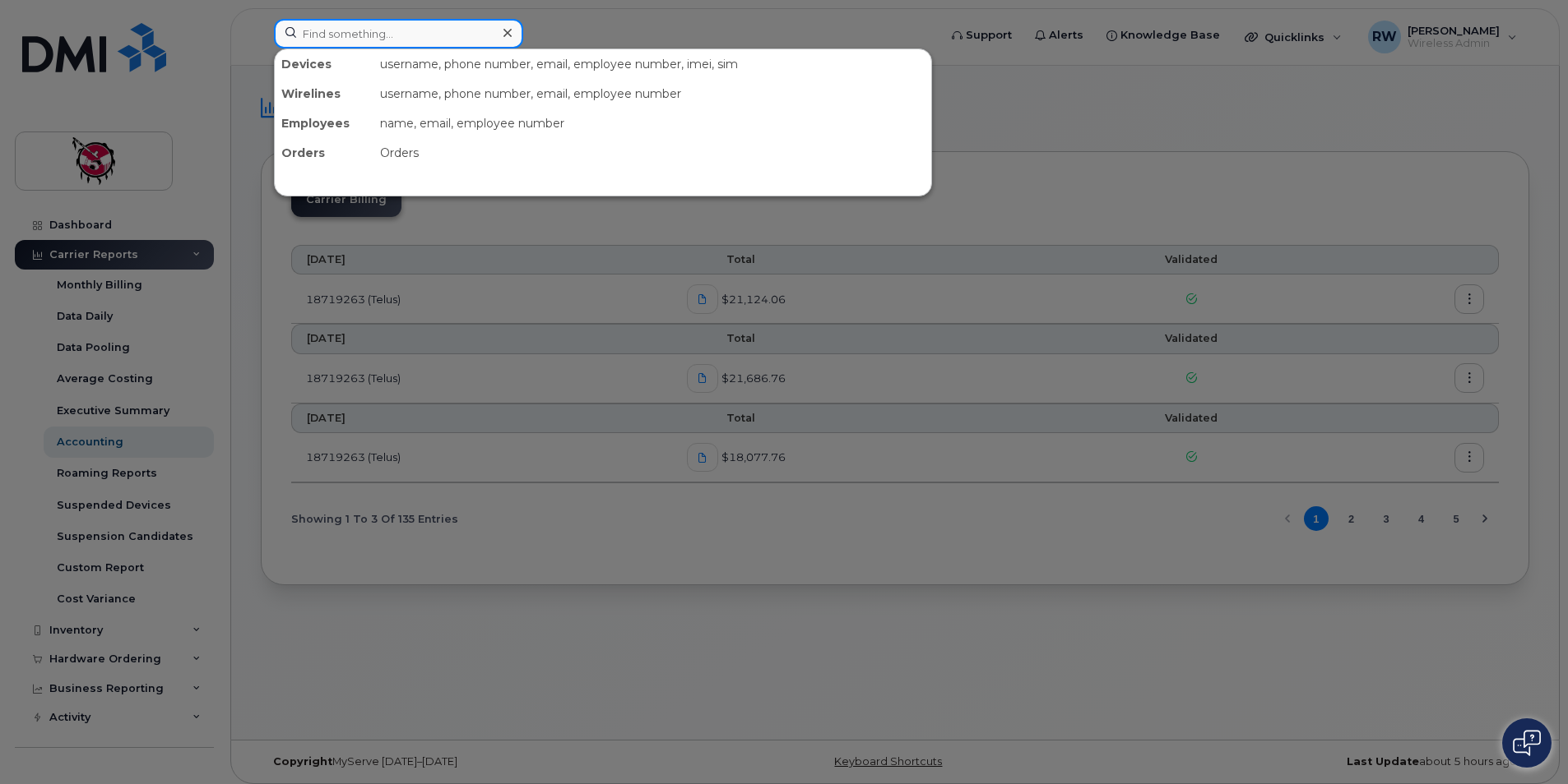
click at [368, 31] on input at bounding box center [399, 34] width 249 height 30
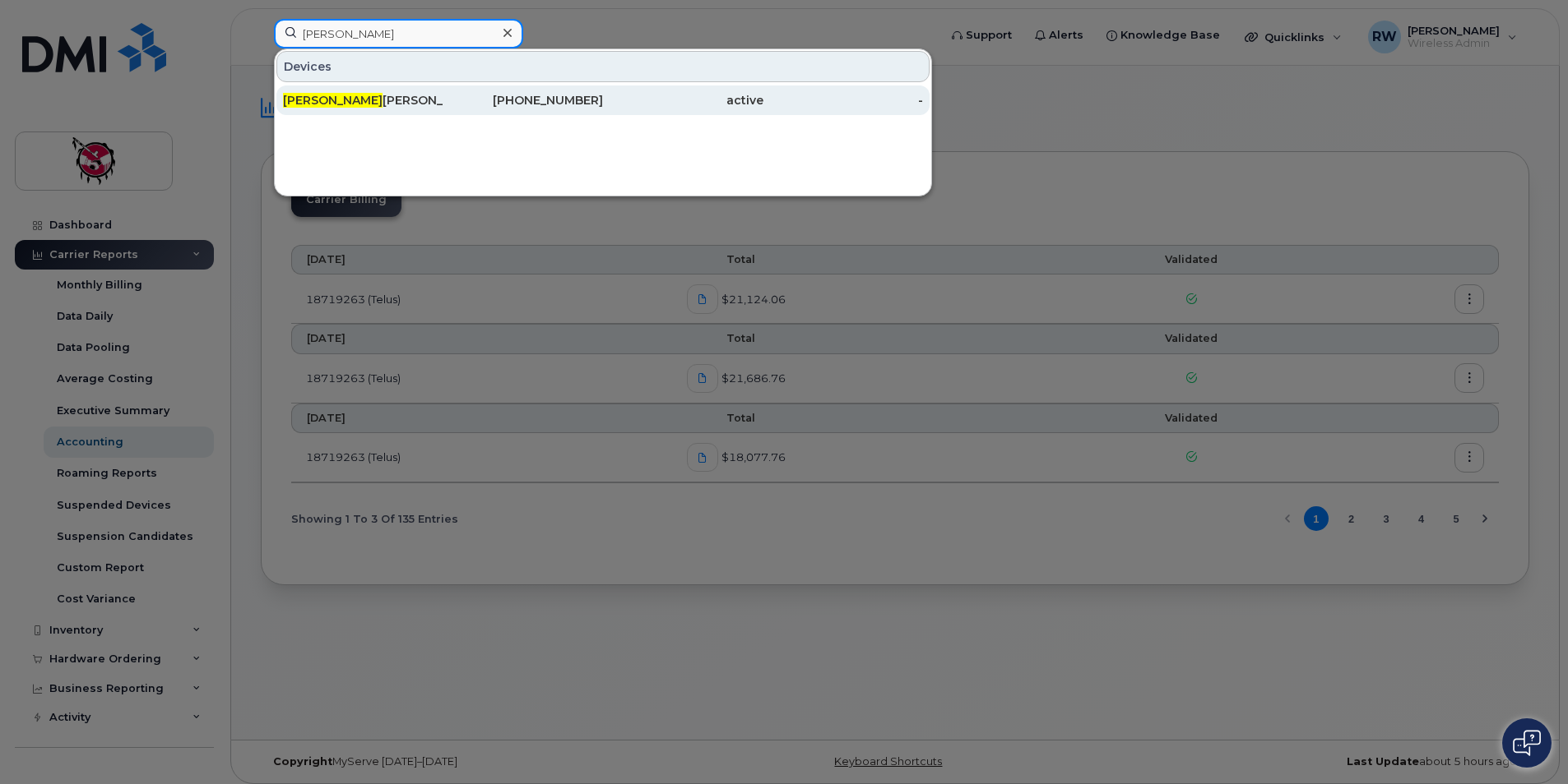
type input "[PERSON_NAME]"
click at [563, 102] on div "[PHONE_NUMBER]" at bounding box center [524, 99] width 160 height 16
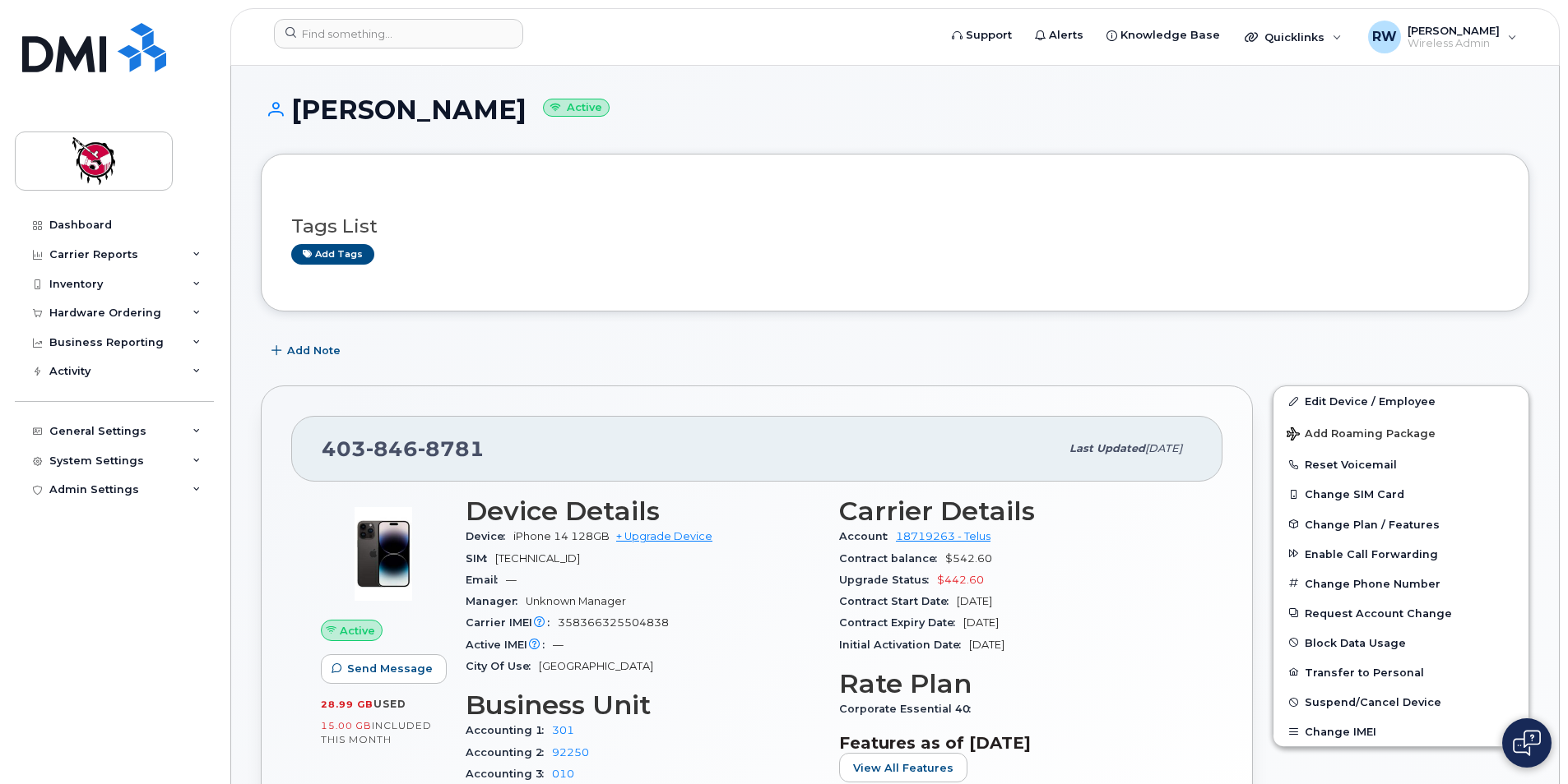
scroll to position [82, 0]
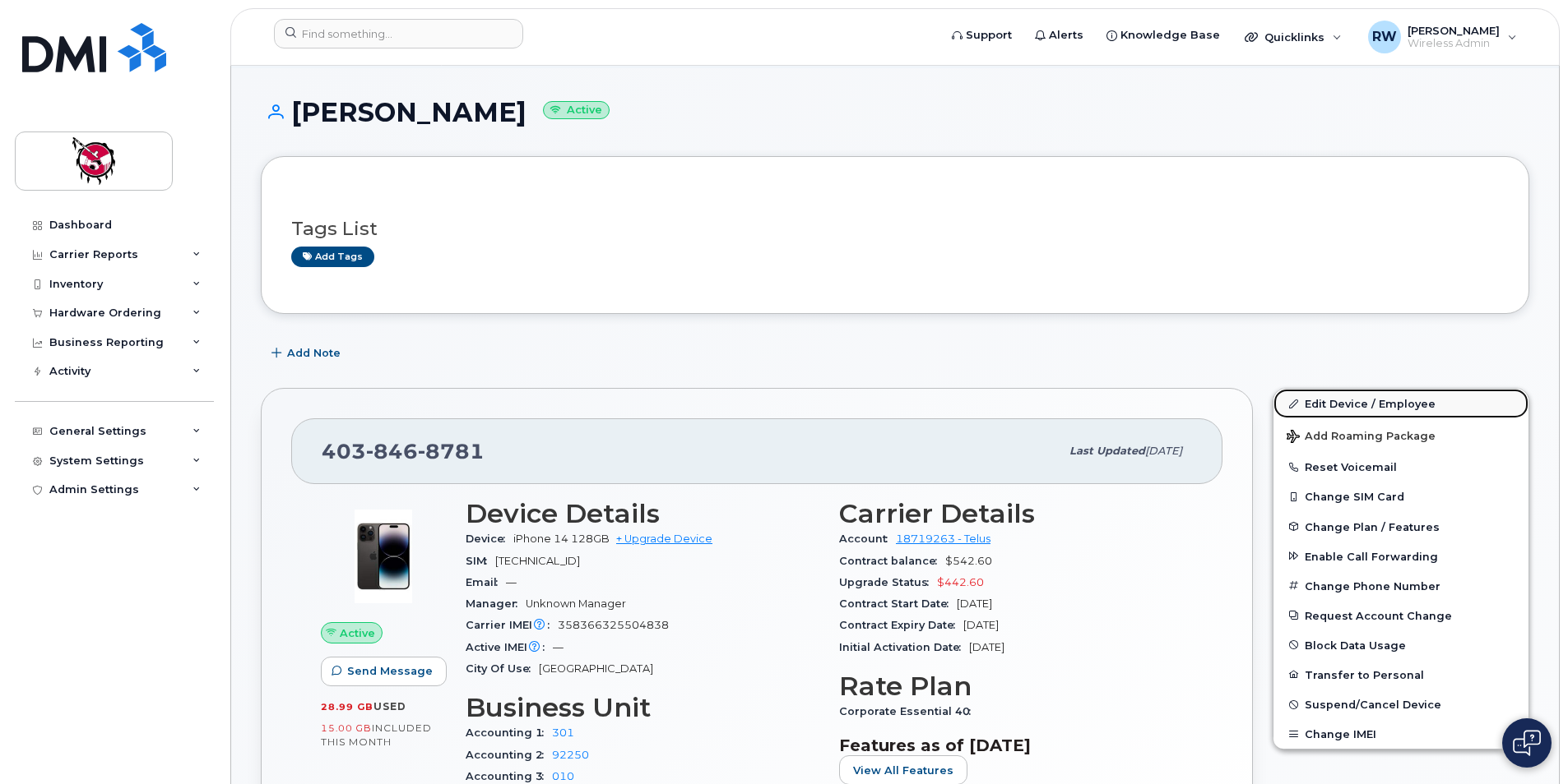
click at [1311, 397] on link "Edit Device / Employee" at bounding box center [1401, 403] width 255 height 30
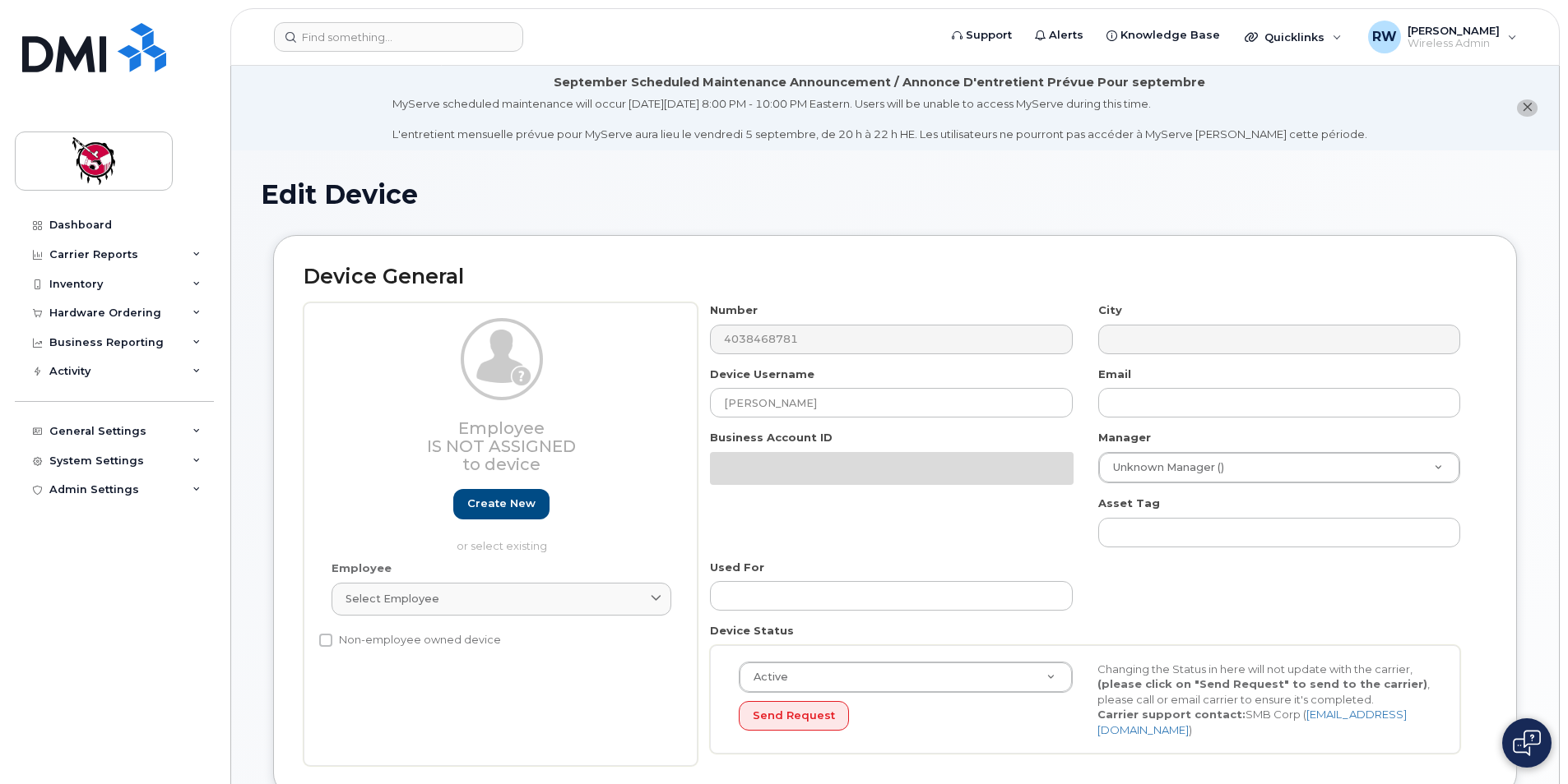
select select "2207672"
select select "10349"
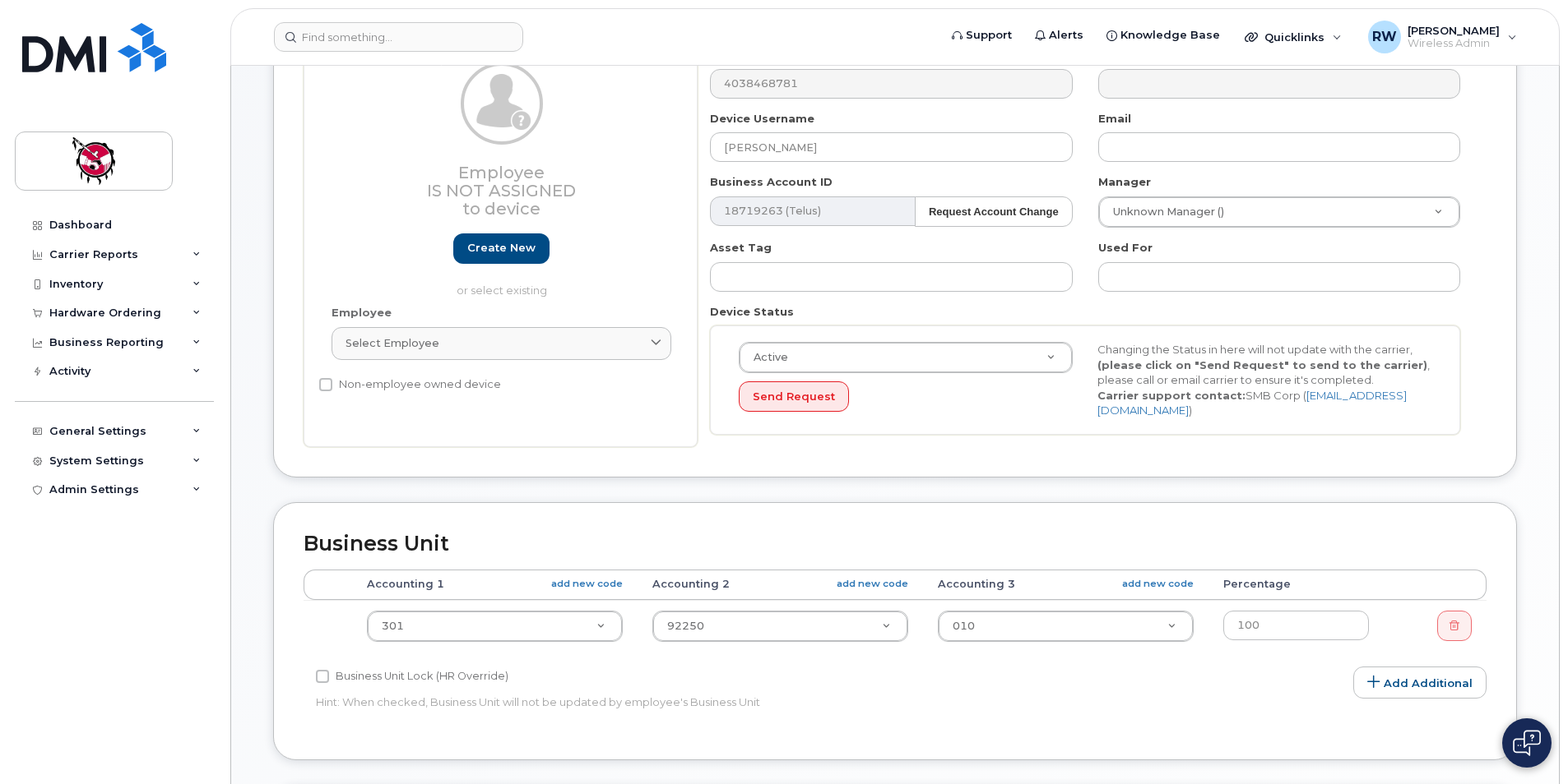
scroll to position [411, 0]
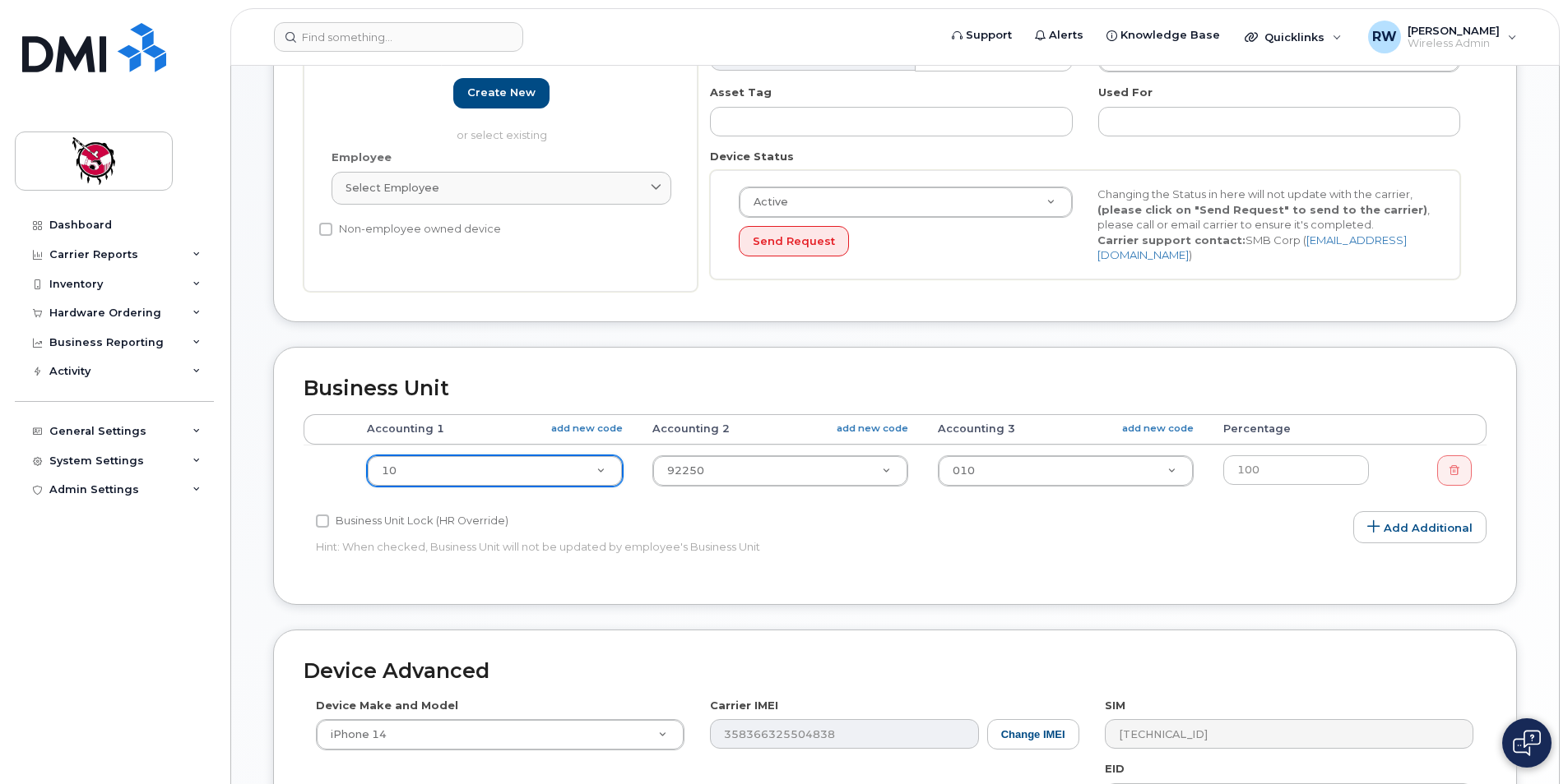
select select "40033"
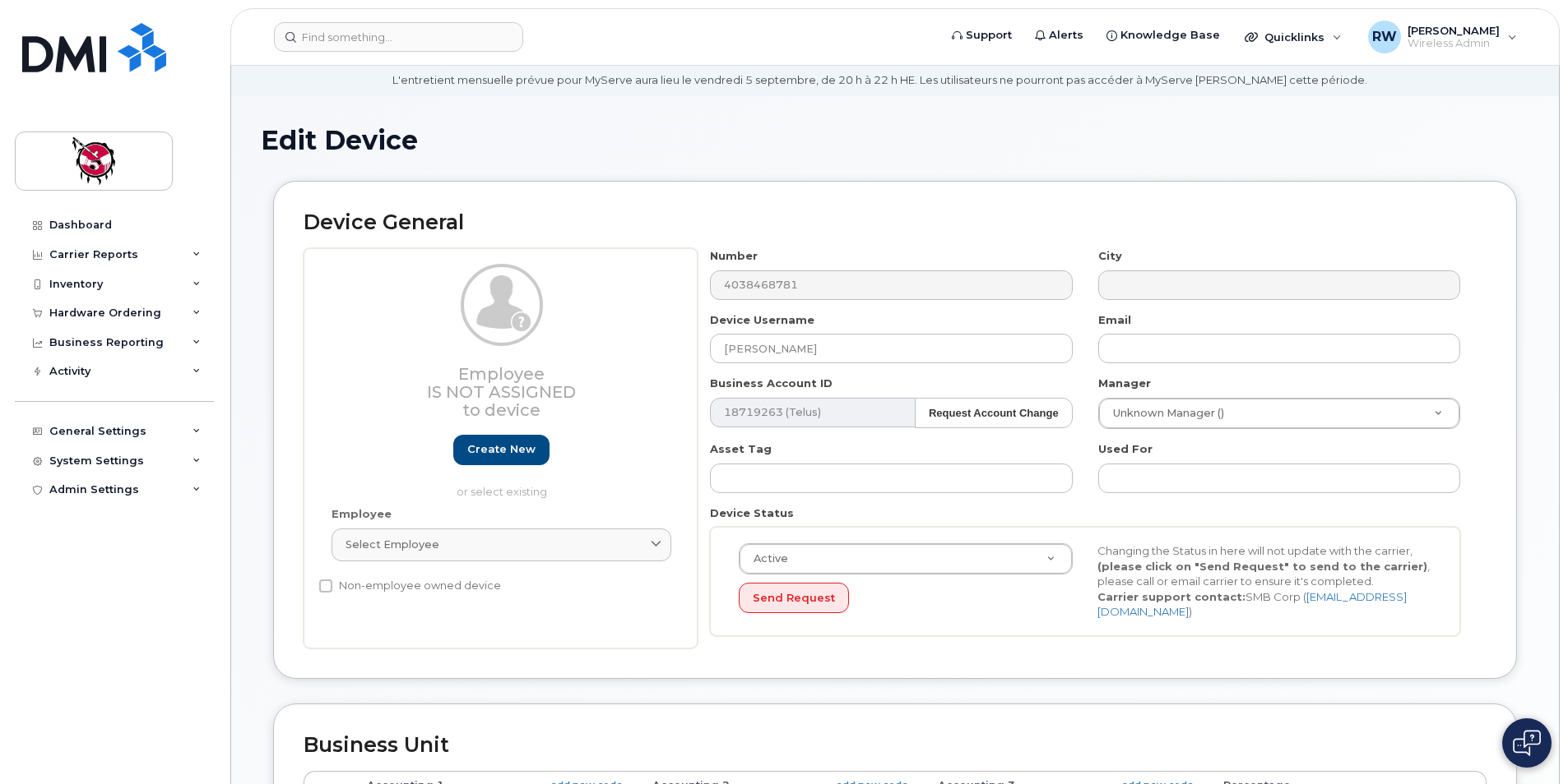
scroll to position [0, 0]
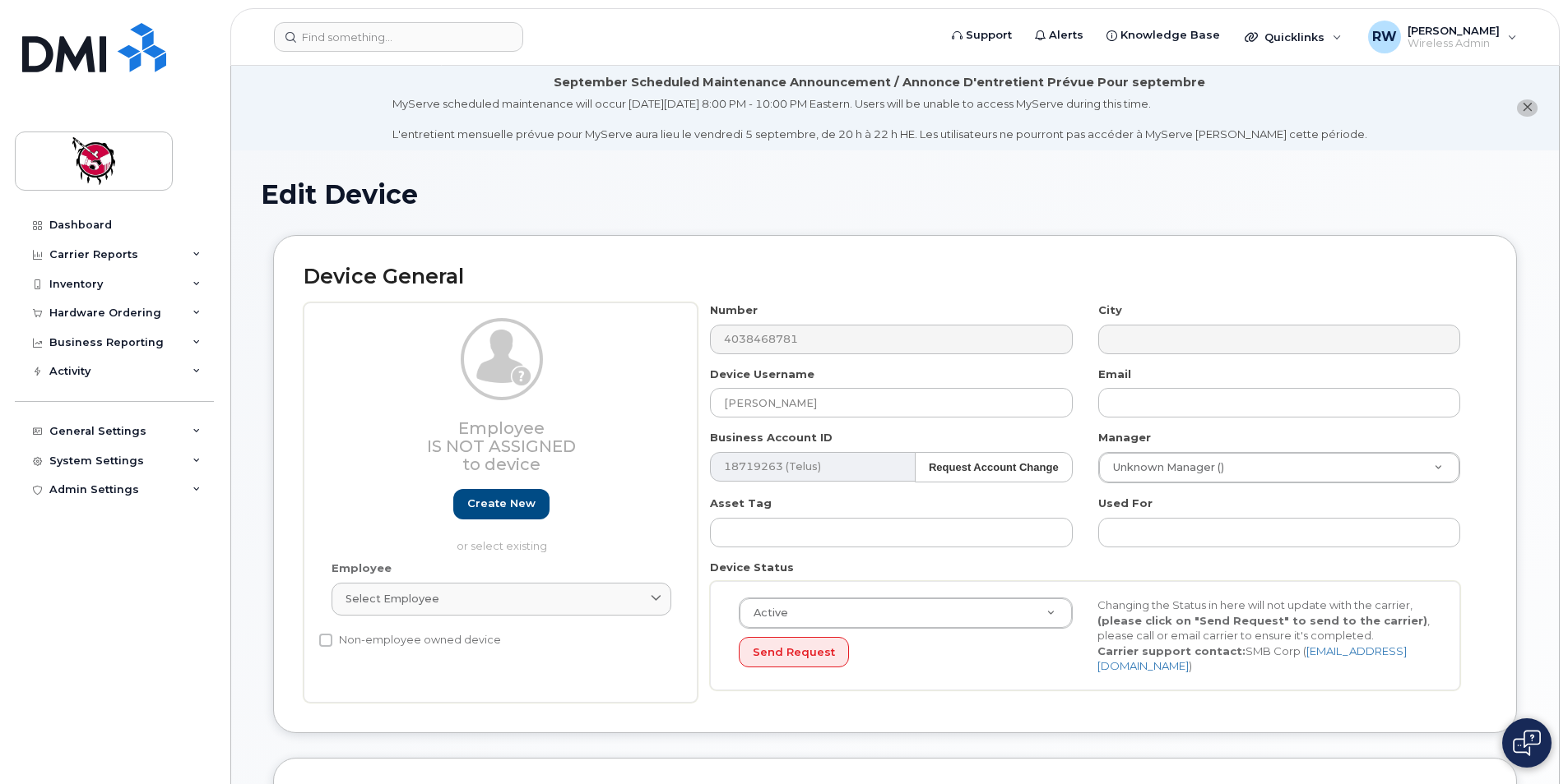
click at [413, 142] on li "September Scheduled Maintenance Announcement / Annonce D'entretient Prévue Pour…" at bounding box center [895, 108] width 1328 height 85
click at [962, 33] on icon at bounding box center [956, 36] width 11 height 11
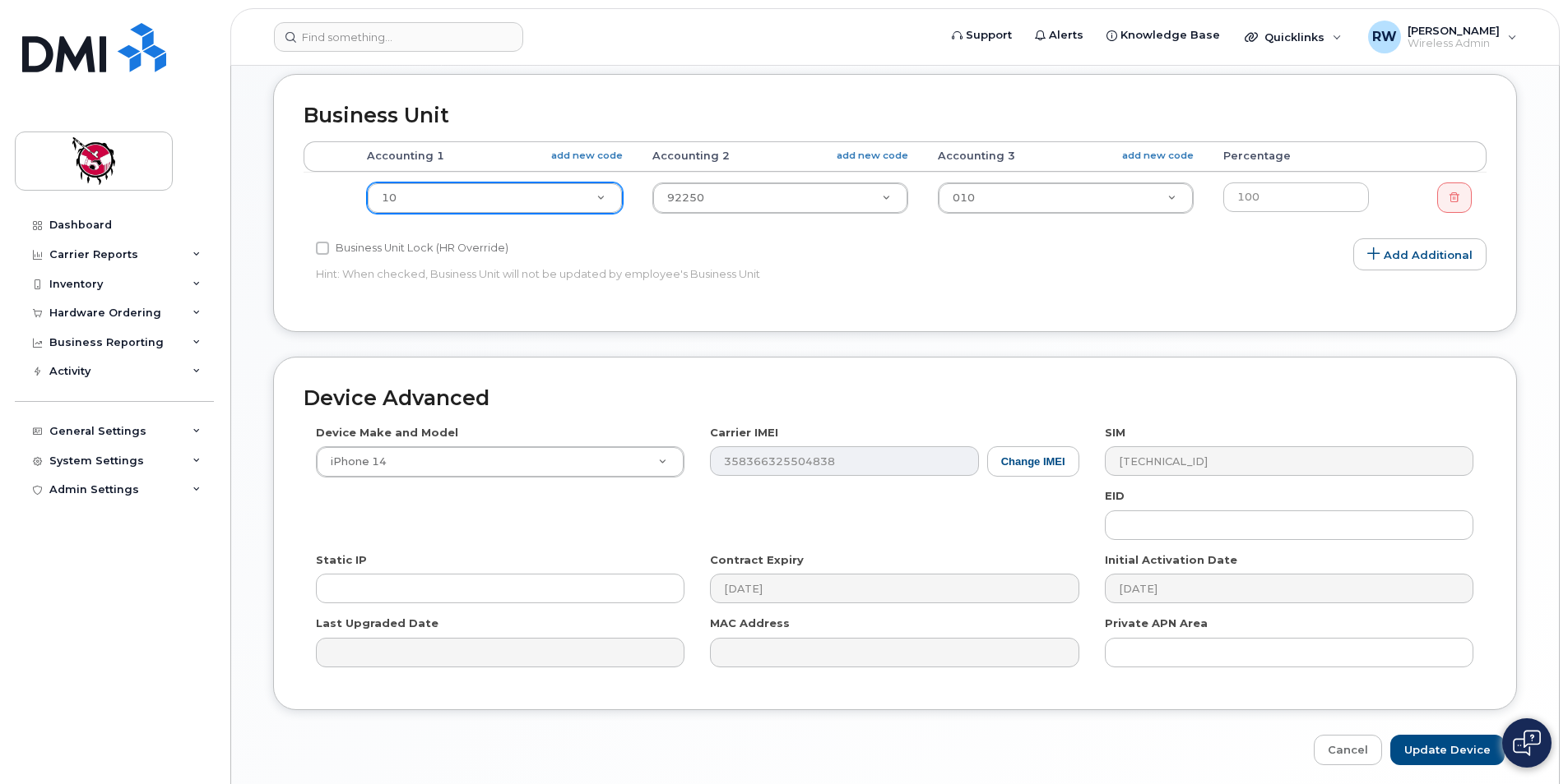
scroll to position [658, 0]
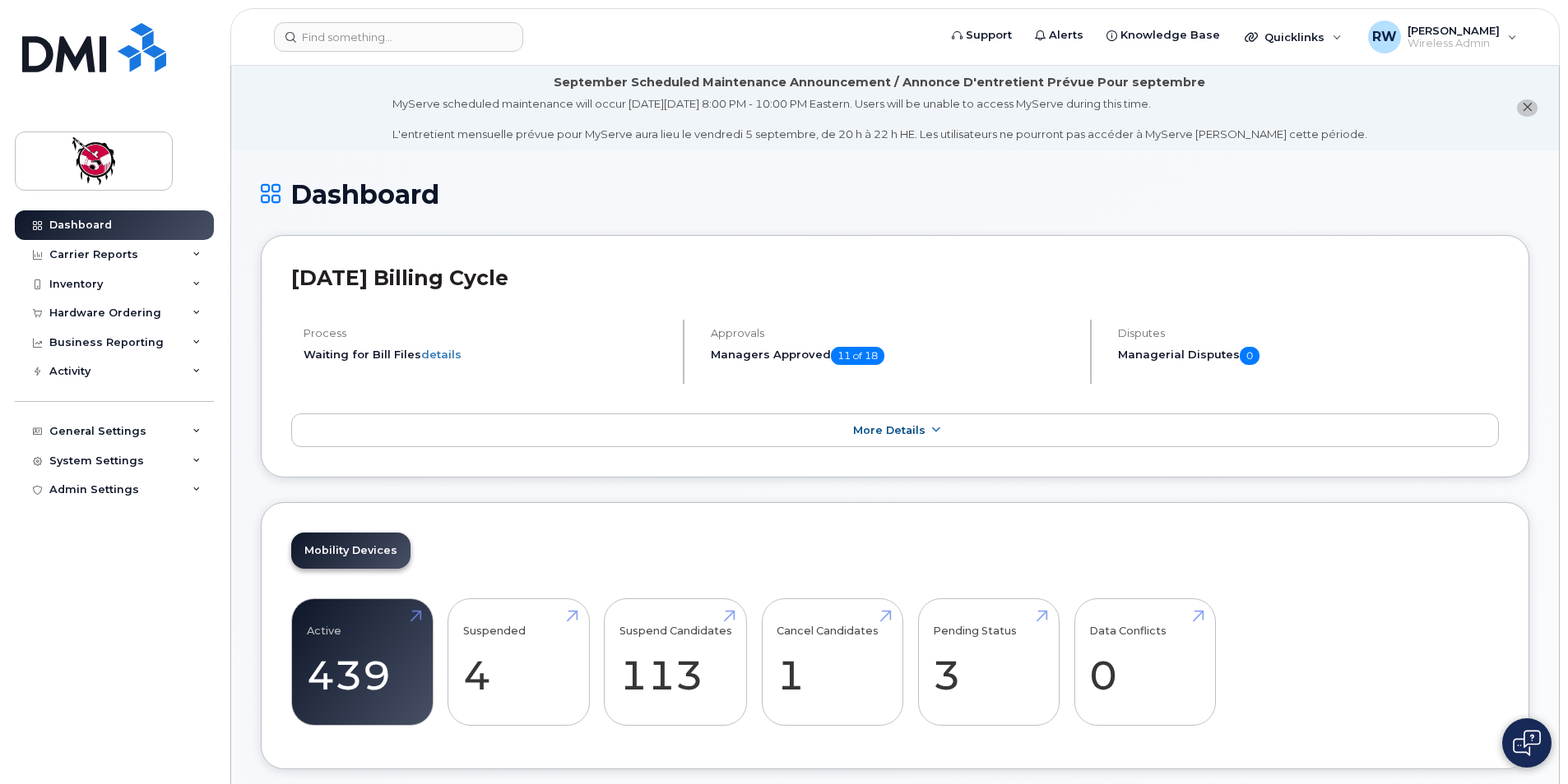
click at [286, 97] on li "September Scheduled Maintenance Announcement / Annonce D'entretient Prévue Pour…" at bounding box center [895, 108] width 1328 height 85
click at [213, 155] on div "Dashboard Carrier Reports Monthly Billing Data Daily Data Pooling Average Costi…" at bounding box center [111, 392] width 223 height 784
click at [143, 254] on div "Carrier Reports" at bounding box center [114, 255] width 199 height 30
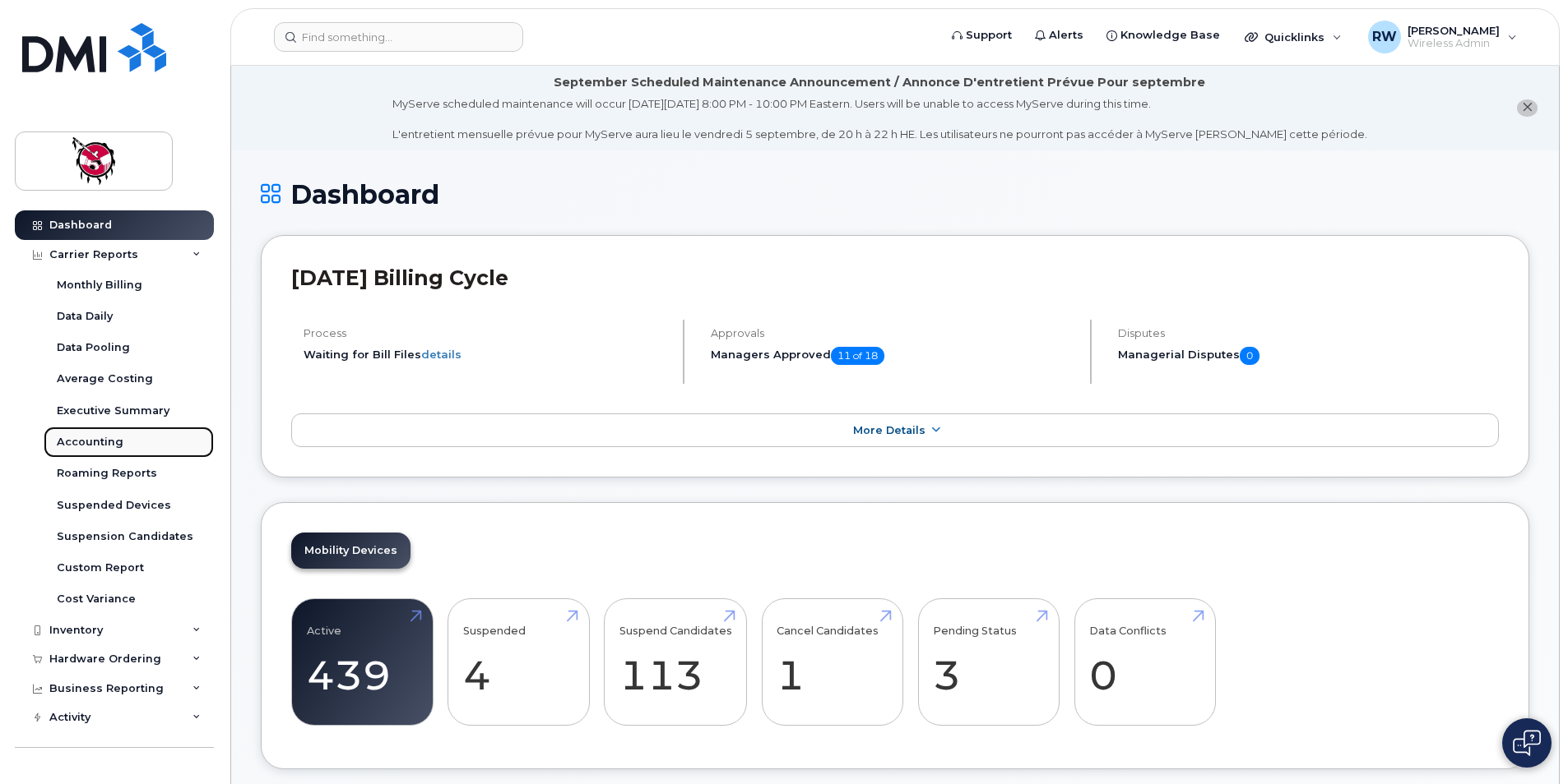
click at [125, 433] on link "Accounting" at bounding box center [128, 442] width 170 height 31
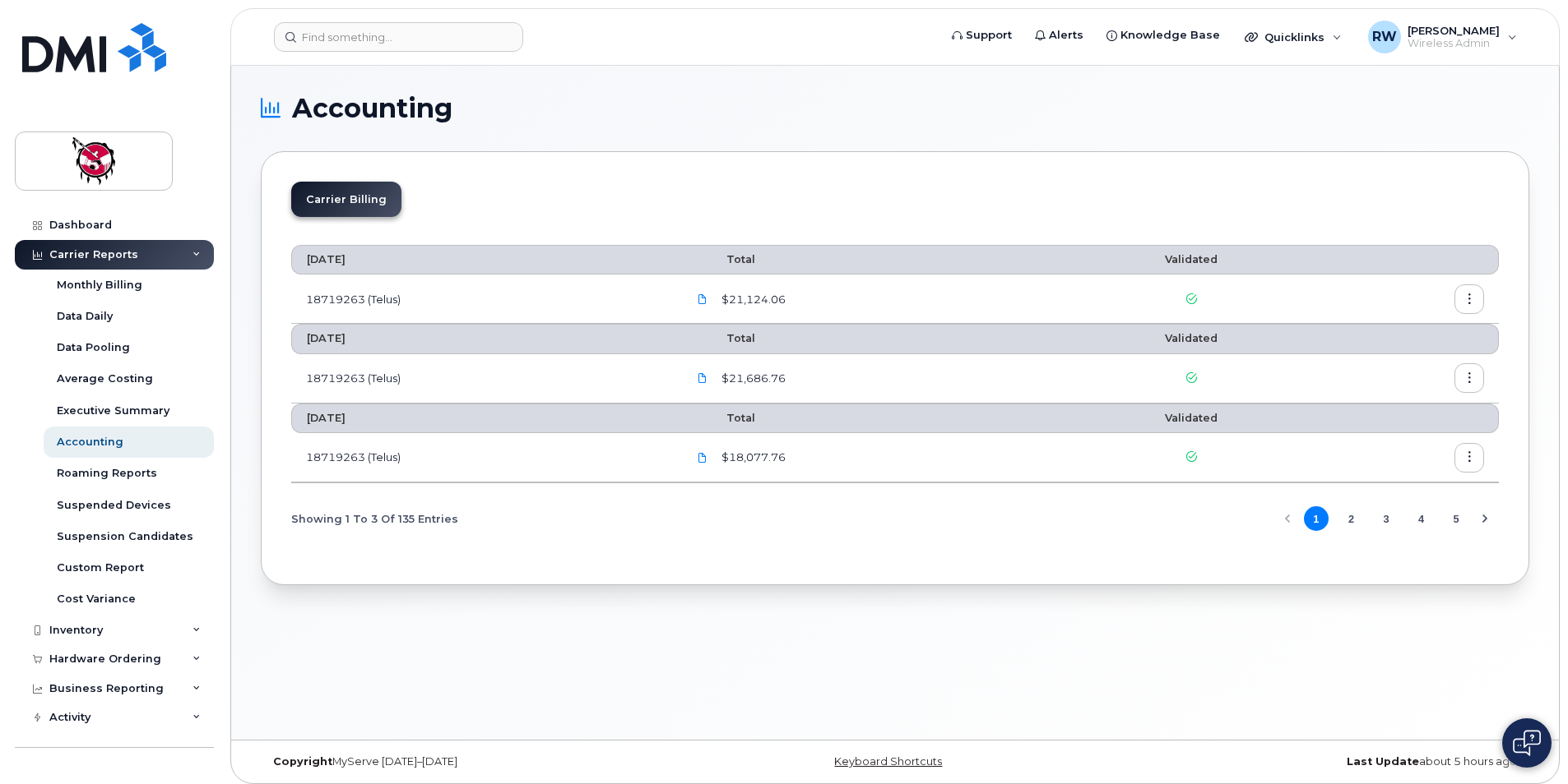
click at [742, 138] on section "Accounting Carrier Billing August 2025 Total Validated 18719263 (Telus) $21,124…" at bounding box center [894, 340] width 1269 height 490
click at [548, 92] on div "Accounting Carrier Billing August 2025 Total Validated 18719263 (Telus) $21,124…" at bounding box center [895, 402] width 1328 height 674
click at [1408, 41] on span "Wireless Admin" at bounding box center [1453, 43] width 92 height 14
click at [1352, 171] on div "Sign out" at bounding box center [1409, 170] width 237 height 31
